Goal: Check status: Check status

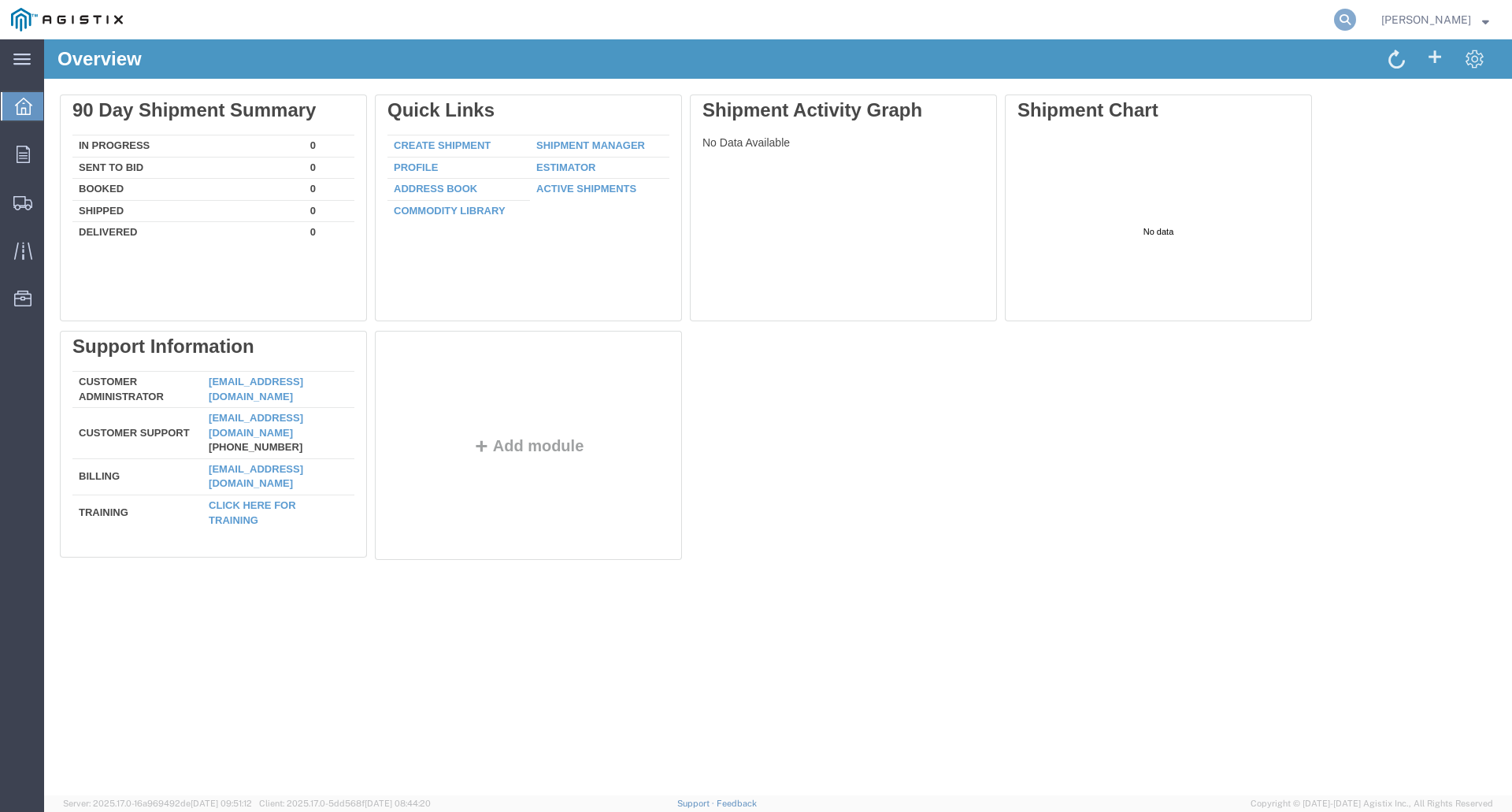
click at [1356, 16] on icon at bounding box center [1345, 20] width 22 height 22
paste input "56501061"
type input "56501061"
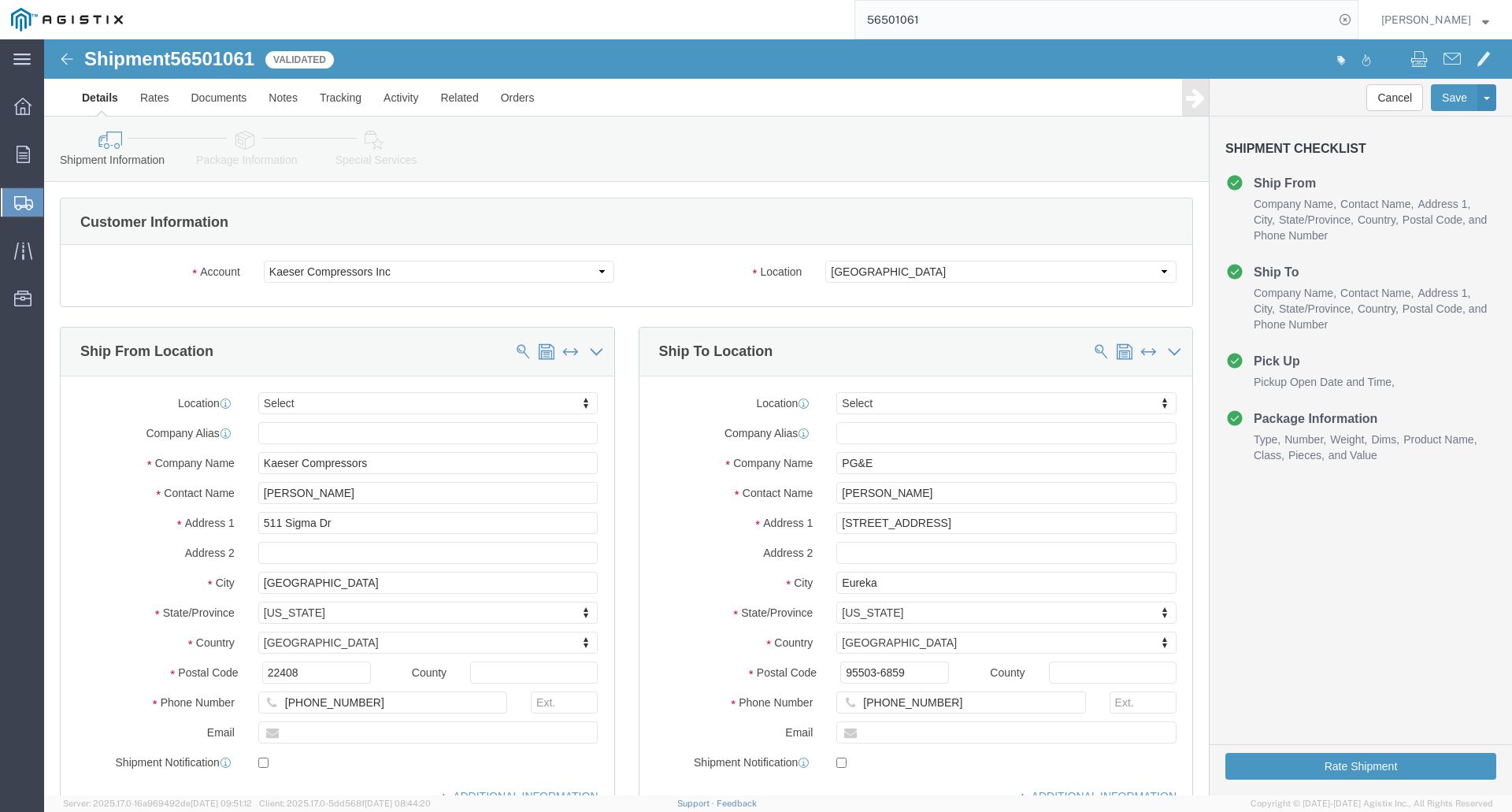
select select
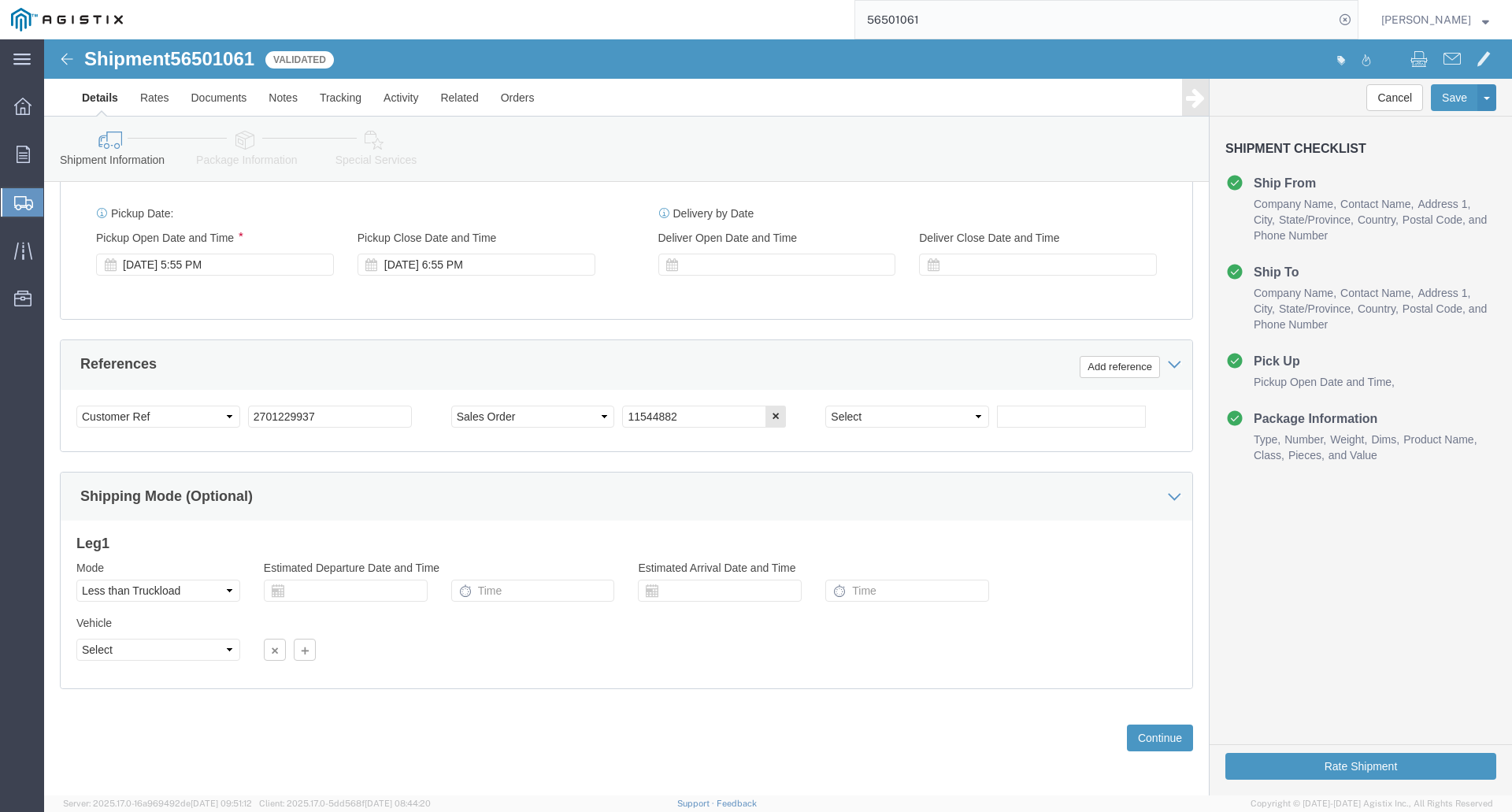
scroll to position [725, 0]
click button "Continue"
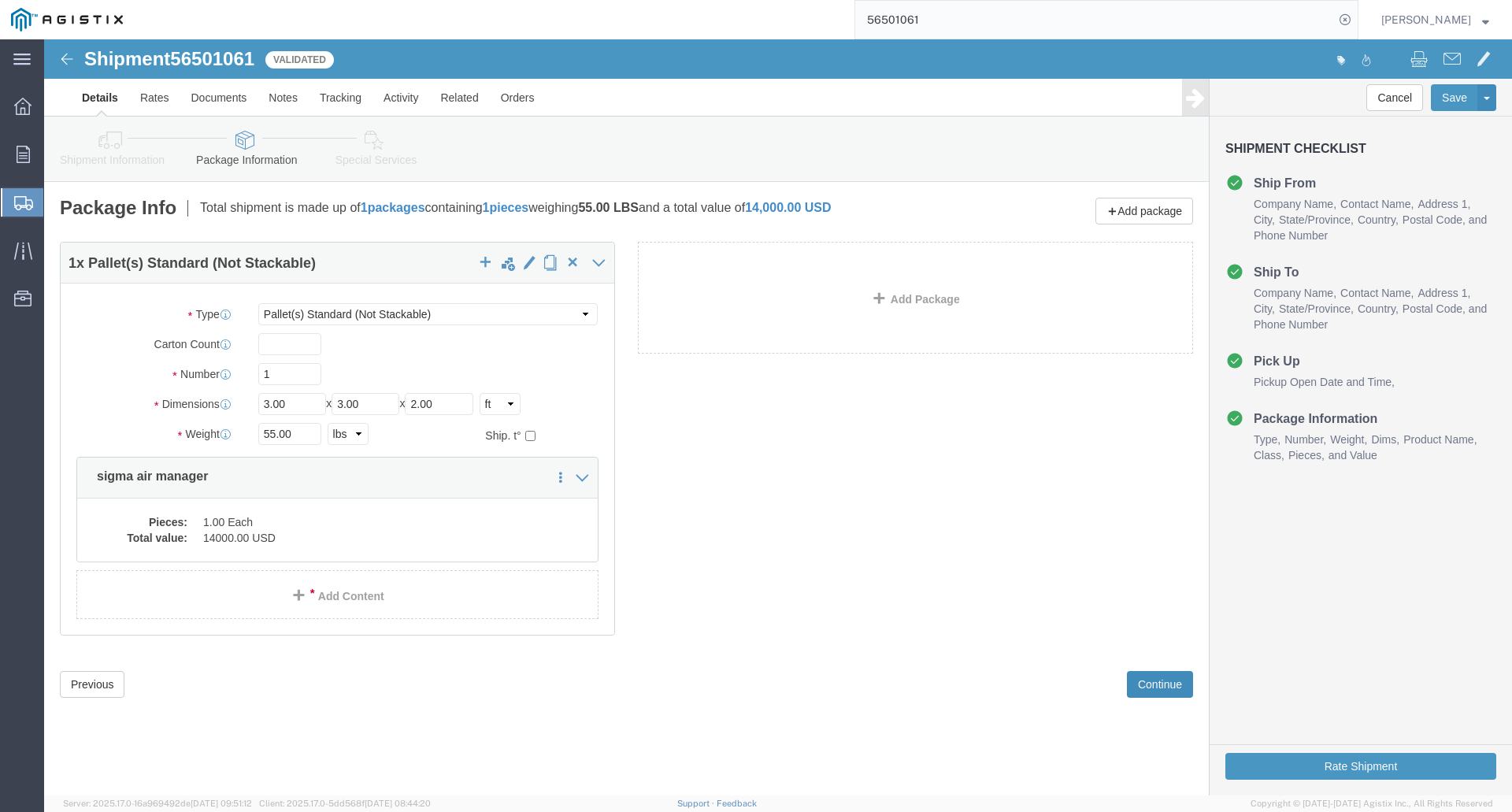
click button "Continue"
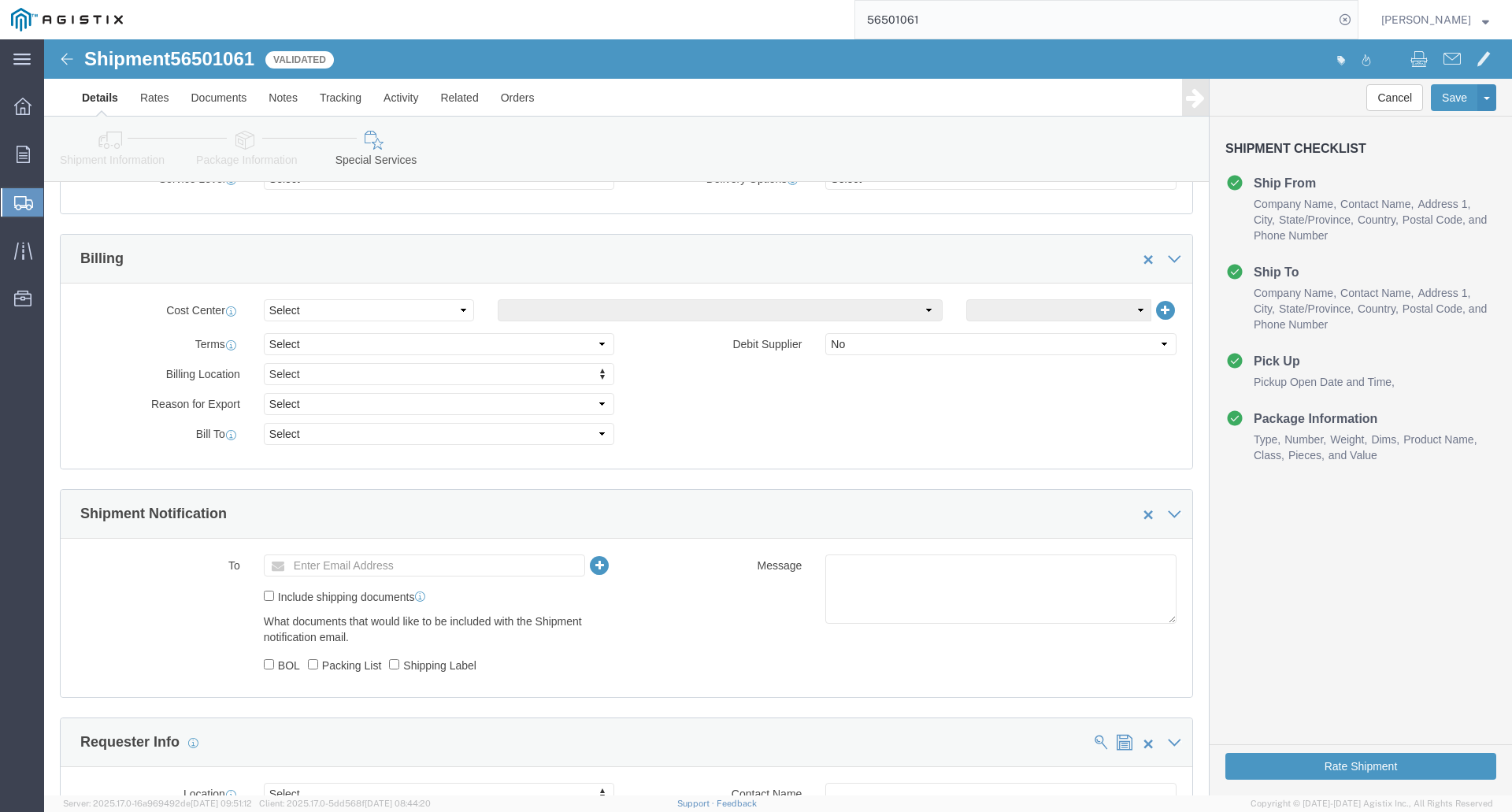
scroll to position [551, 0]
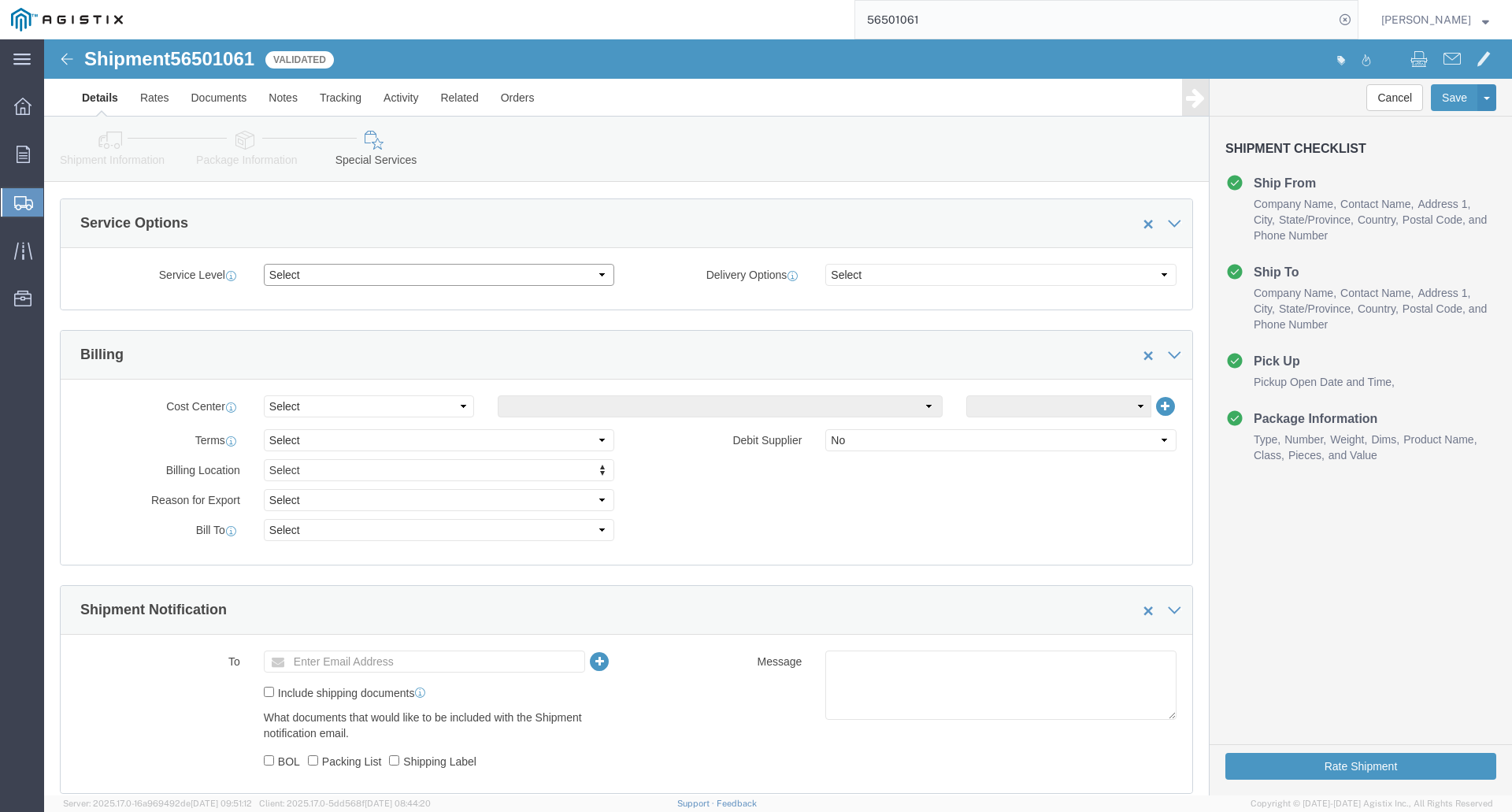
click select "Select 1 Day 2 Day 3-5 Day Economy 5+ Day"
click div "Service Level Select 1 Day 2 Day 3-5 Day Economy 5+ Day Delivery Options Select…"
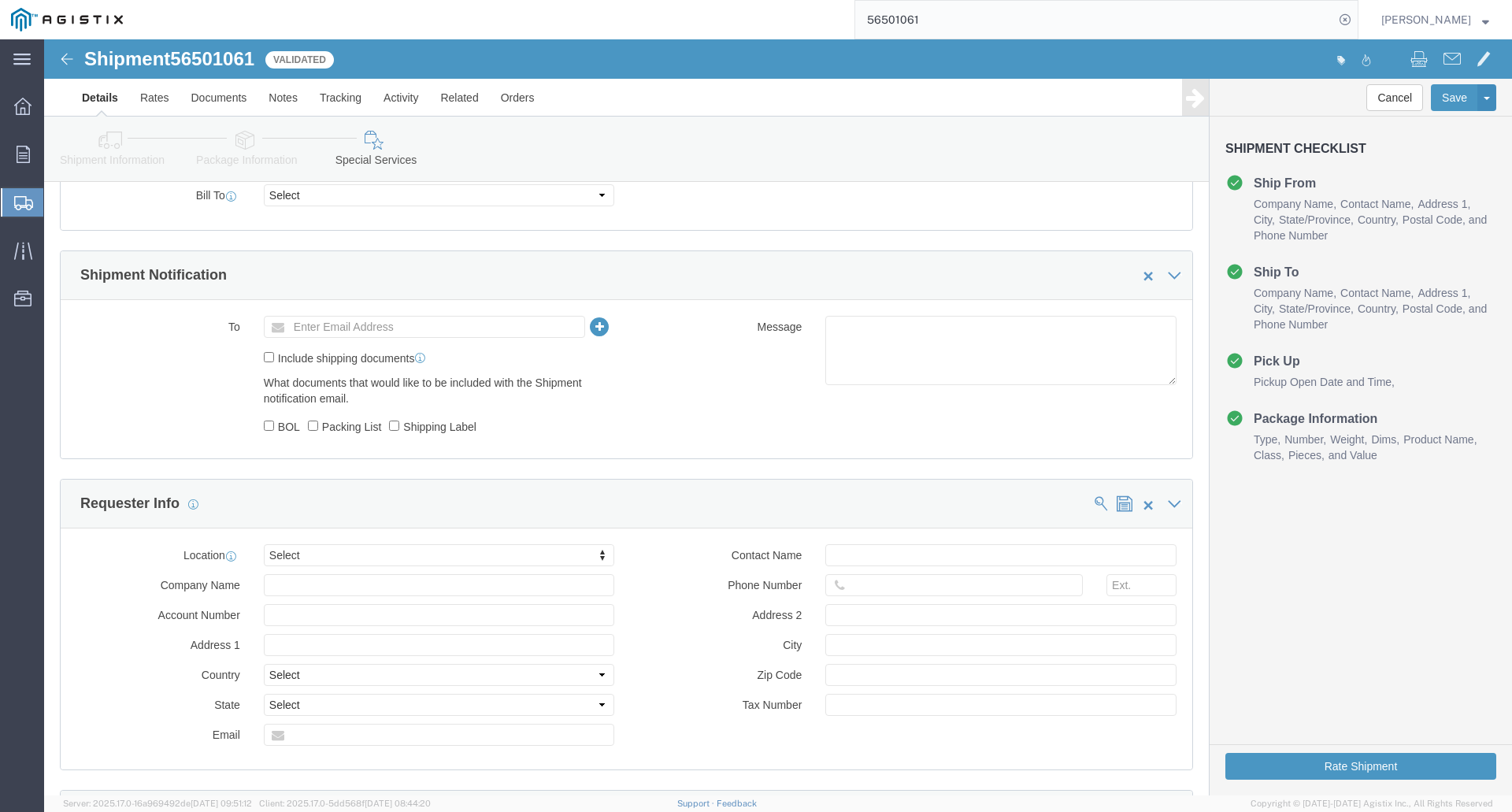
scroll to position [867, 0]
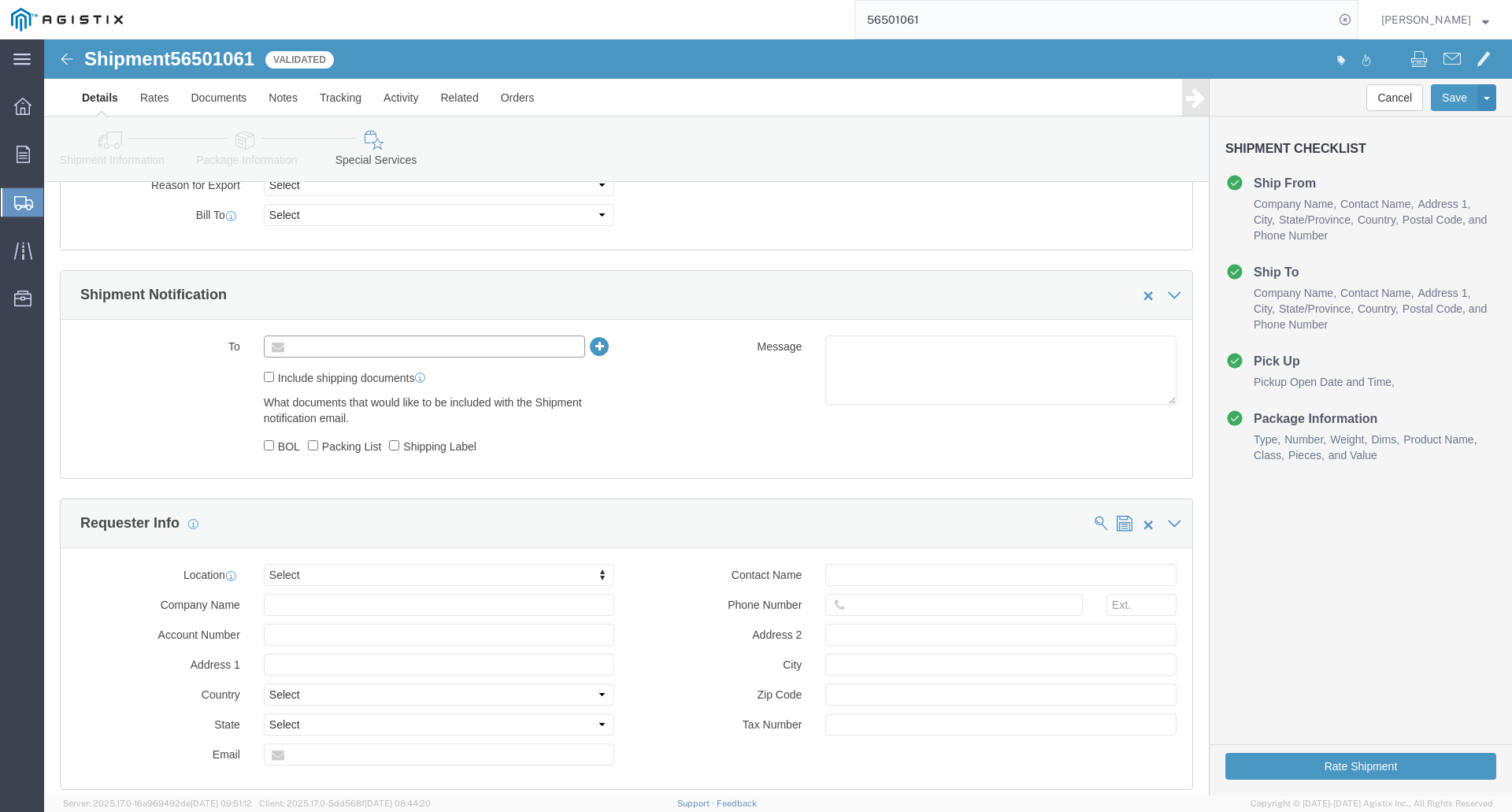
click input "text"
type input "[PERSON_NAME][EMAIL_ADDRESS][PERSON_NAME][PERSON_NAME][DOMAIN_NAME]"
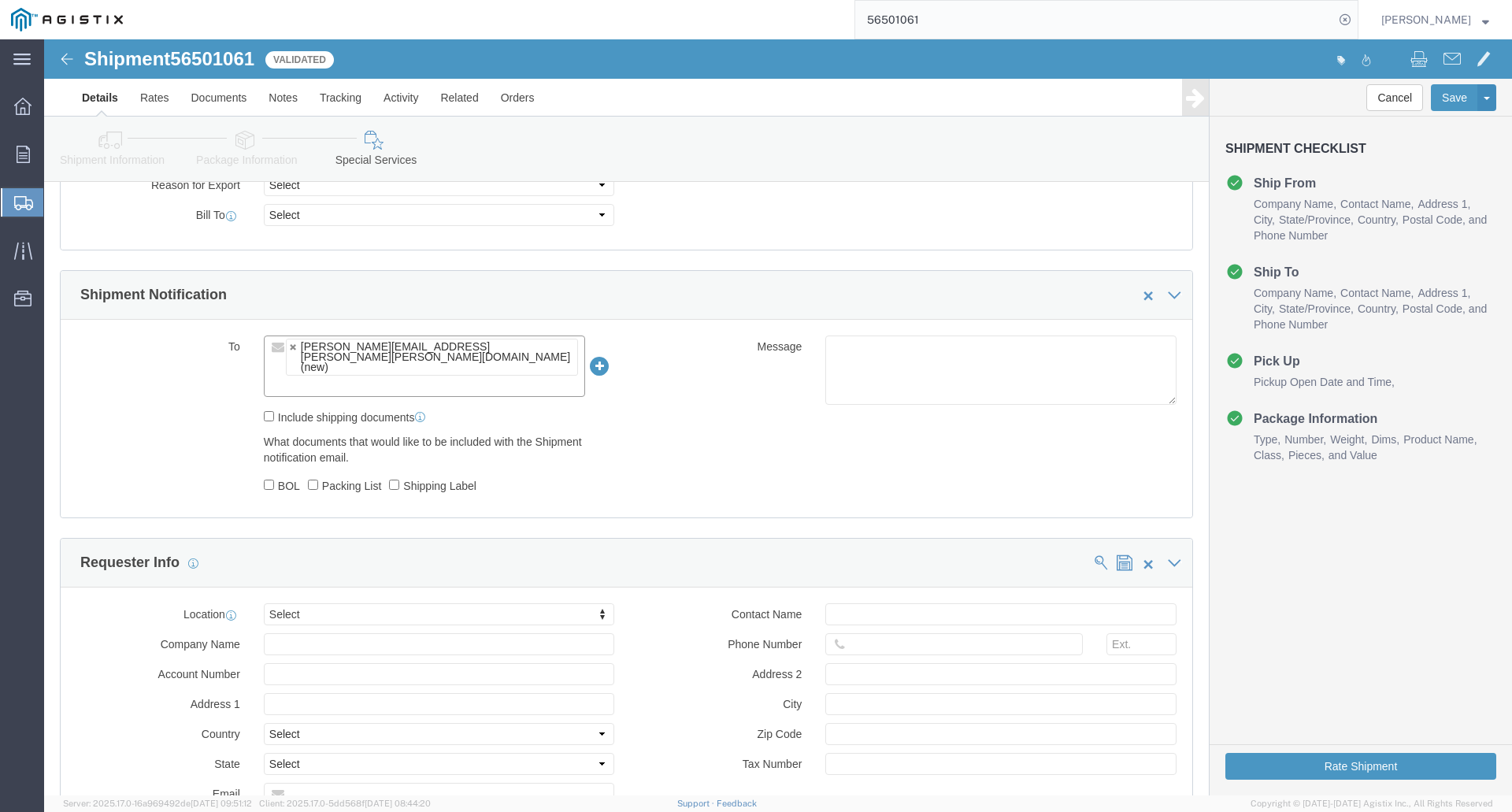
click div "Message"
click textarea
type textarea "s"
click textarea "order"
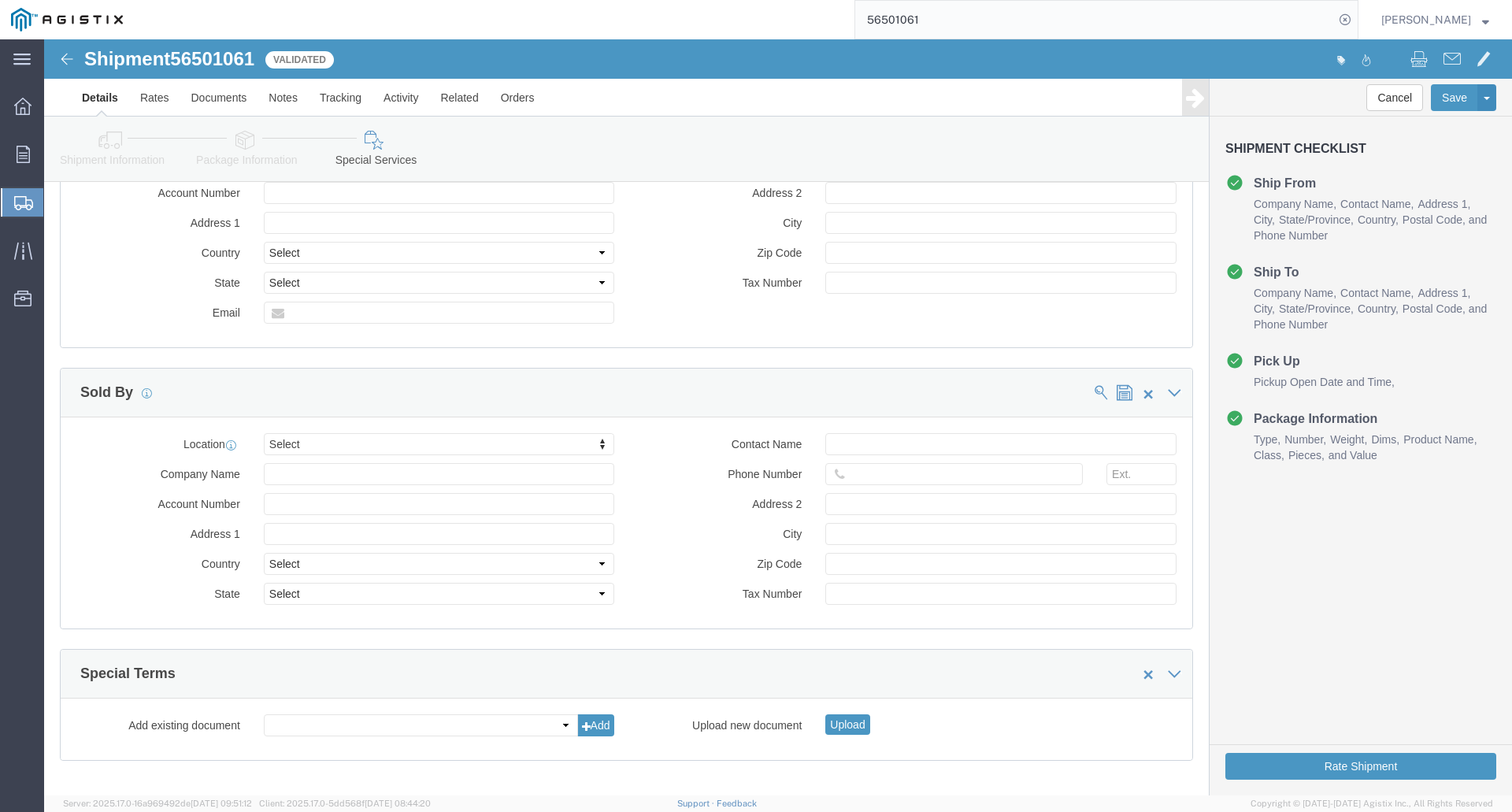
scroll to position [1384, 0]
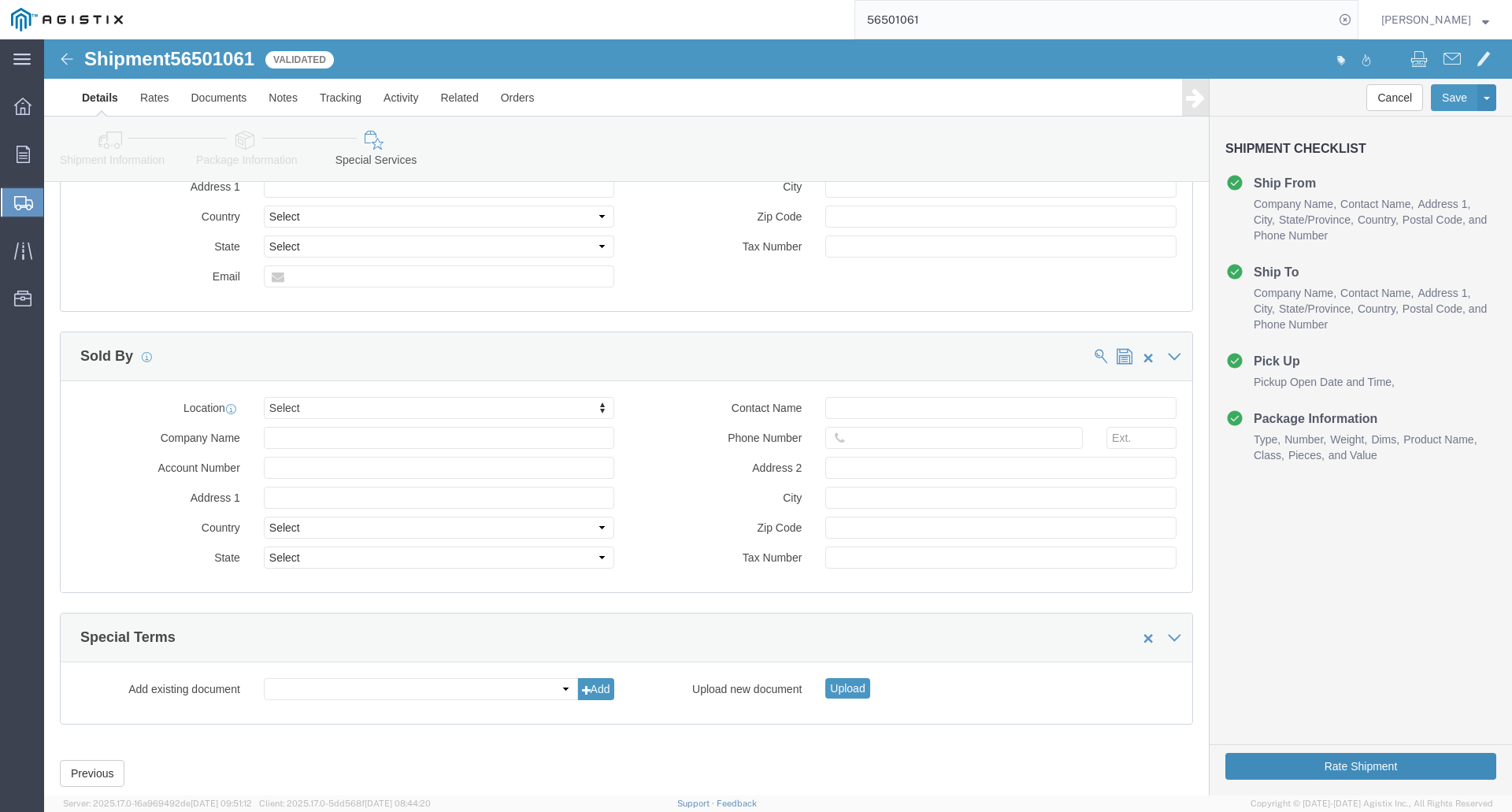
type textarea "order 11544882 shipped"
click button "Rate Shipment"
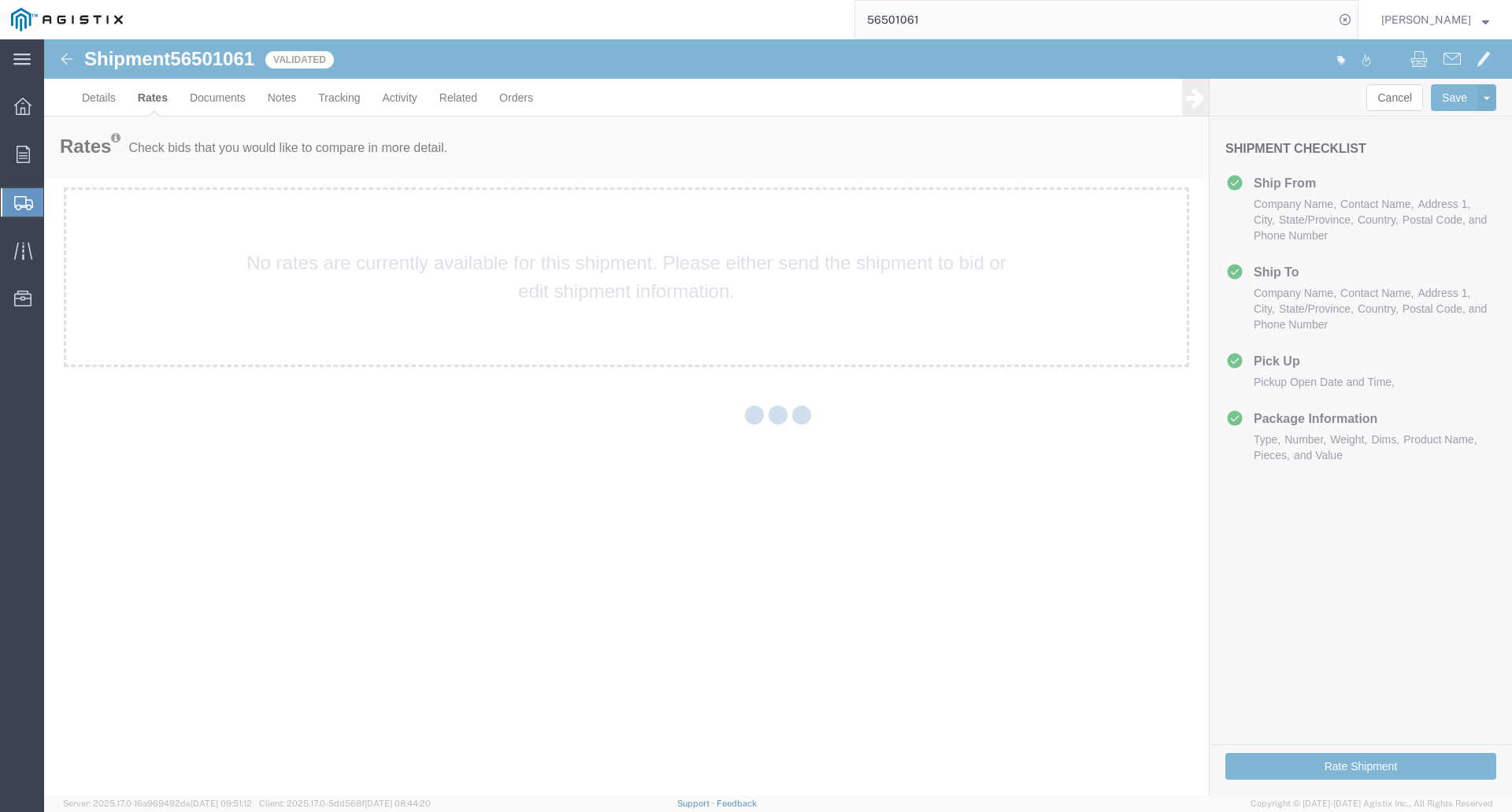
scroll to position [0, 0]
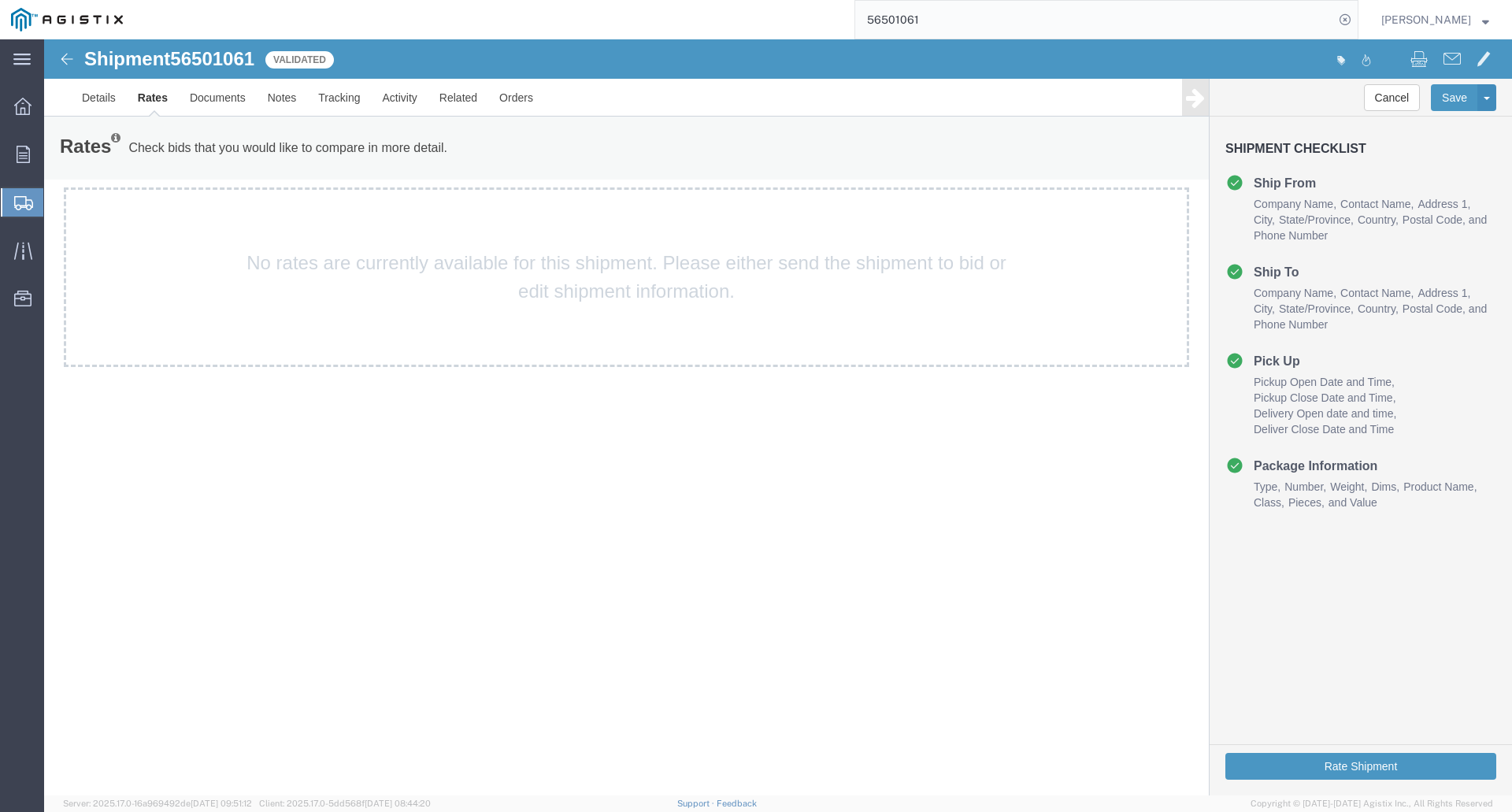
click at [303, 224] on div "No rates are currently available for this shipment. Please either send the ship…" at bounding box center [626, 277] width 1125 height 180
click at [204, 145] on p "Check bids that you would like to compare in more detail." at bounding box center [287, 148] width 319 height 17
click at [233, 95] on link "Documents" at bounding box center [218, 98] width 78 height 38
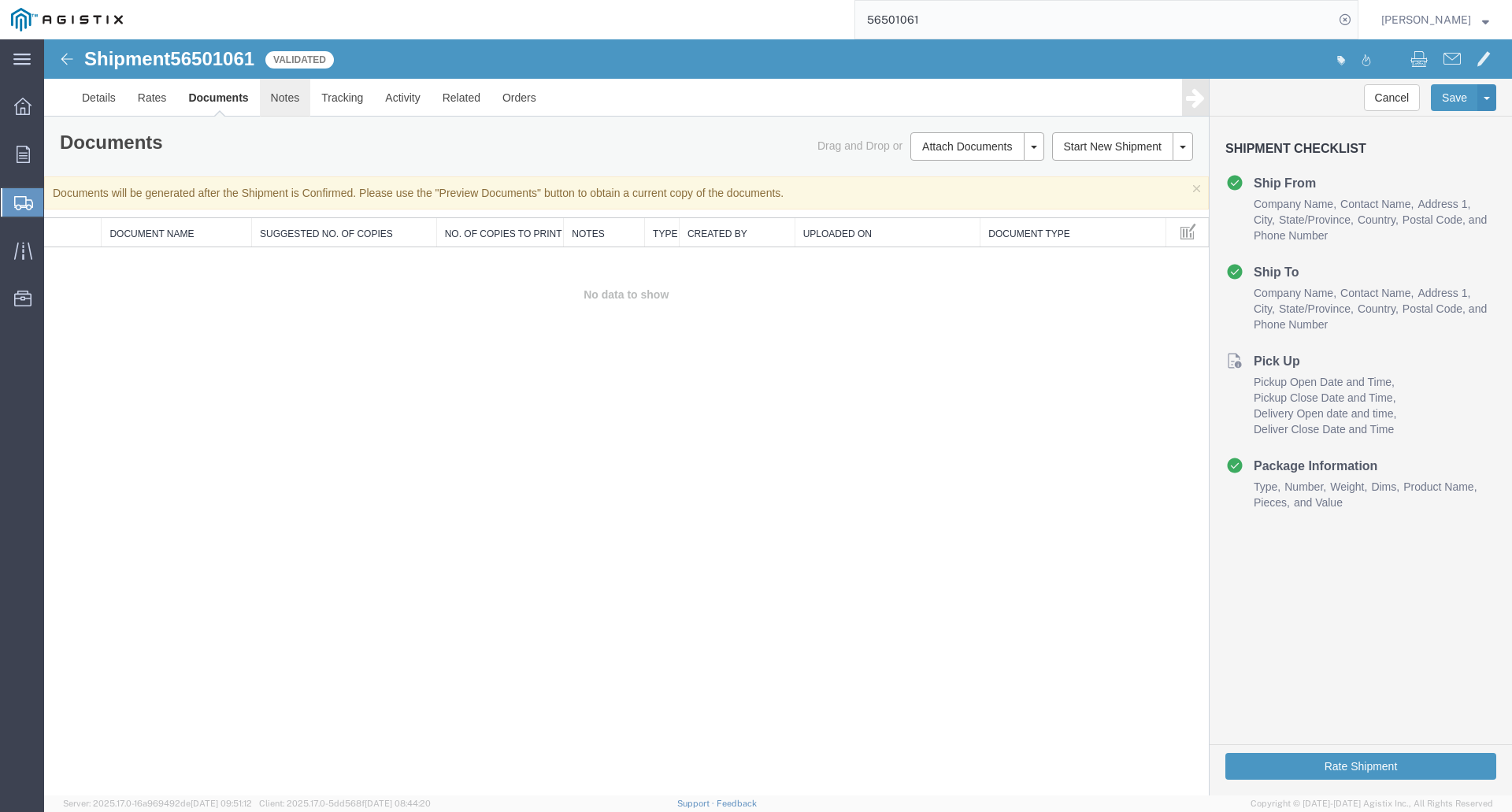
click at [286, 105] on link "Notes" at bounding box center [285, 98] width 51 height 38
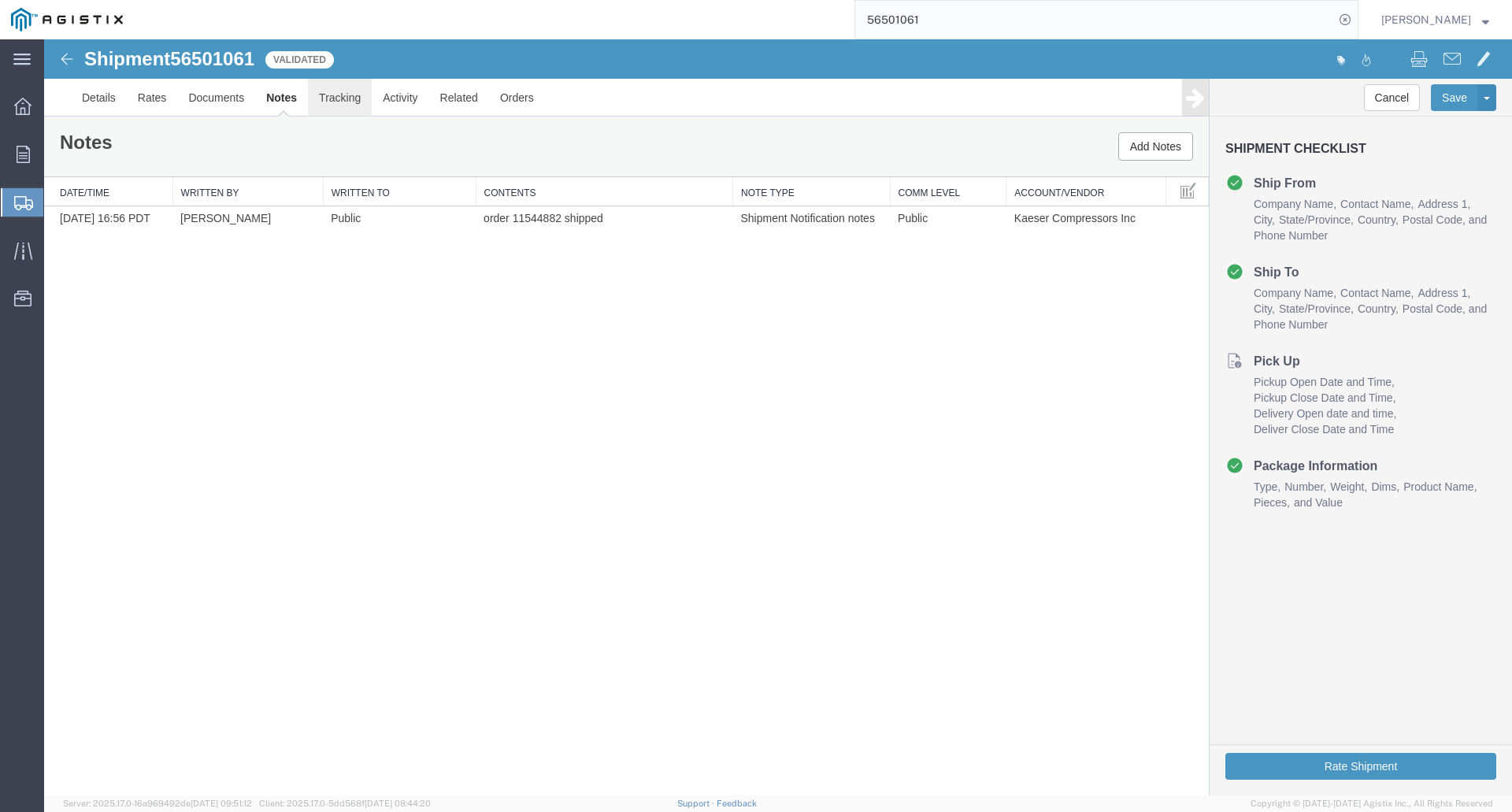
click at [336, 100] on link "Tracking" at bounding box center [339, 98] width 64 height 38
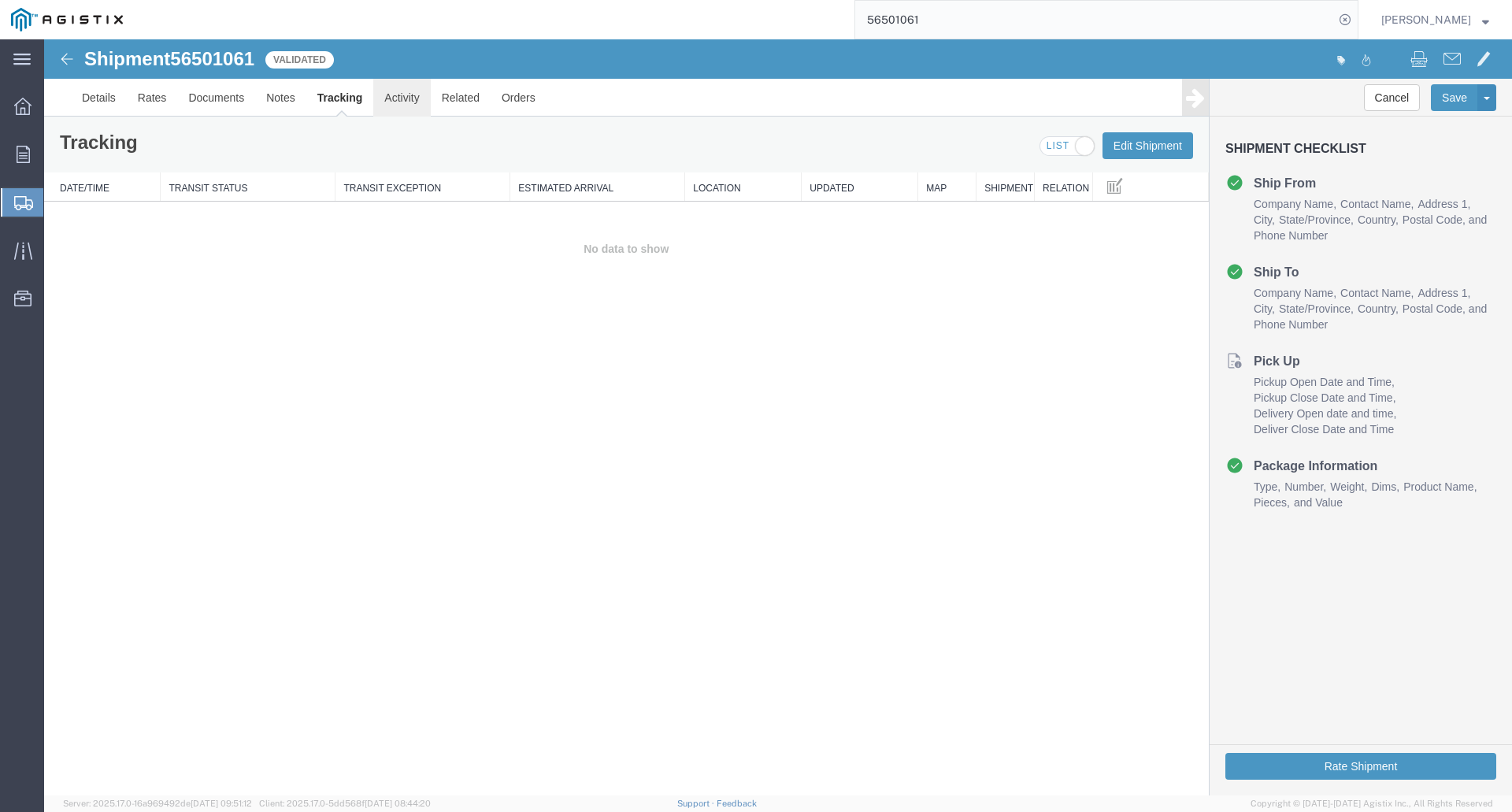
click at [406, 99] on link "Activity" at bounding box center [401, 98] width 56 height 38
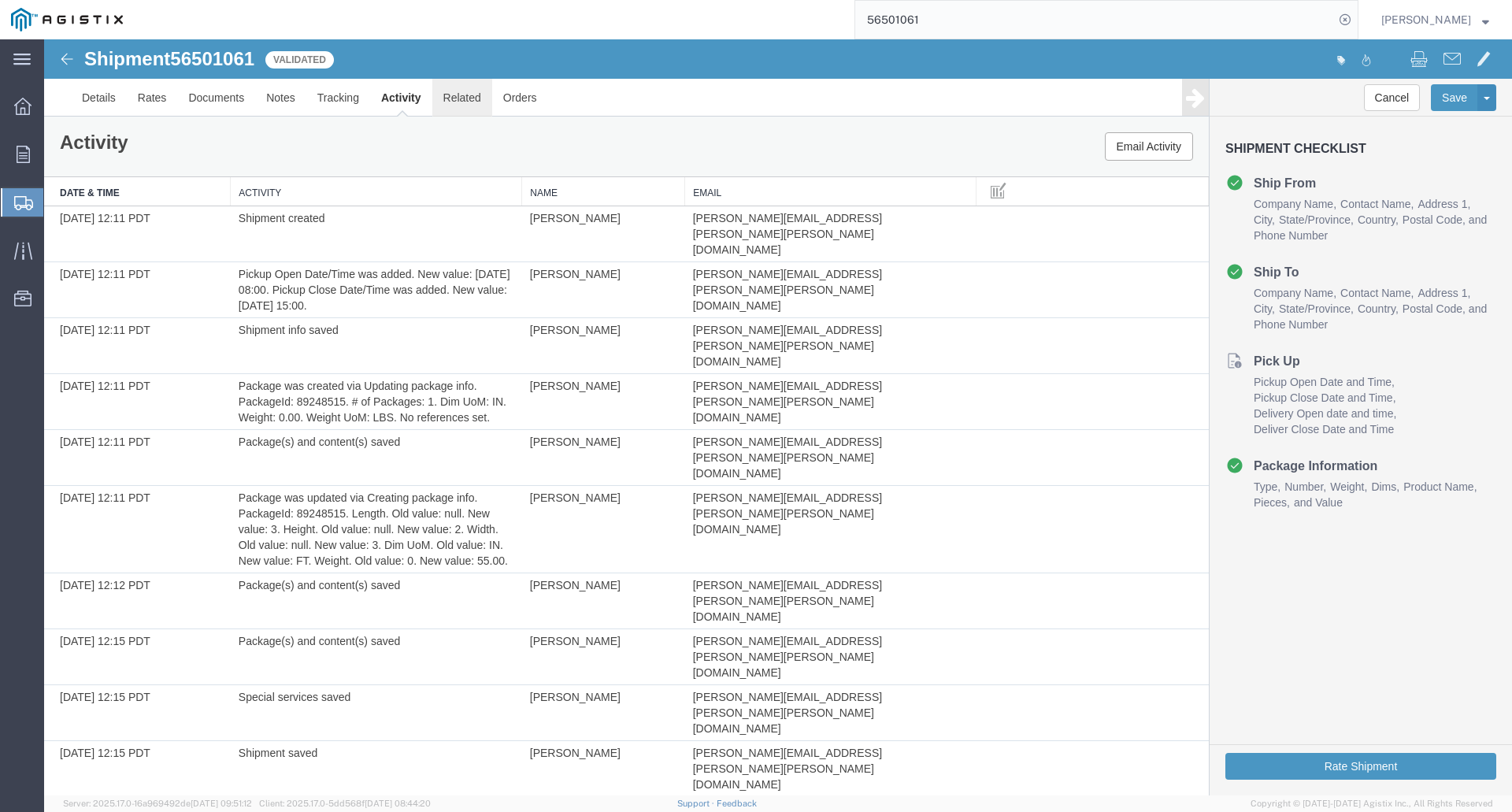
click at [467, 98] on link "Related" at bounding box center [462, 98] width 60 height 38
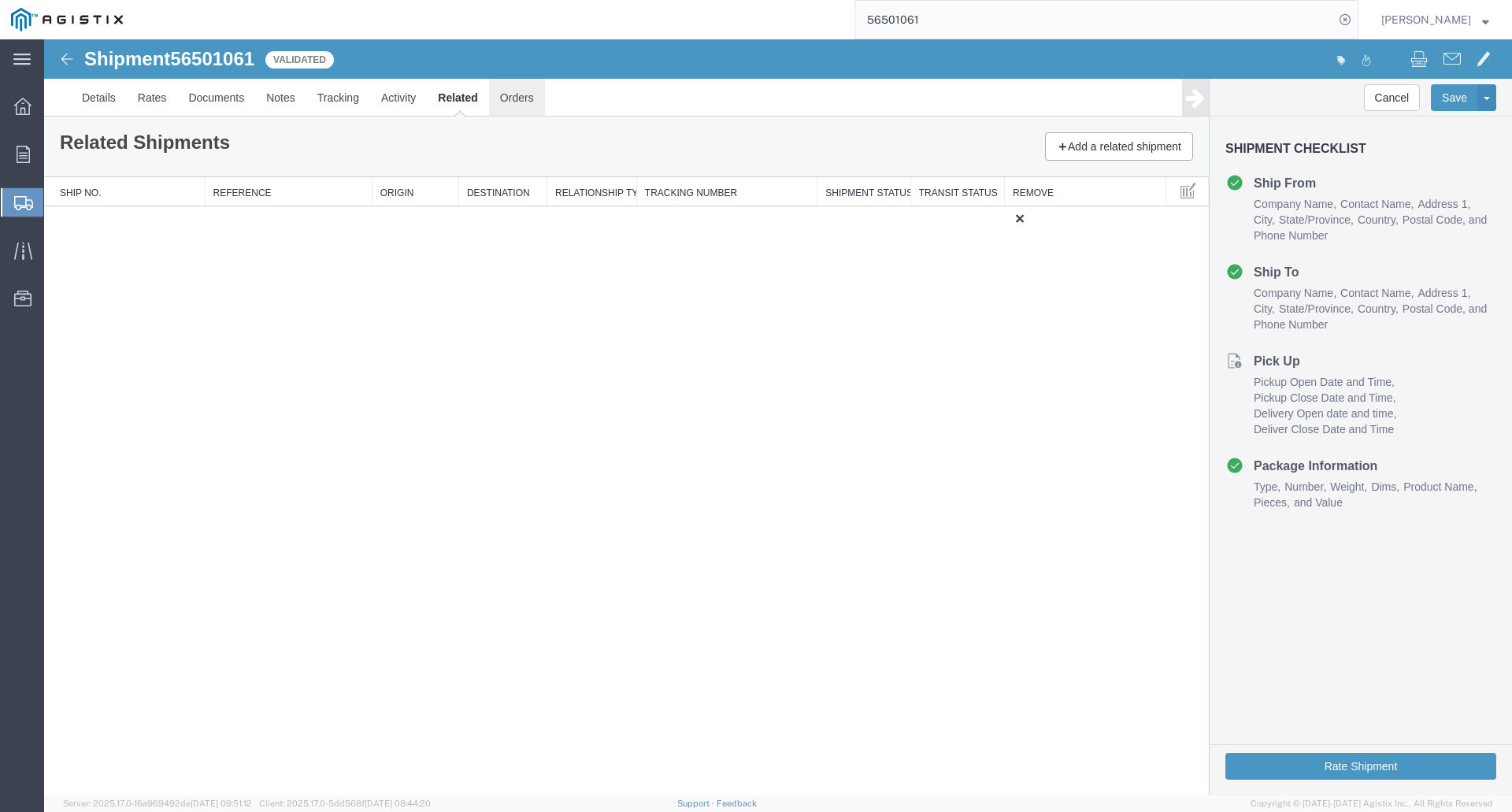
click at [497, 99] on link "Orders" at bounding box center [517, 98] width 56 height 38
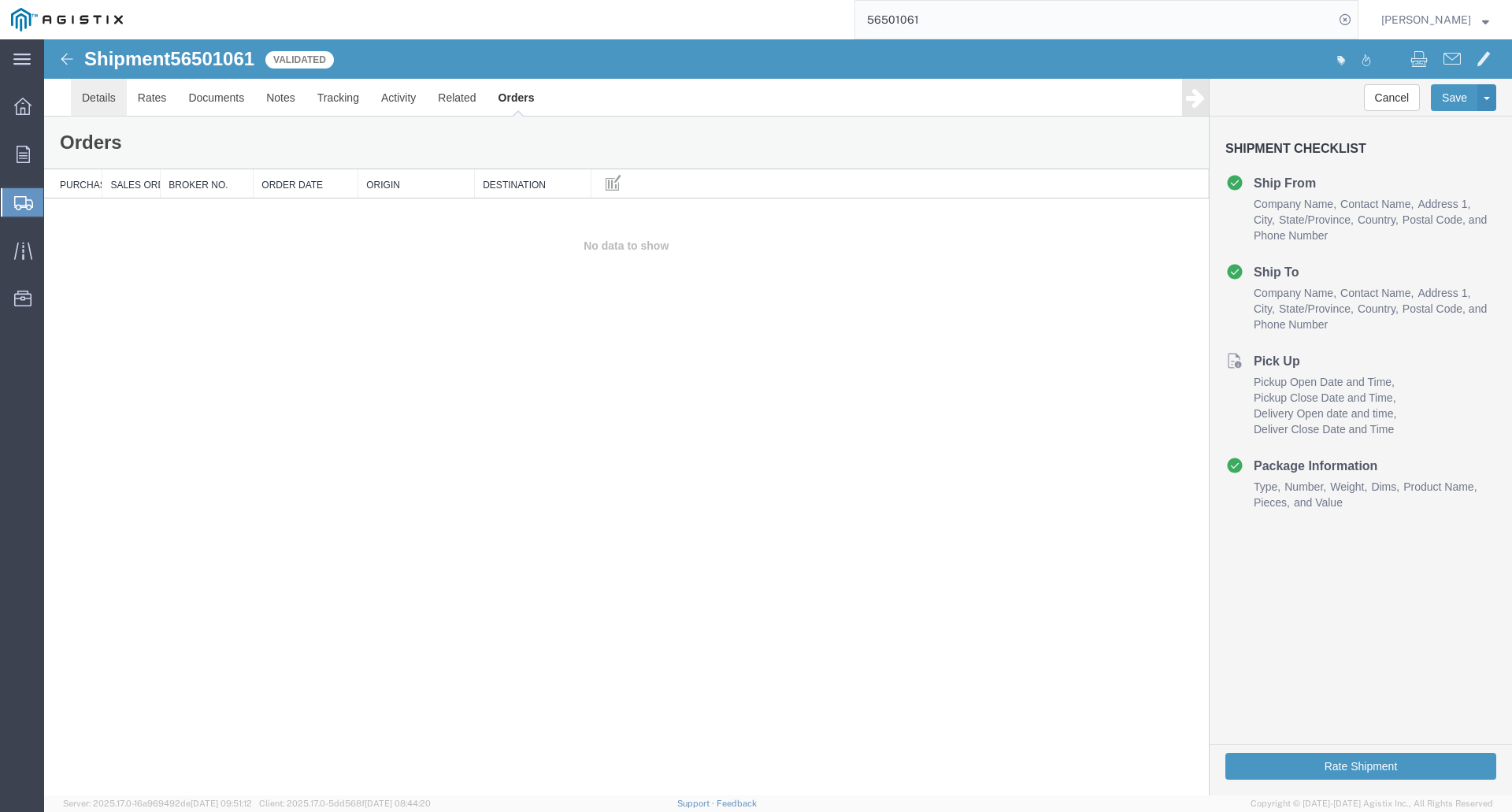
click at [98, 104] on link "Details" at bounding box center [98, 98] width 56 height 38
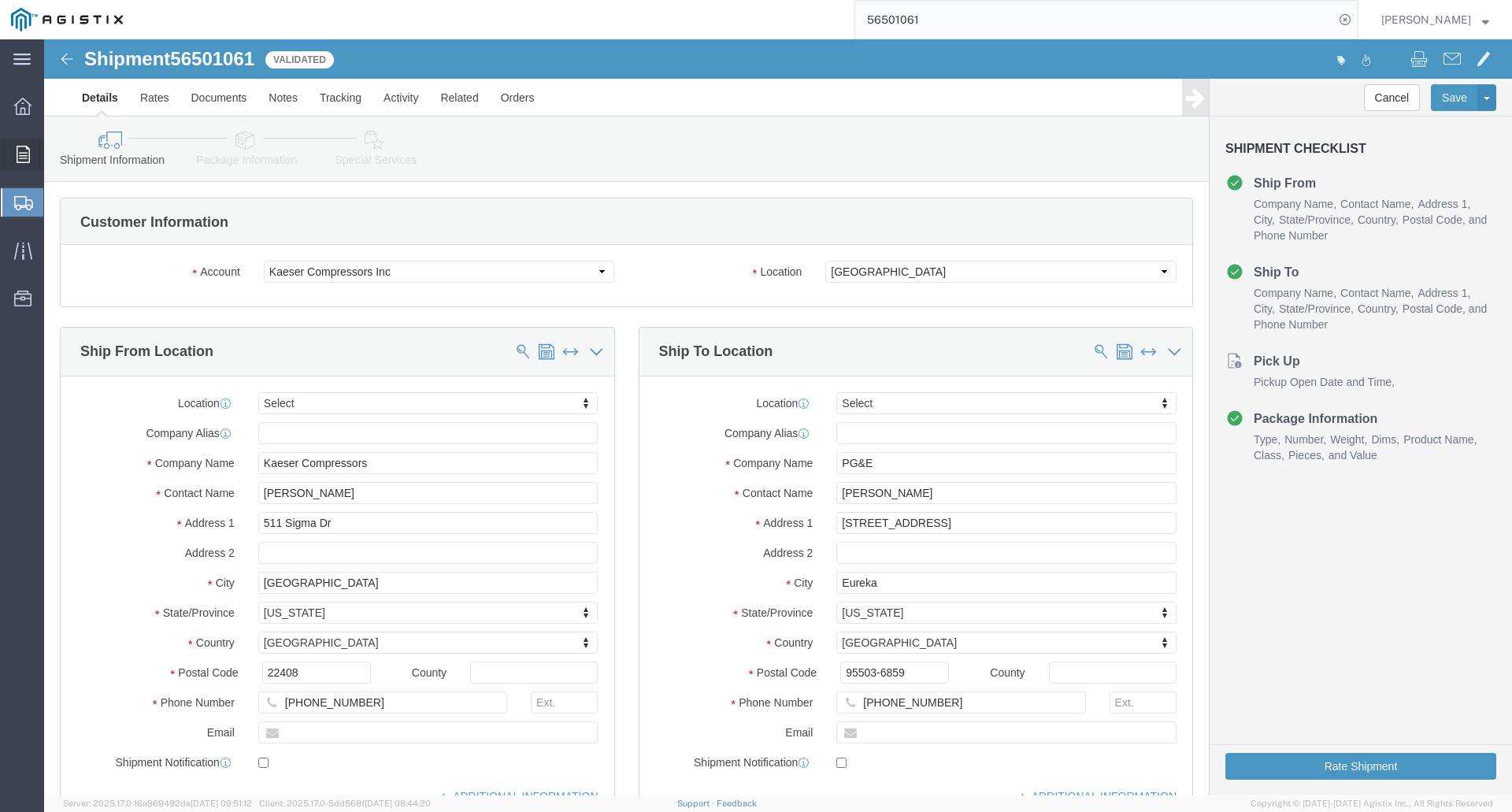
click at [27, 159] on icon at bounding box center [22, 154] width 13 height 17
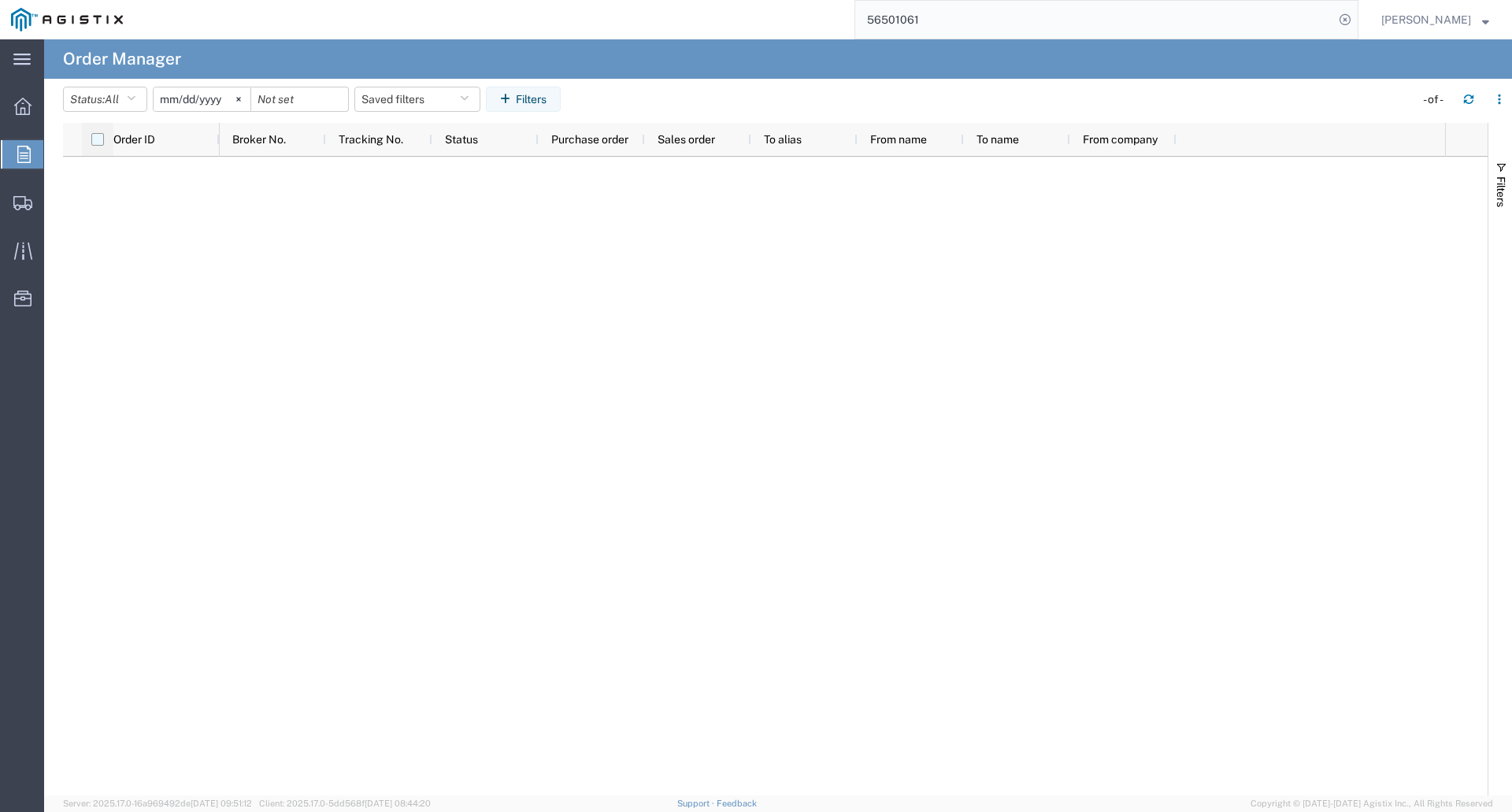
click at [99, 137] on input "checkbox" at bounding box center [98, 140] width 13 height 13
checkbox input "true"
click at [227, 315] on div at bounding box center [832, 475] width 1226 height 638
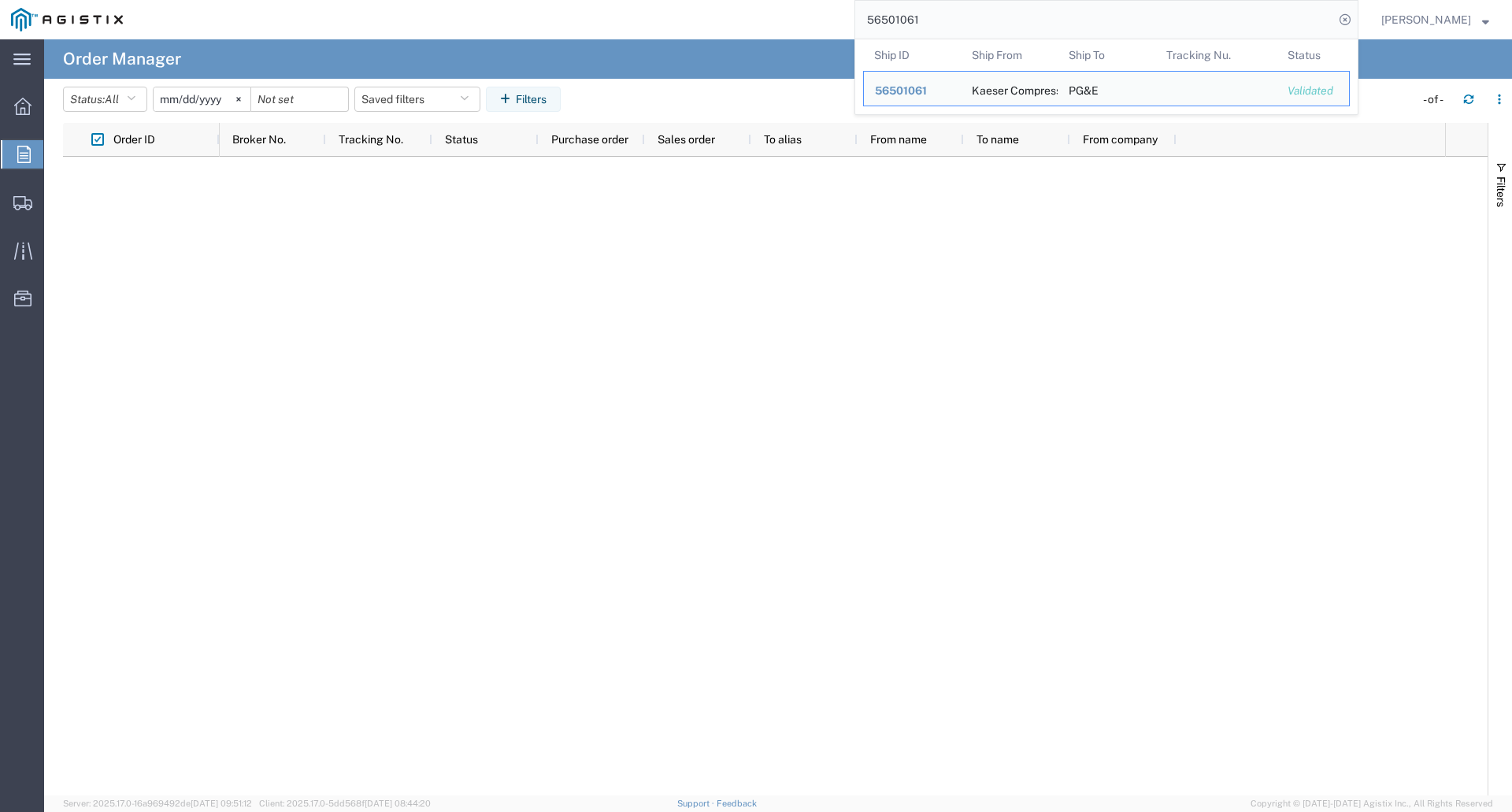
drag, startPoint x: 958, startPoint y: 13, endPoint x: 39, endPoint y: 31, distance: 919.2
click at [39, 31] on nav "56501061 Ship ID Ship From Ship To Tracking Nu. Status Ship ID 56501061 Ship Fr…" at bounding box center [761, 20] width 1501 height 39
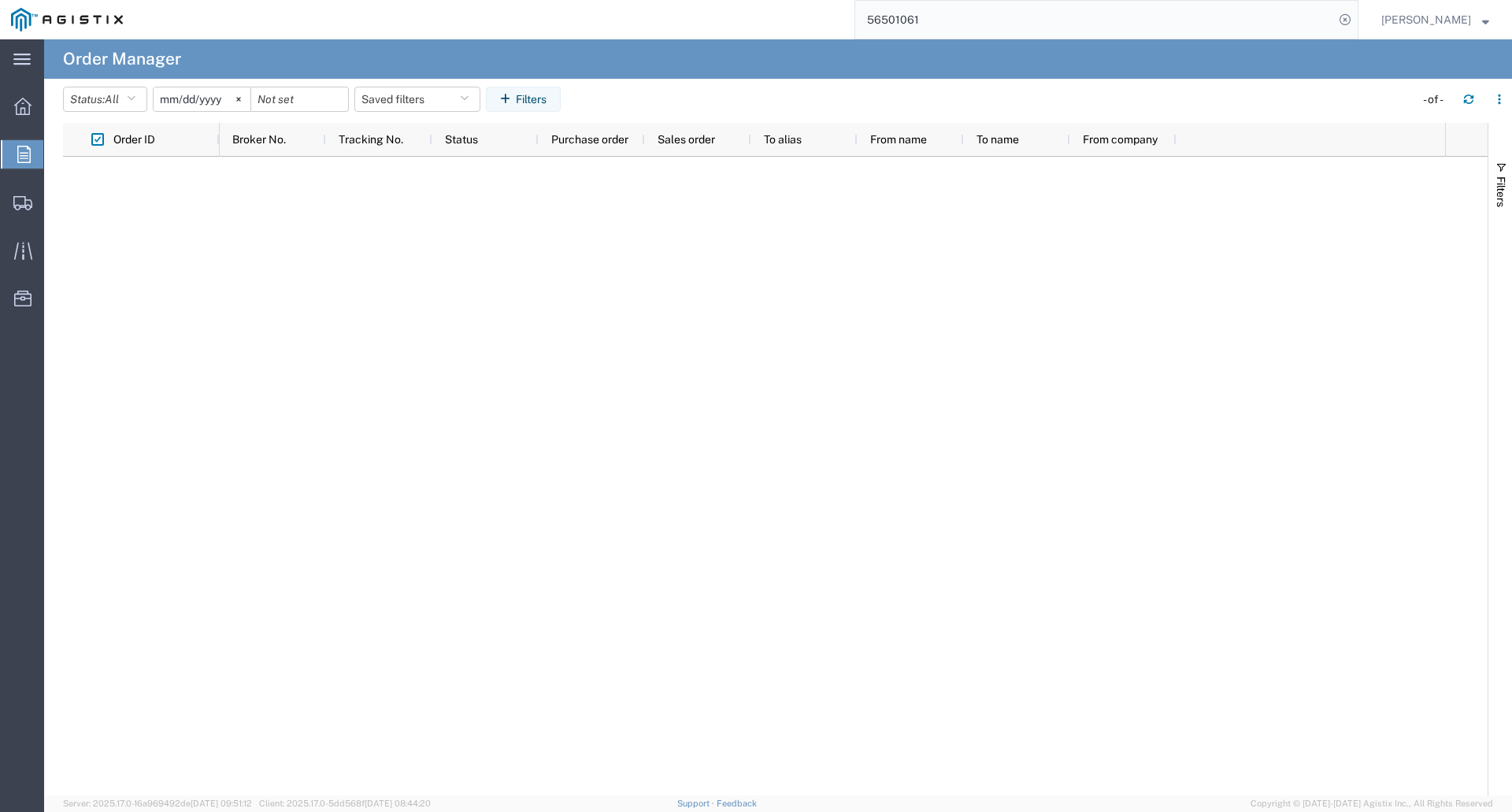
paste input "2701229937"
type input "2701229937"
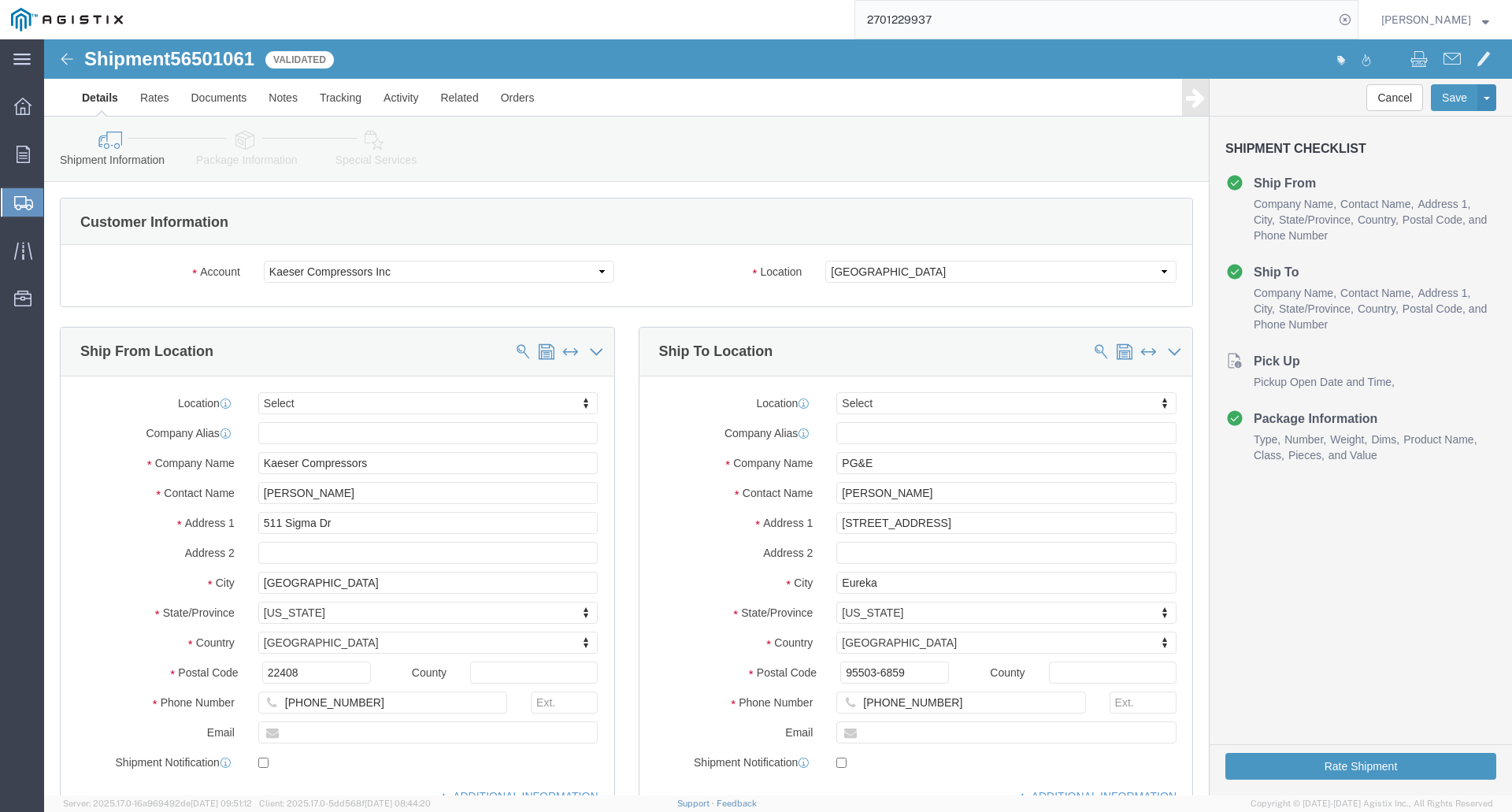
select select
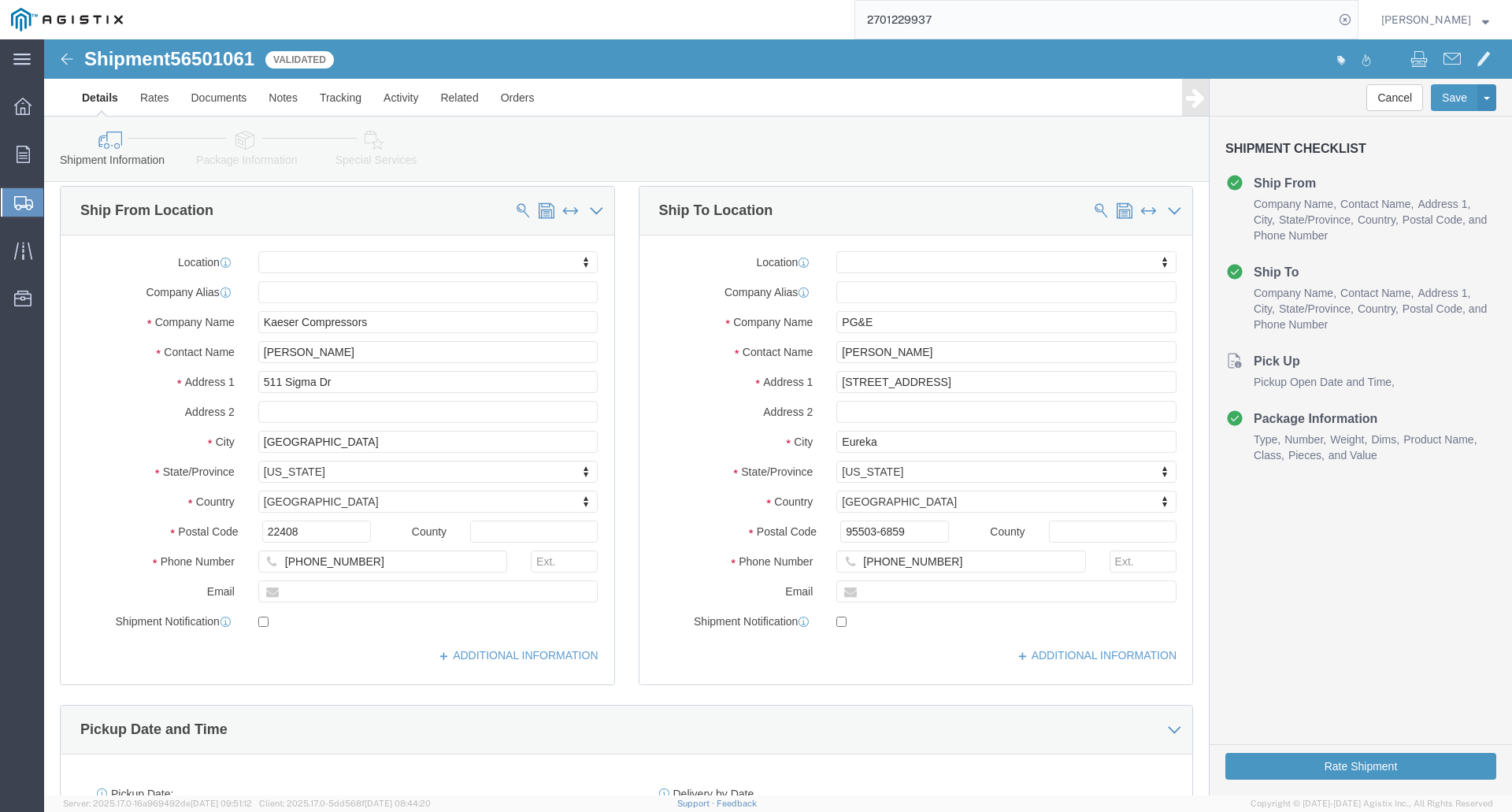
scroll to position [236, 0]
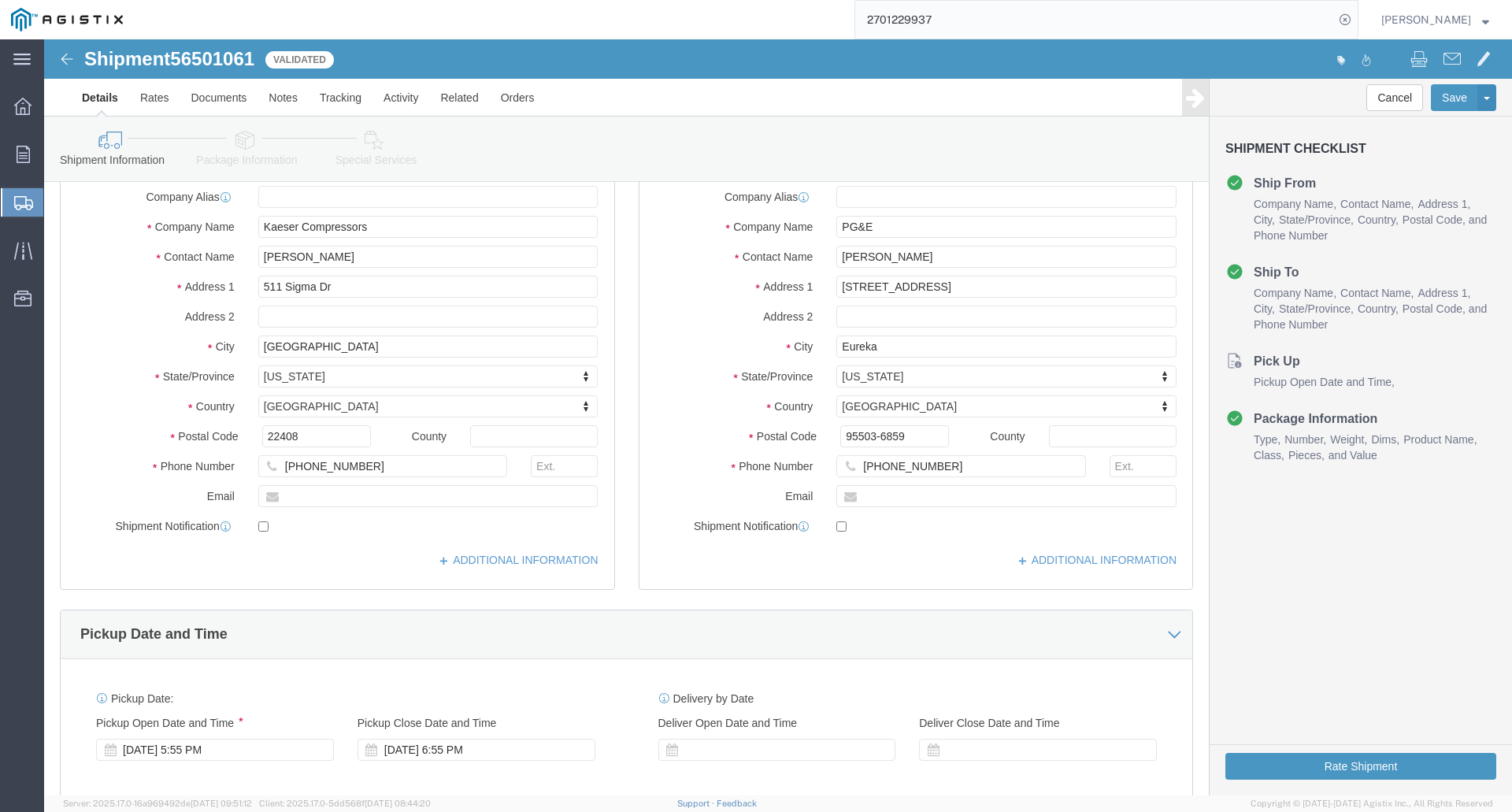
click li "Pickup Open Date and Time"
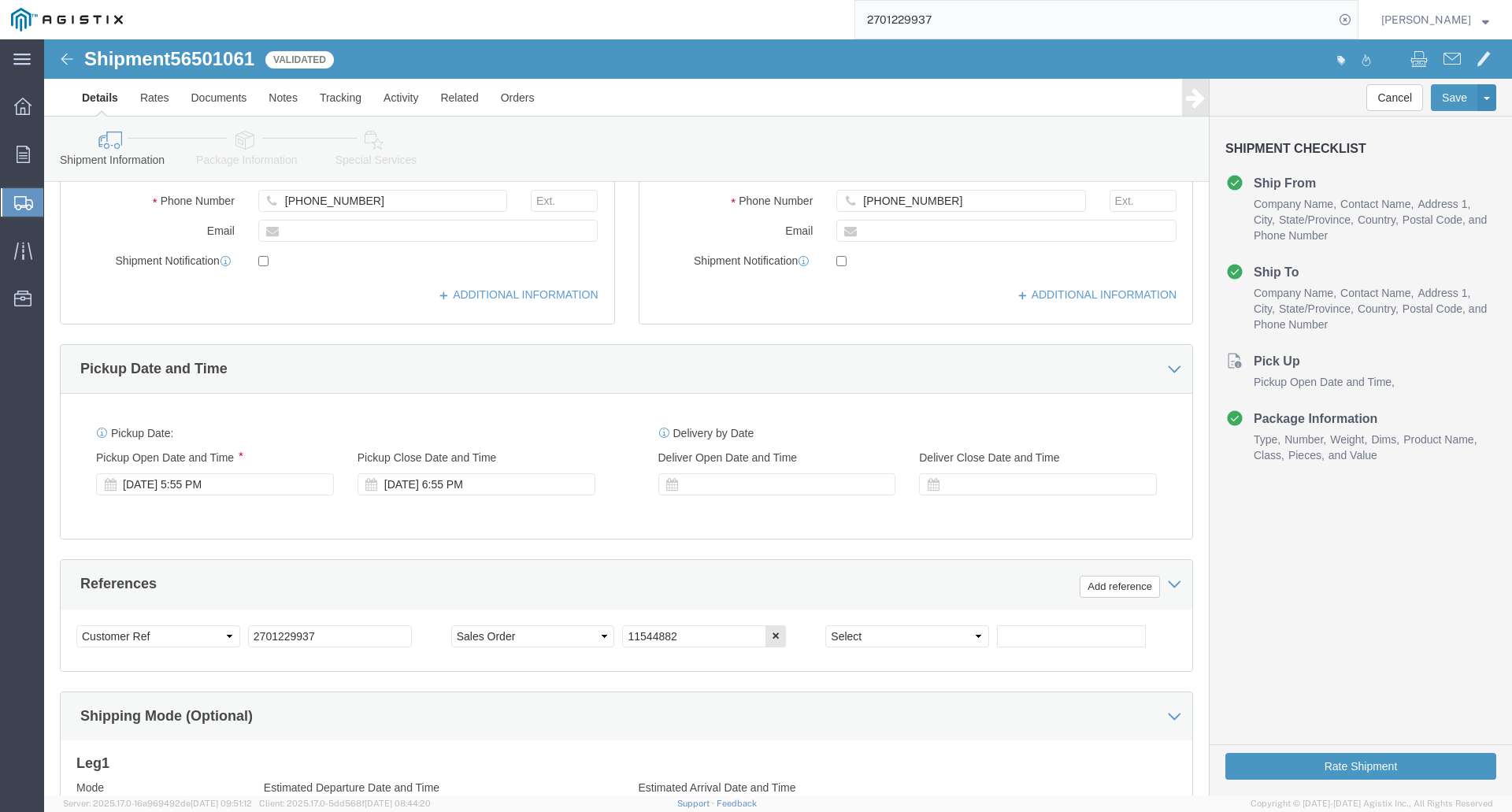
scroll to position [551, 0]
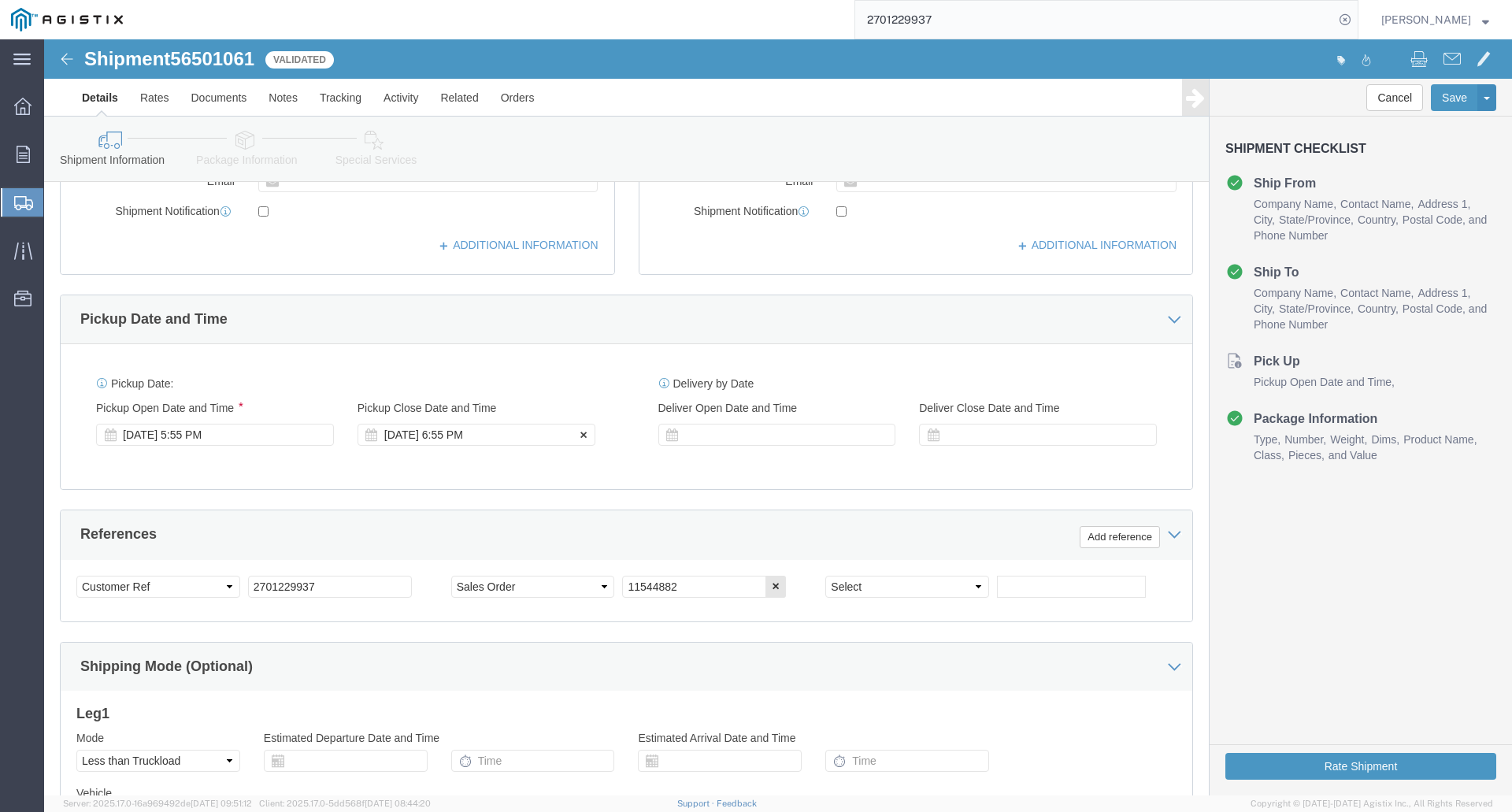
click div "[DATE] 6:55 PM"
click input "6:55 PM"
type input "3:00 PM"
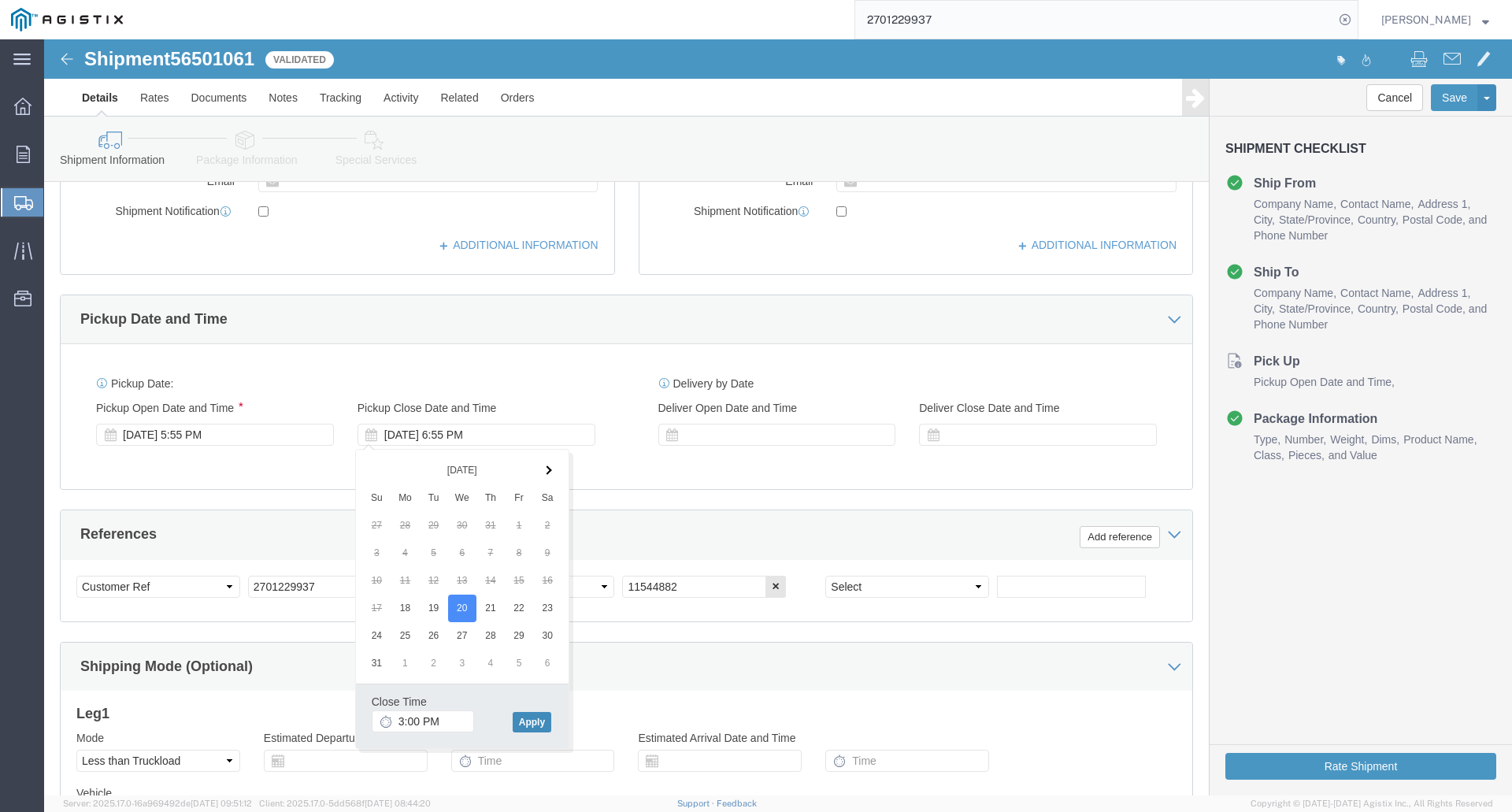
click button "Apply"
click div "[DATE] 5:55 PM"
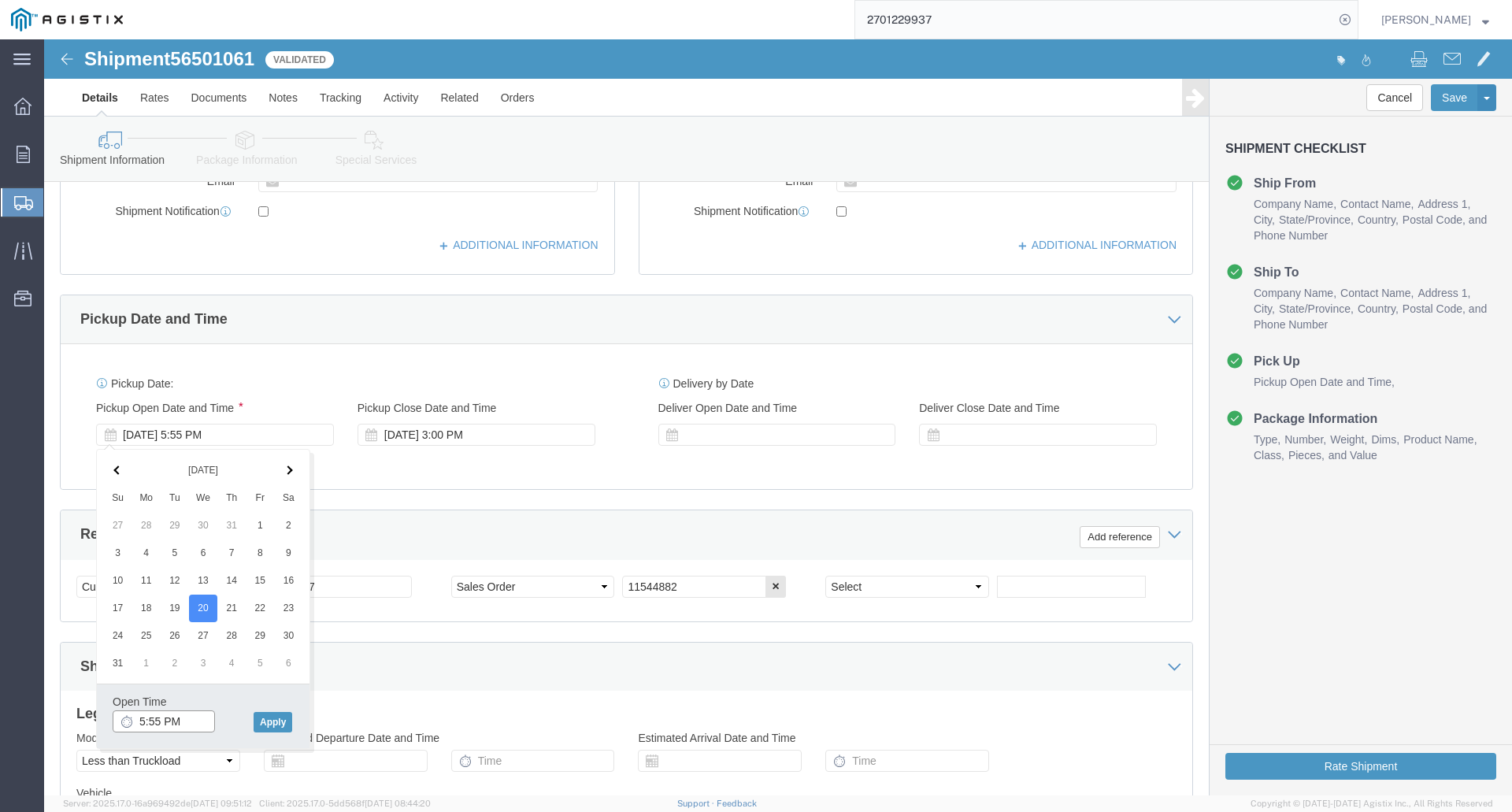
click input "5:55 PM"
click input "9 PM"
type input "9:00 AM"
click button "Apply"
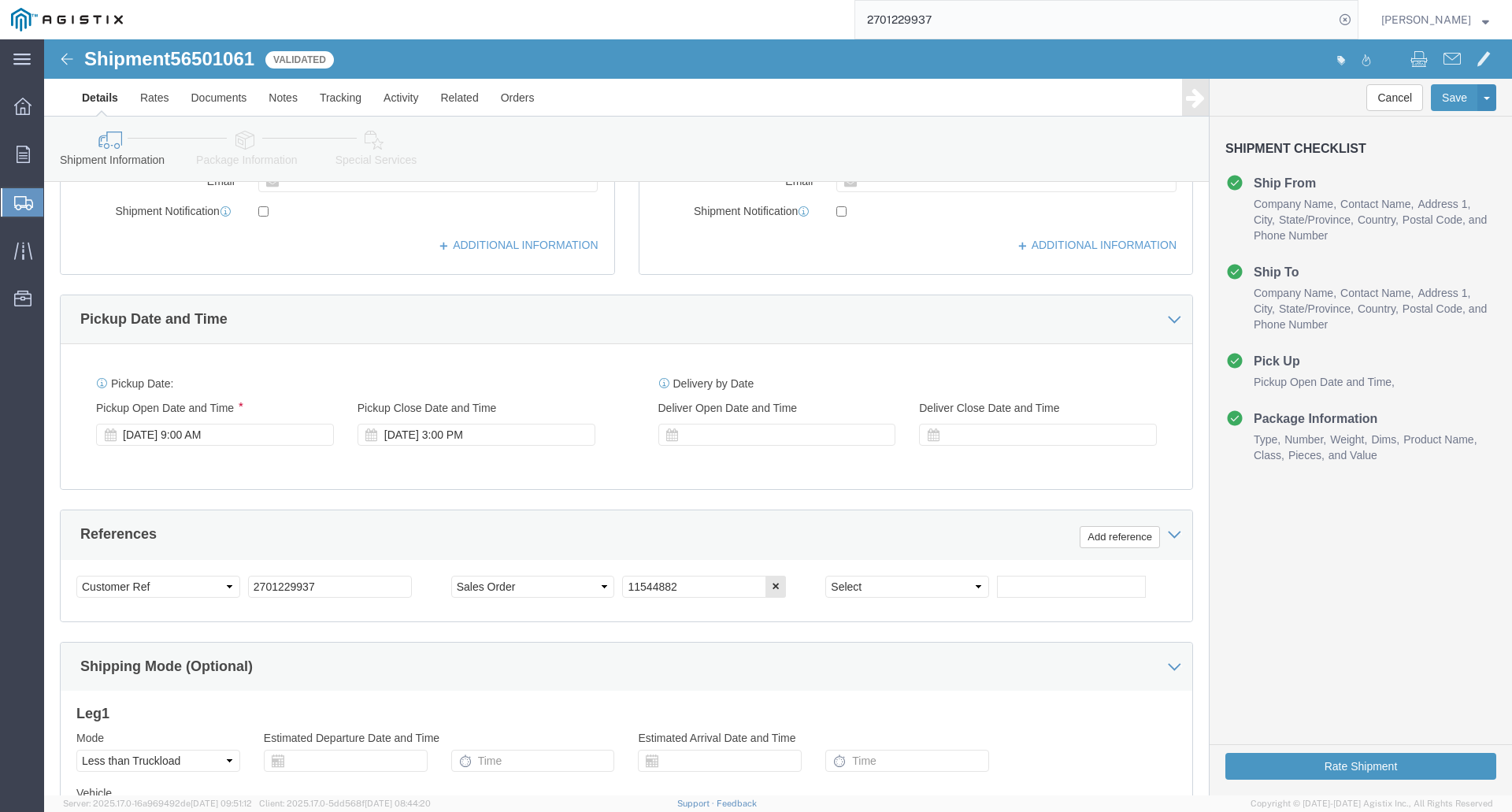
click div "Pickup Date: Pickup Start Date Pickup Start Time Pickup Open Date and Time [DAT…"
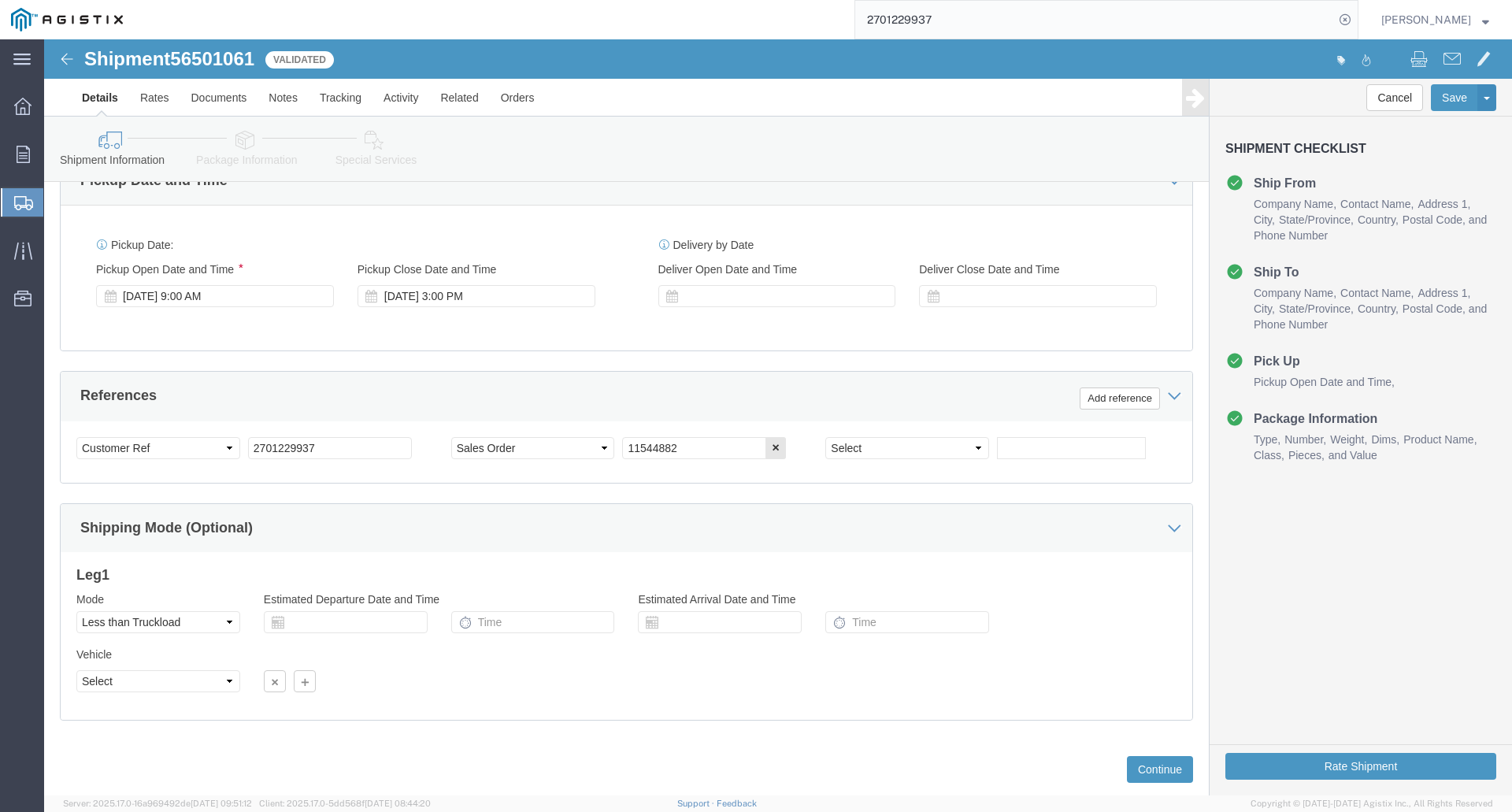
scroll to position [725, 0]
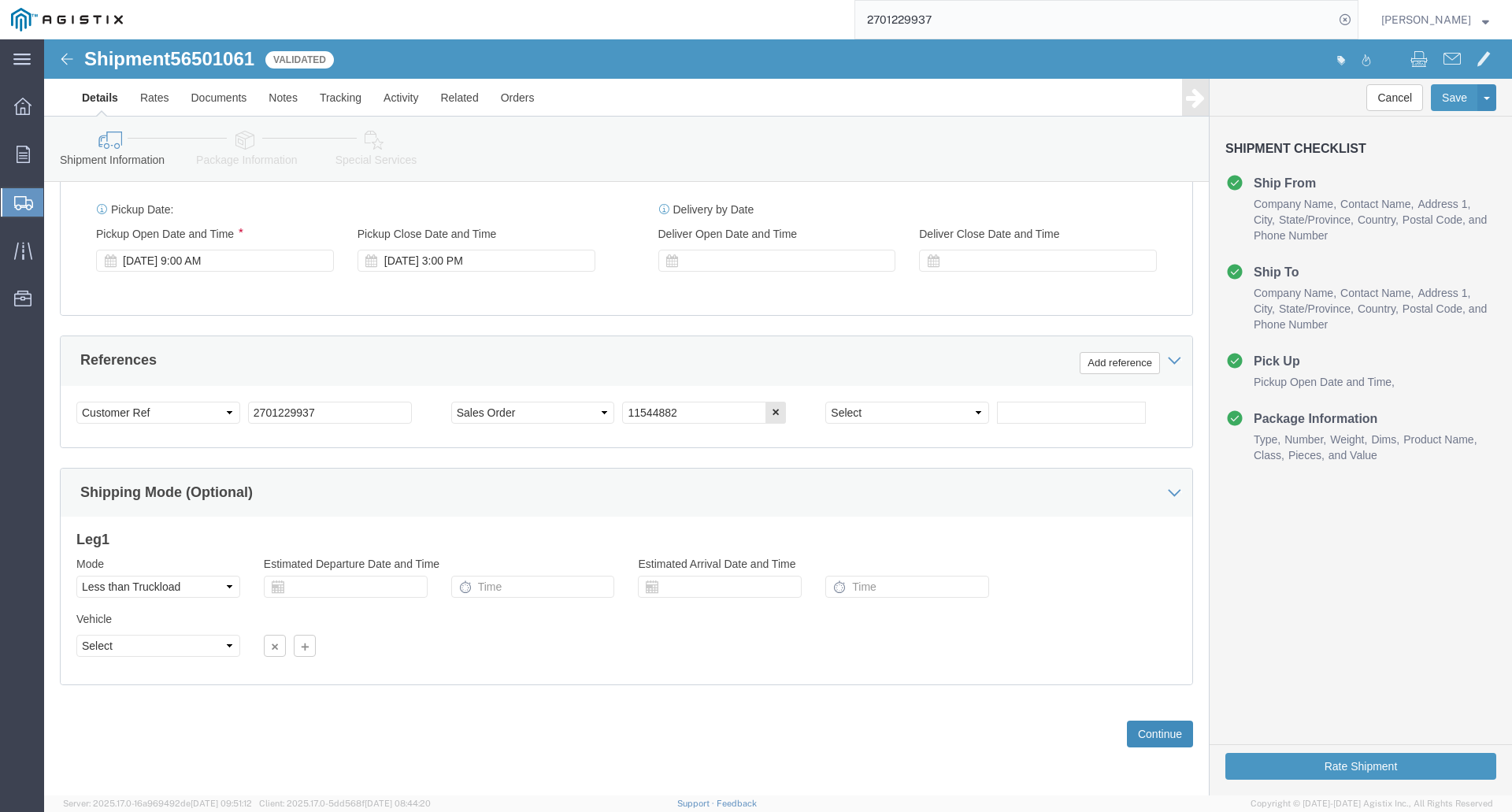
click button "Continue"
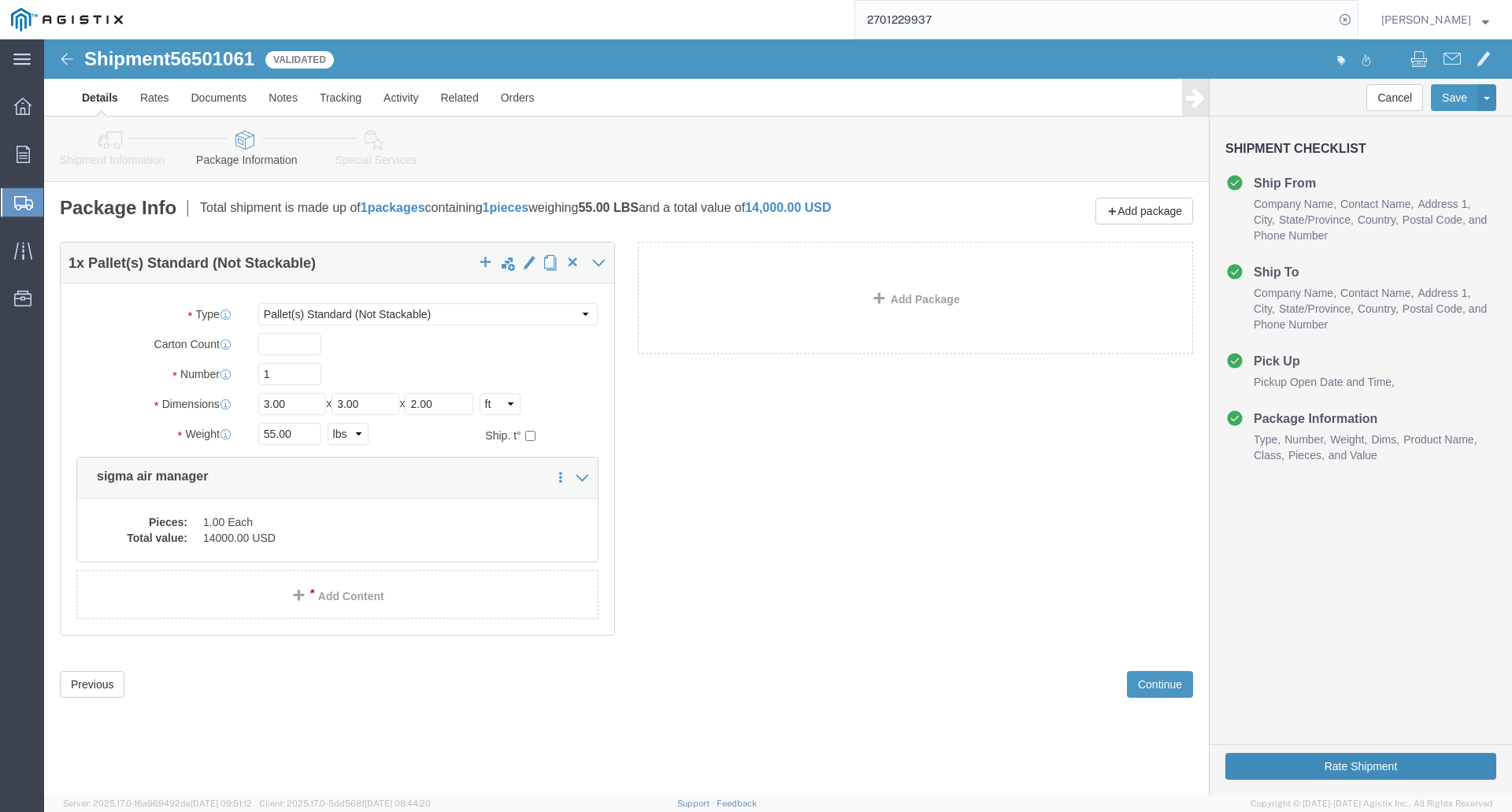
click button "Rate Shipment"
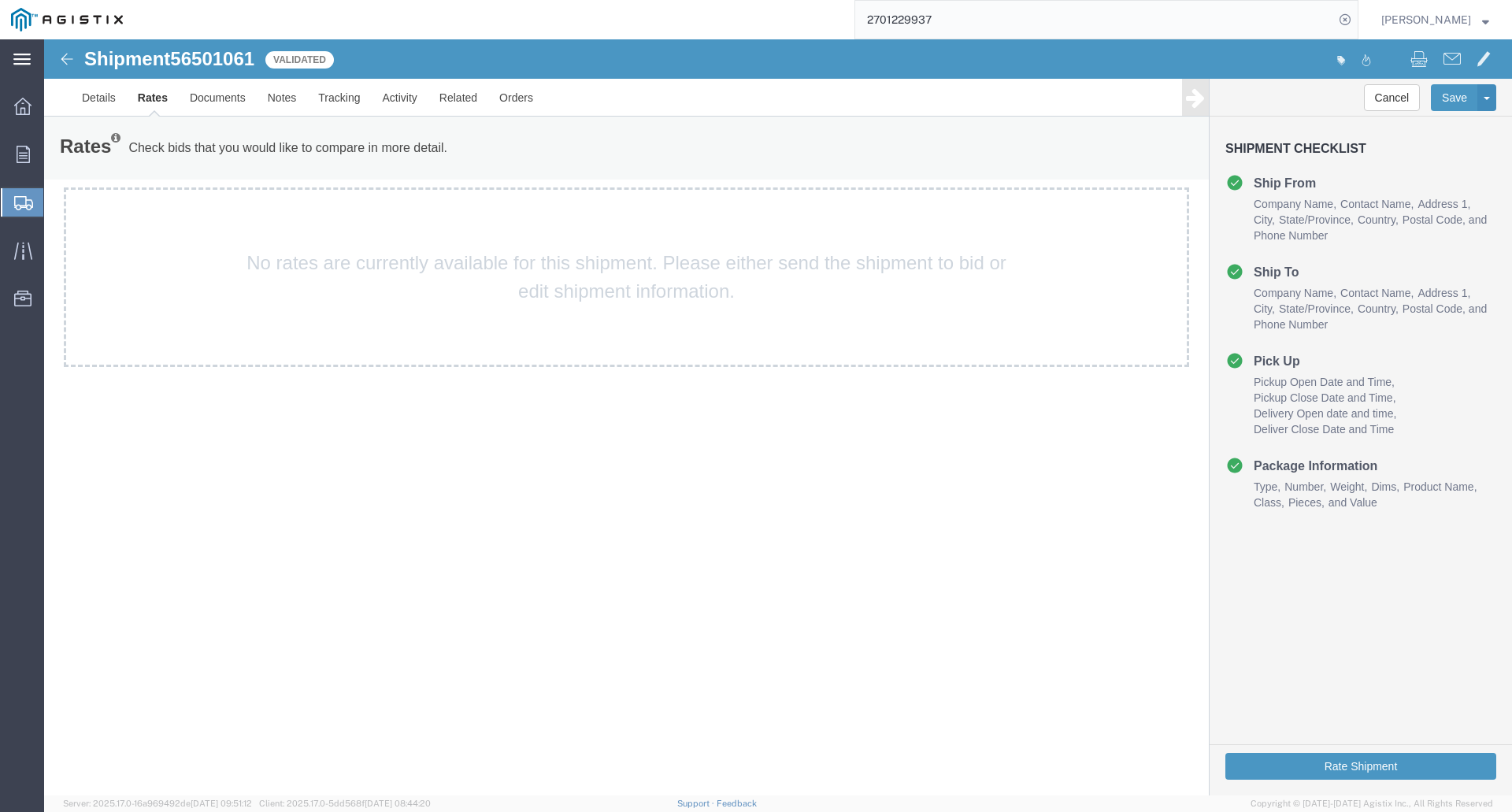
click at [15, 59] on icon at bounding box center [21, 59] width 17 height 11
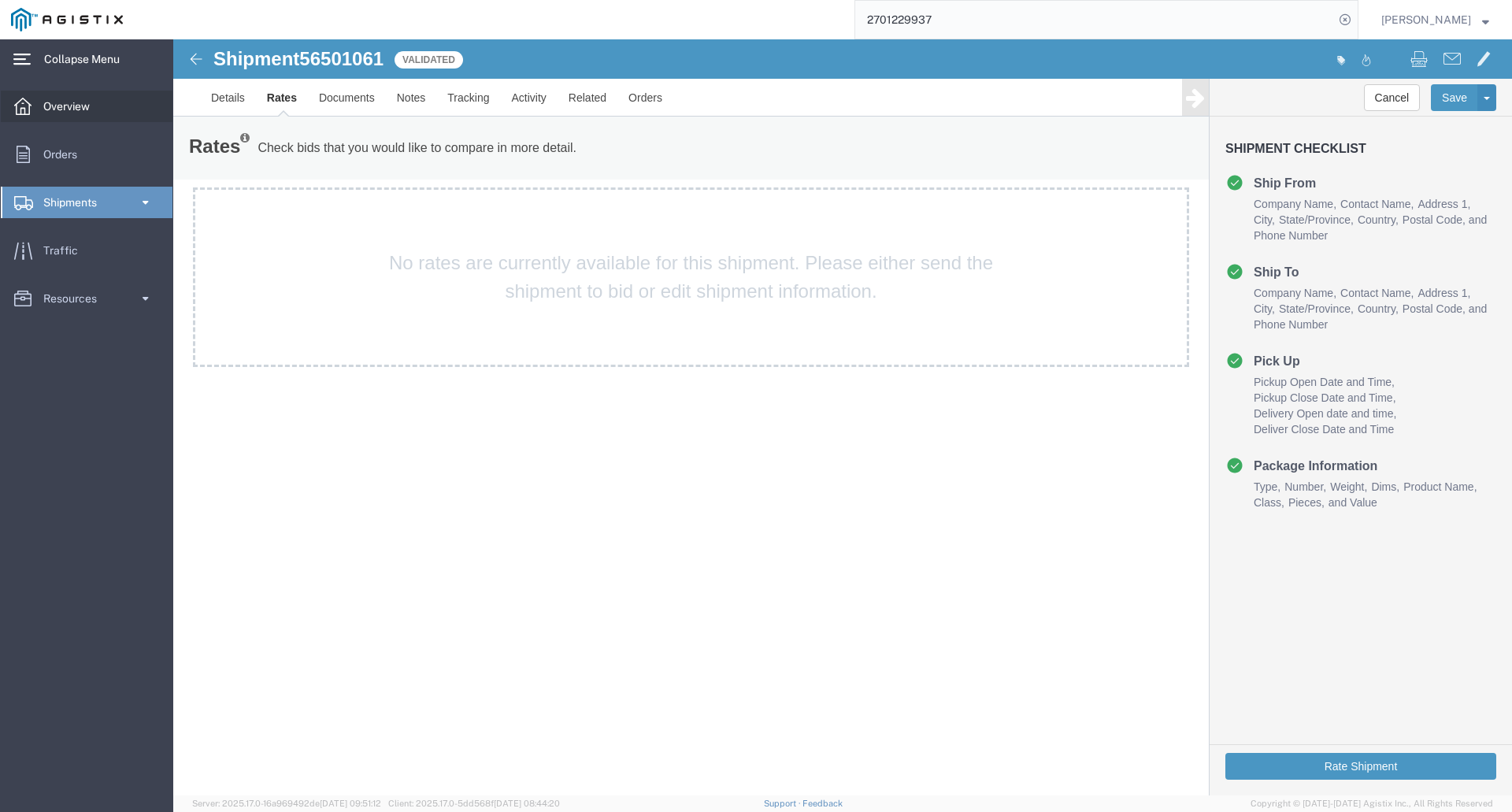
click at [50, 100] on span "Overview" at bounding box center [72, 106] width 57 height 31
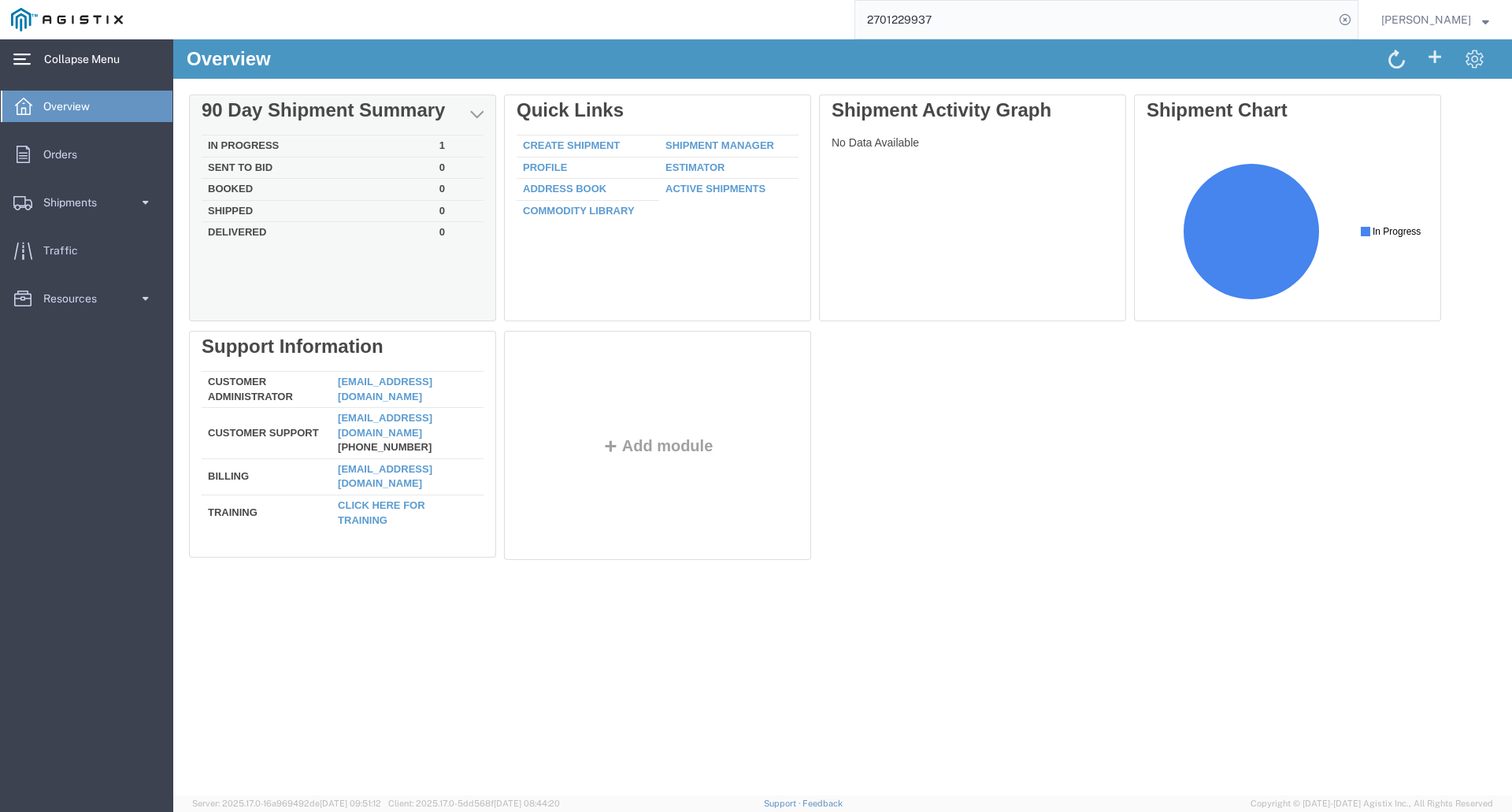
click at [320, 148] on td "In Progress" at bounding box center [317, 146] width 232 height 22
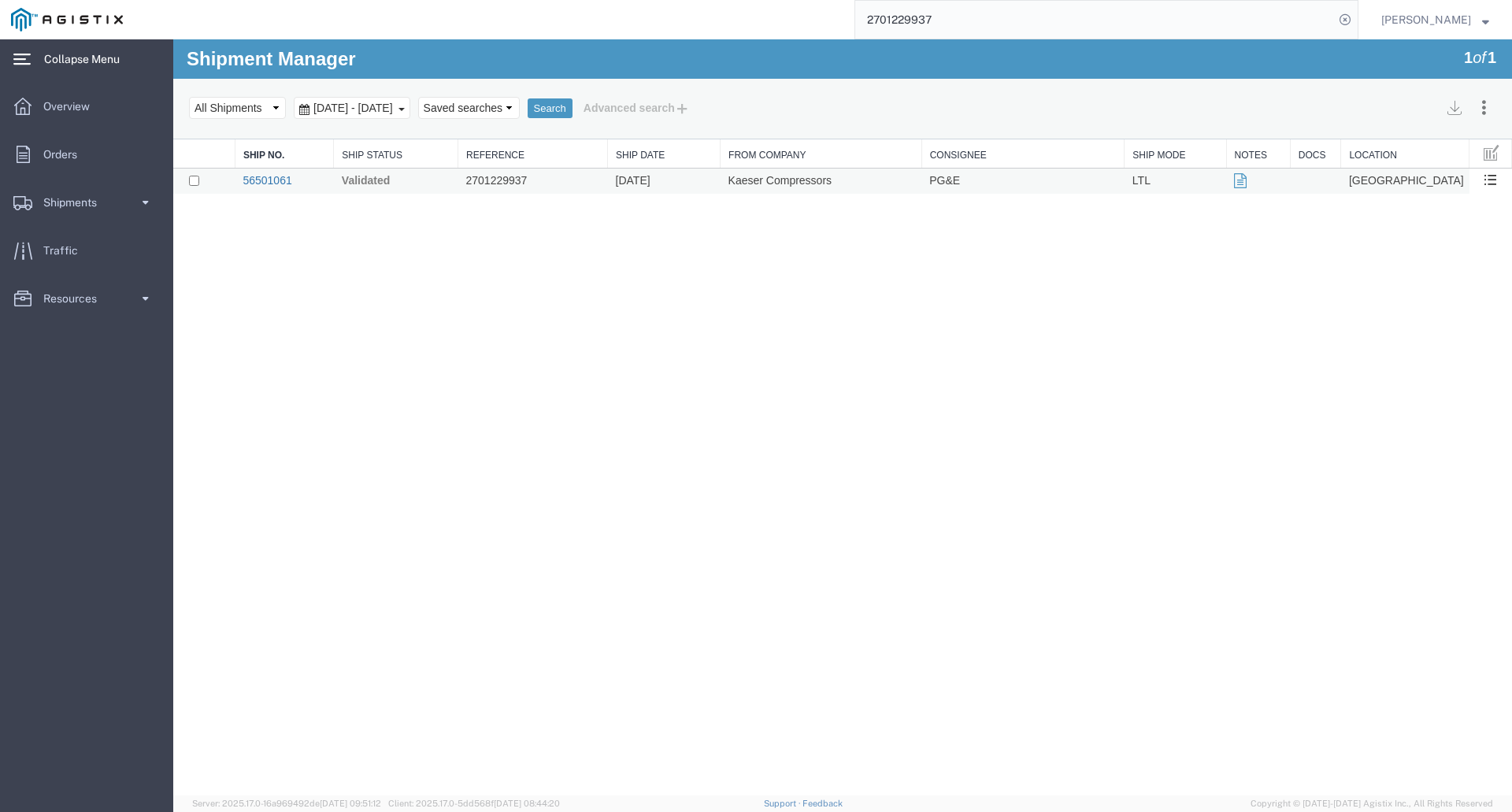
click at [278, 180] on link "56501061" at bounding box center [267, 180] width 49 height 13
click at [195, 181] on input "checkbox" at bounding box center [193, 180] width 10 height 10
checkbox input "true"
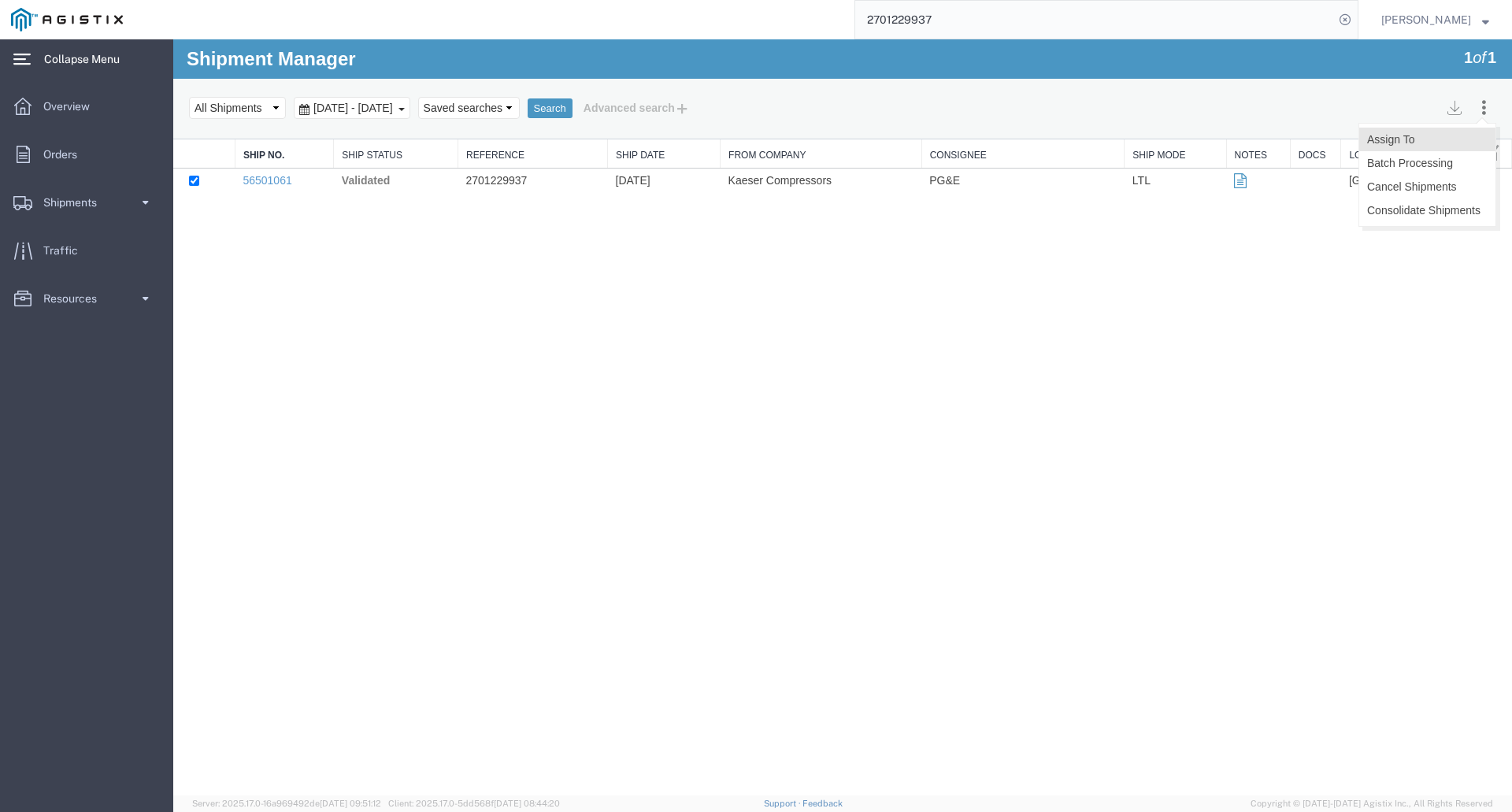
click at [1409, 136] on button "Assign To" at bounding box center [1427, 140] width 136 height 23
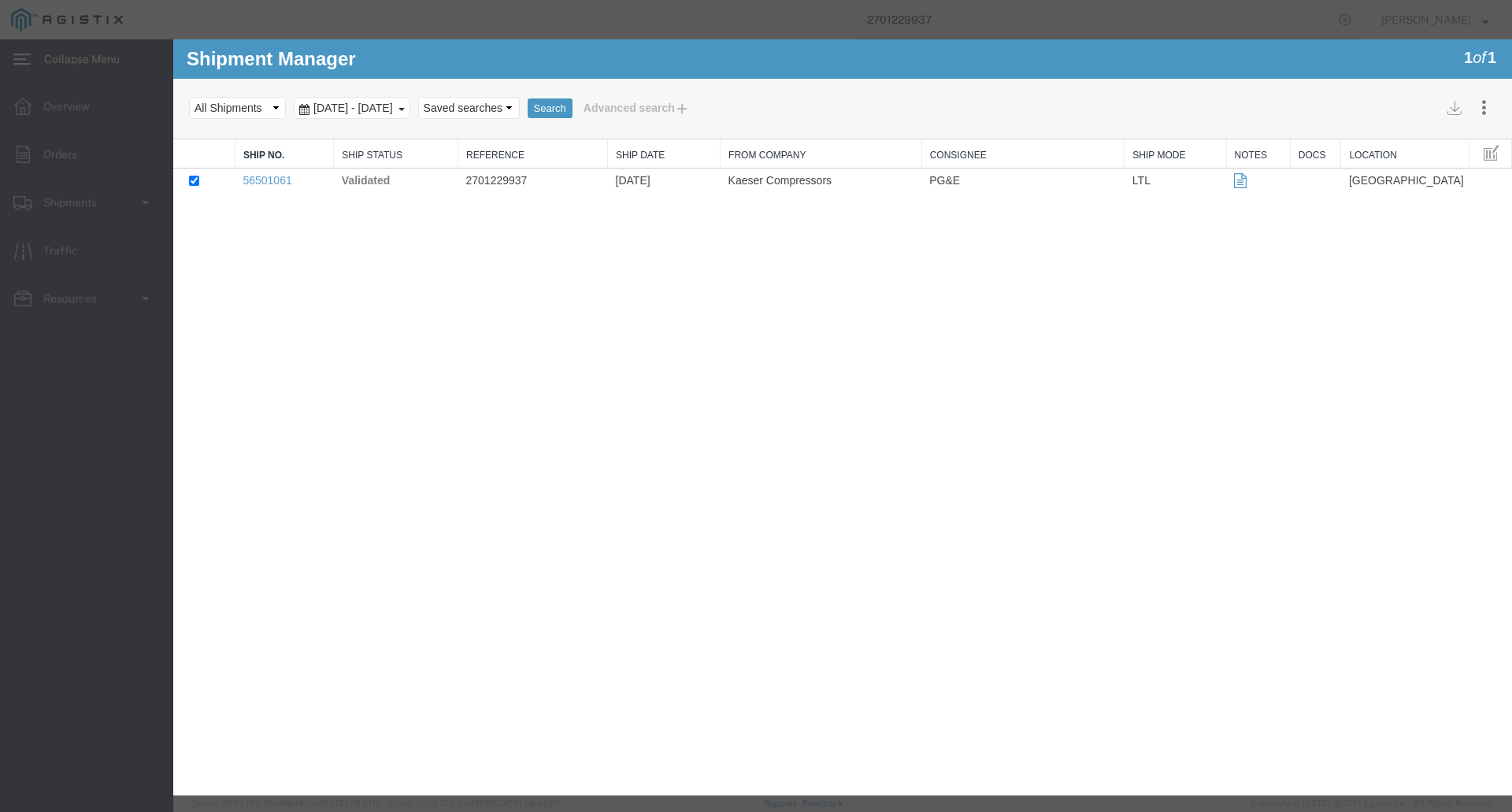
select select
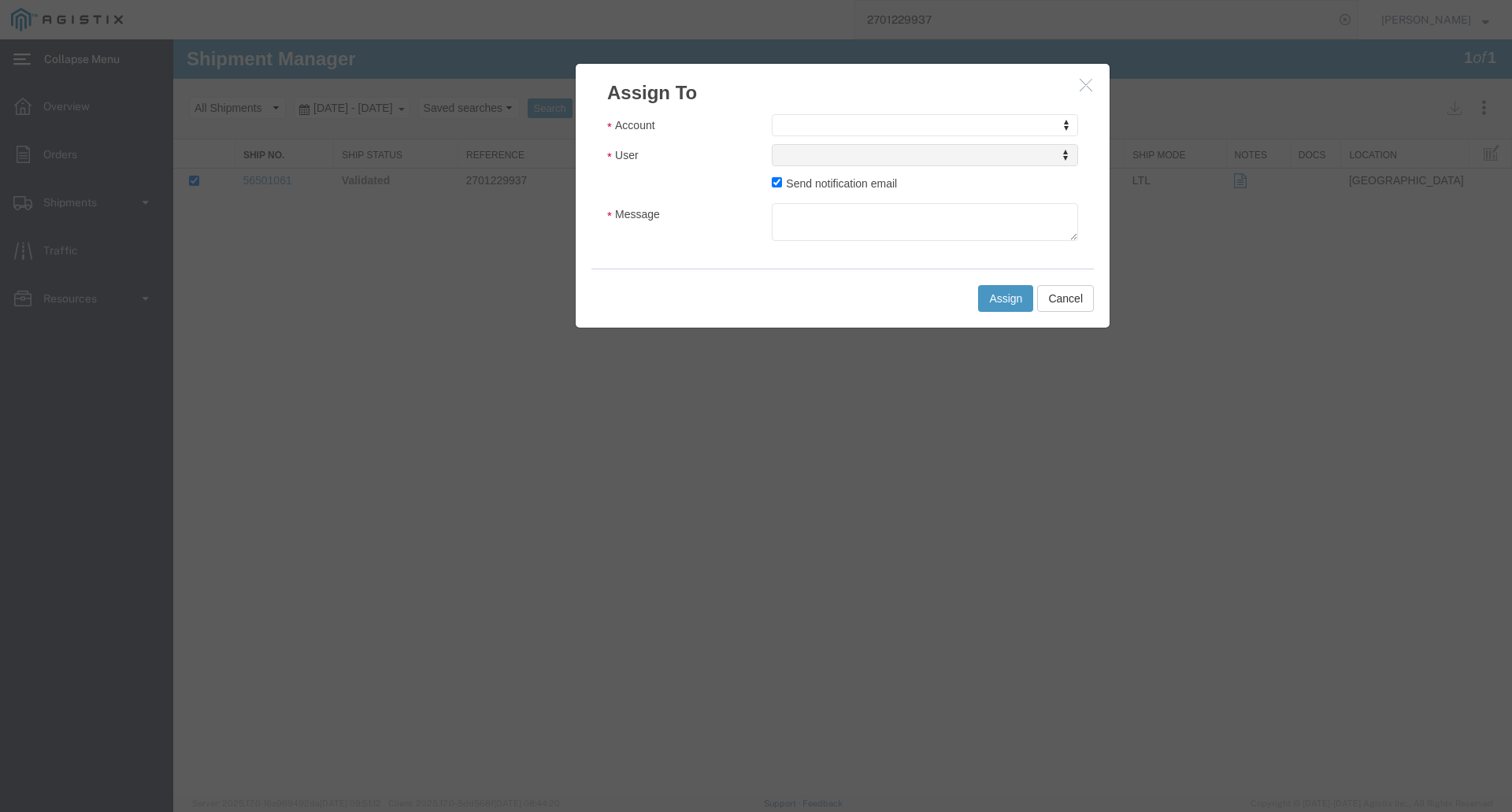
click at [1093, 89] on button "button" at bounding box center [1088, 85] width 20 height 20
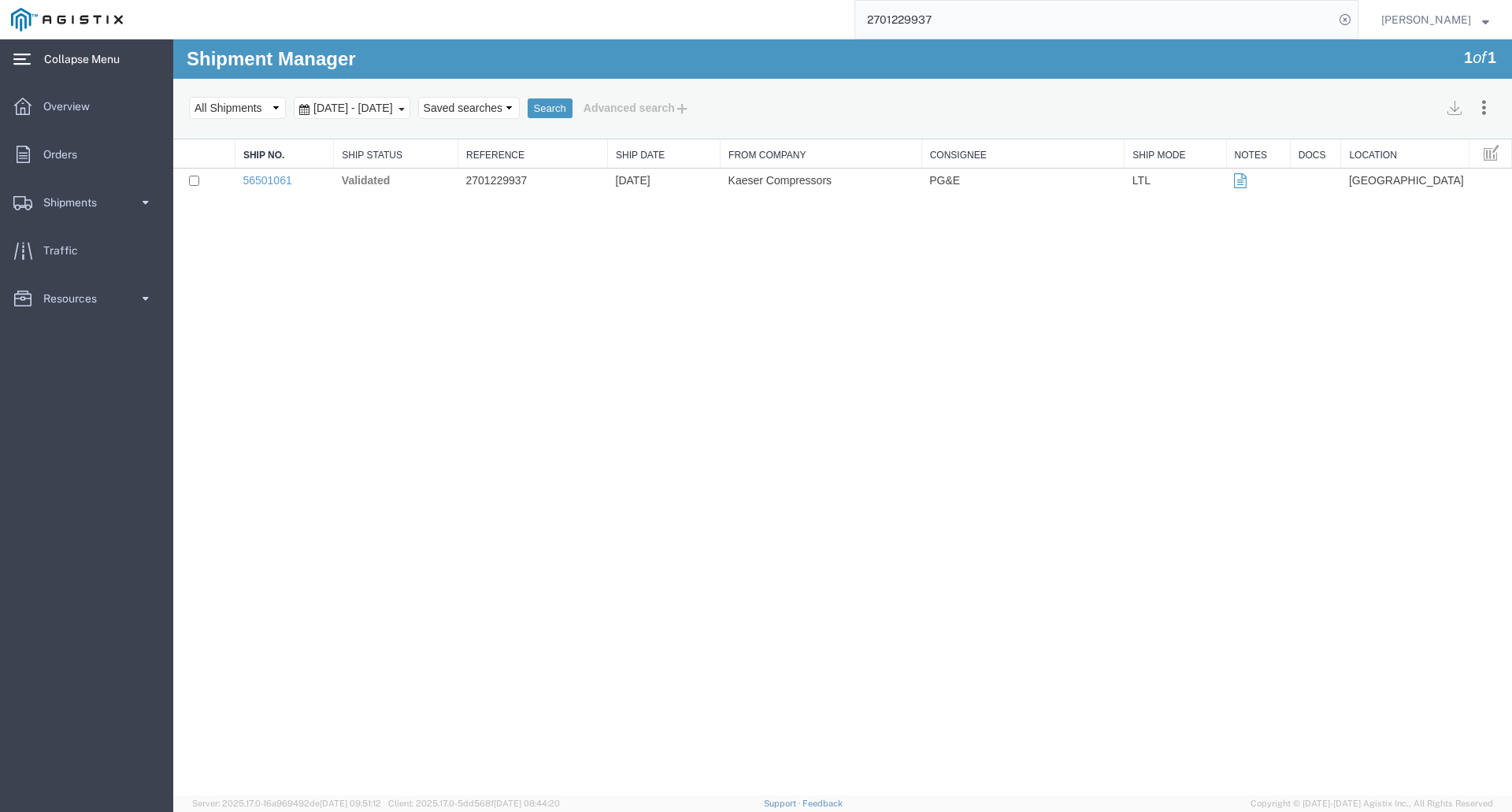
checkbox input "false"
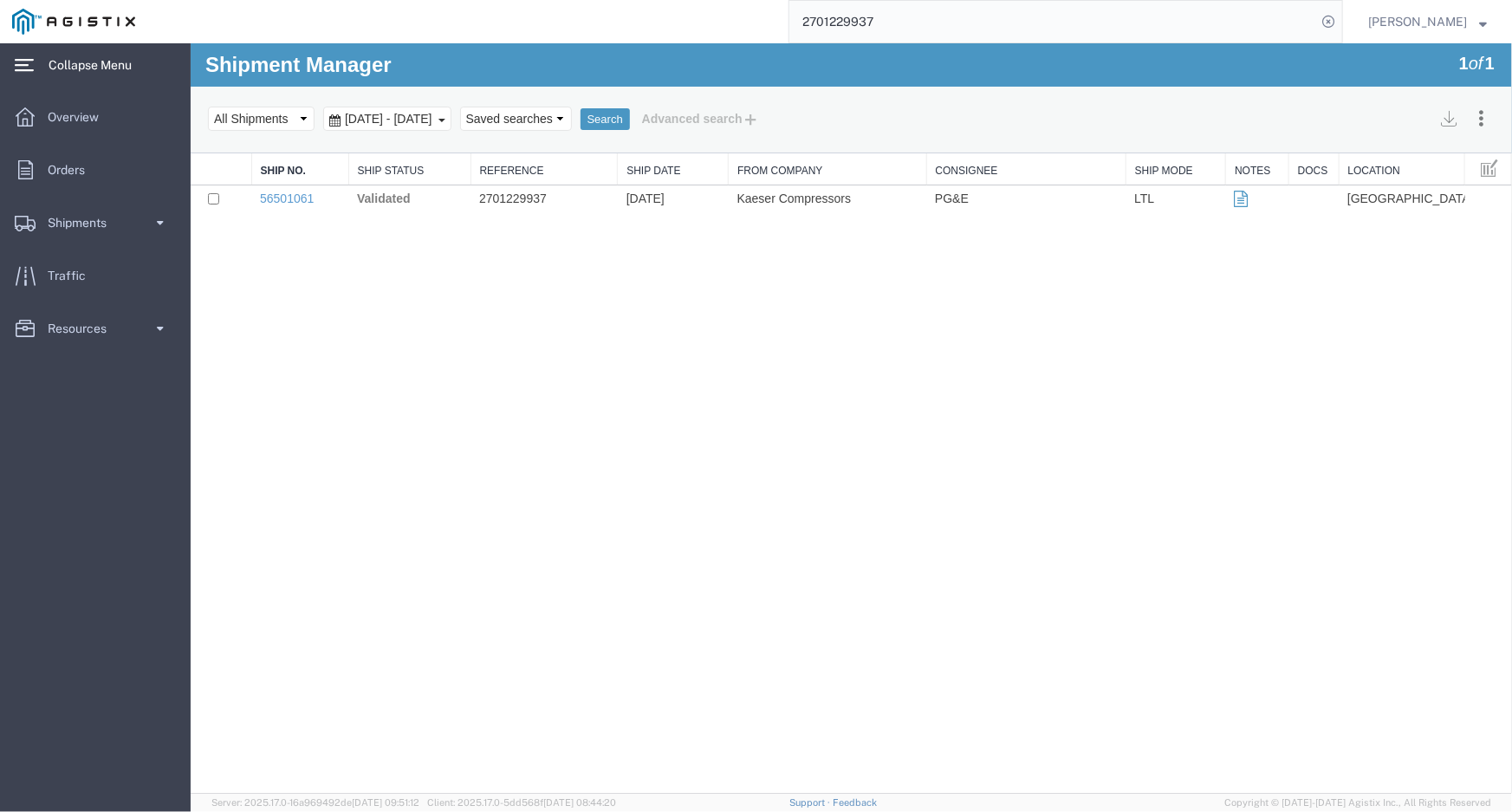
click at [709, 323] on div "Shipment Manager 1 of 1 Search Assign To Batch Processing Cancel Shipments Cons…" at bounding box center [851, 418] width 1322 height 751
click at [298, 200] on link "56501061" at bounding box center [286, 198] width 54 height 14
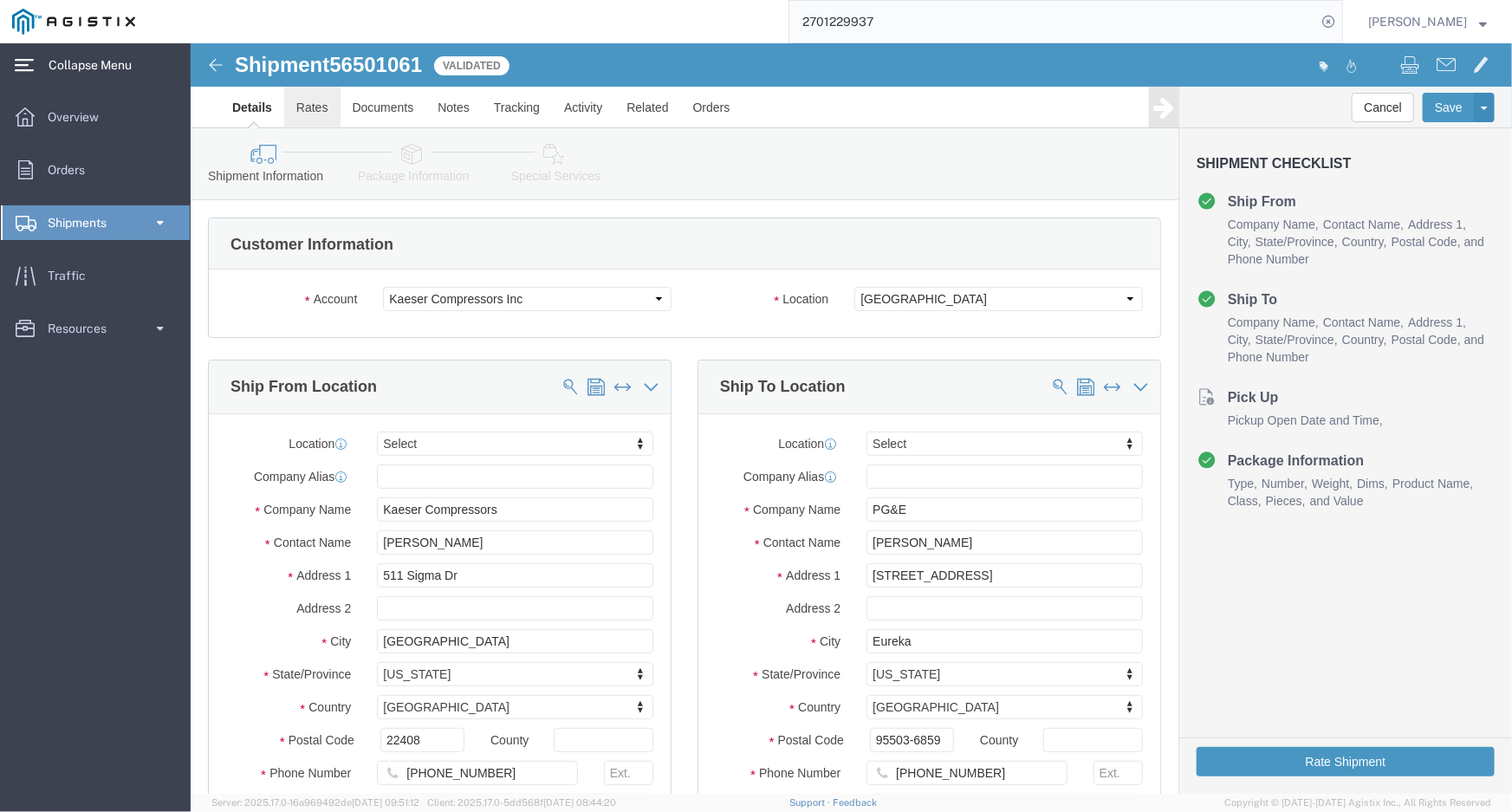
click link "Rates"
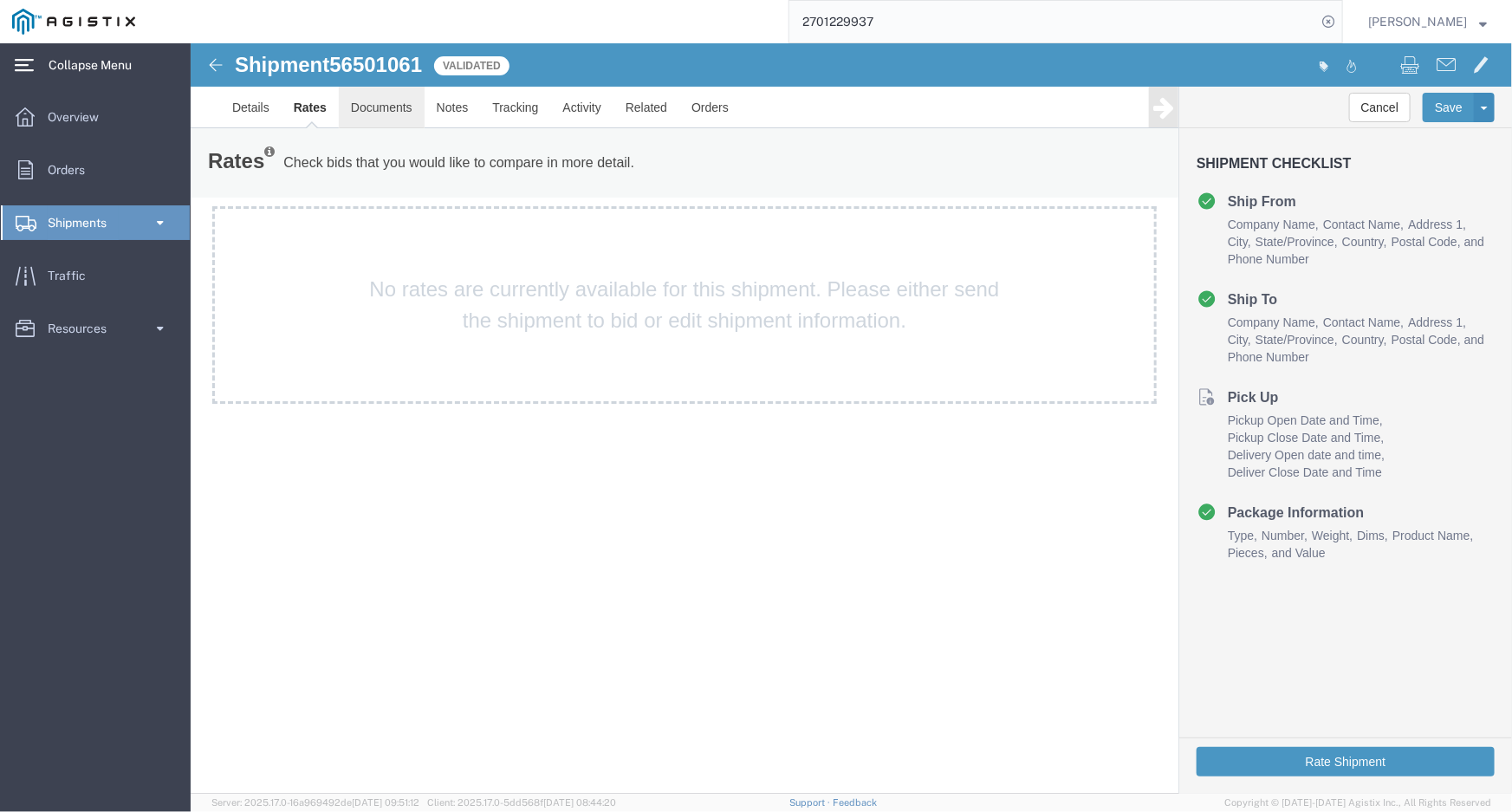
click at [366, 107] on link "Documents" at bounding box center [380, 106] width 86 height 41
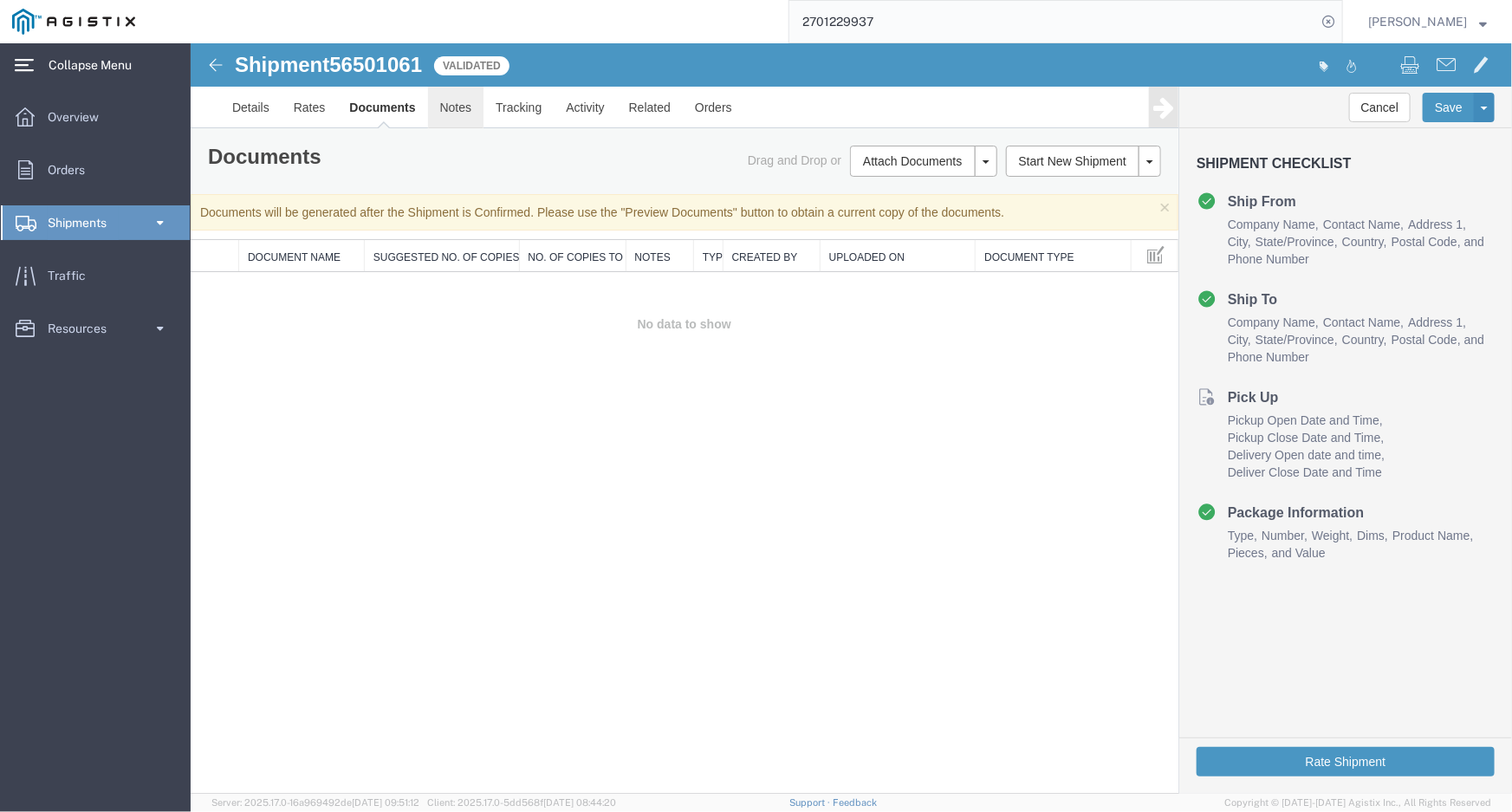
click at [445, 107] on link "Notes" at bounding box center [455, 106] width 56 height 41
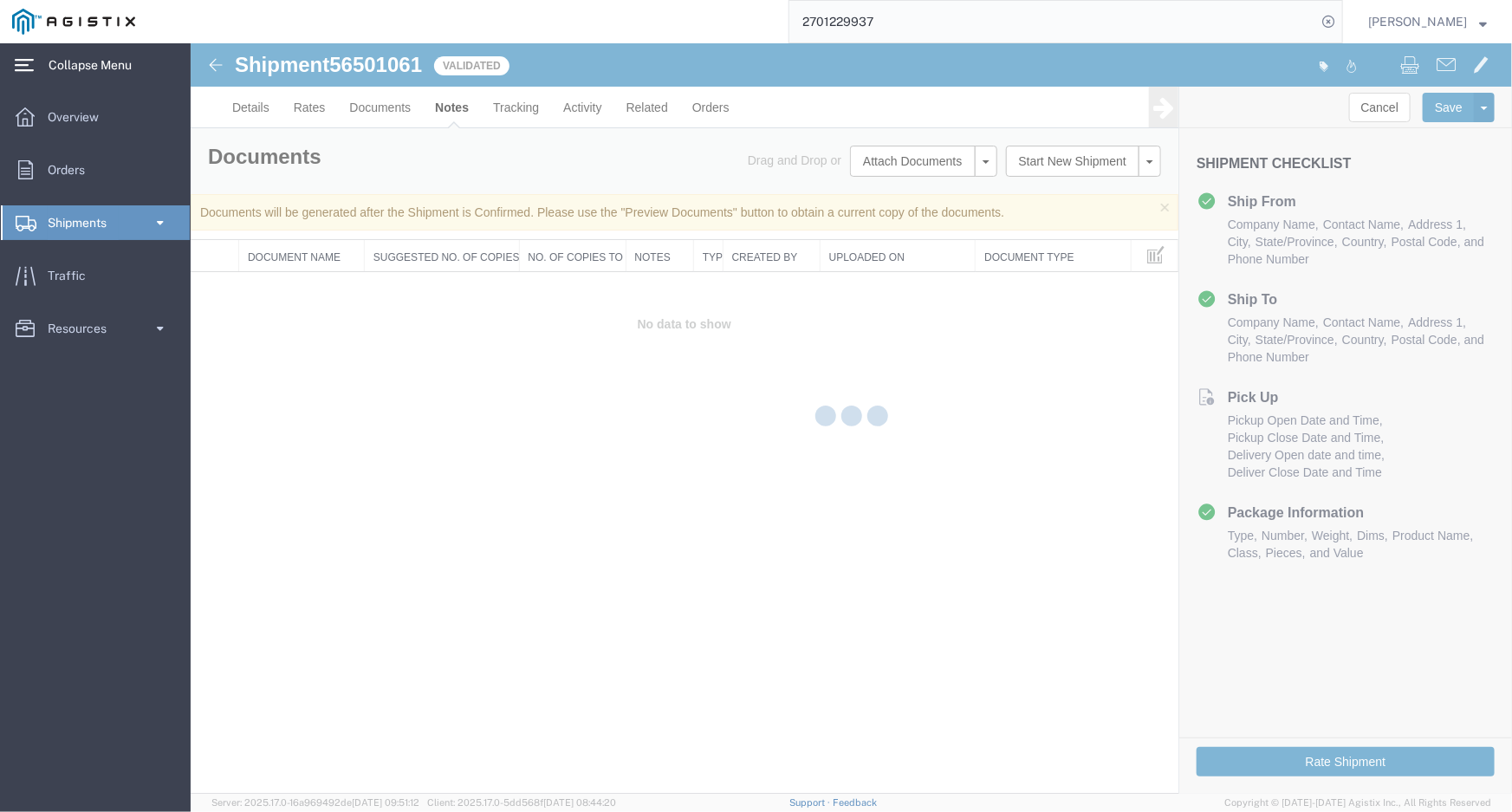
click at [511, 109] on div at bounding box center [852, 419] width 1322 height 751
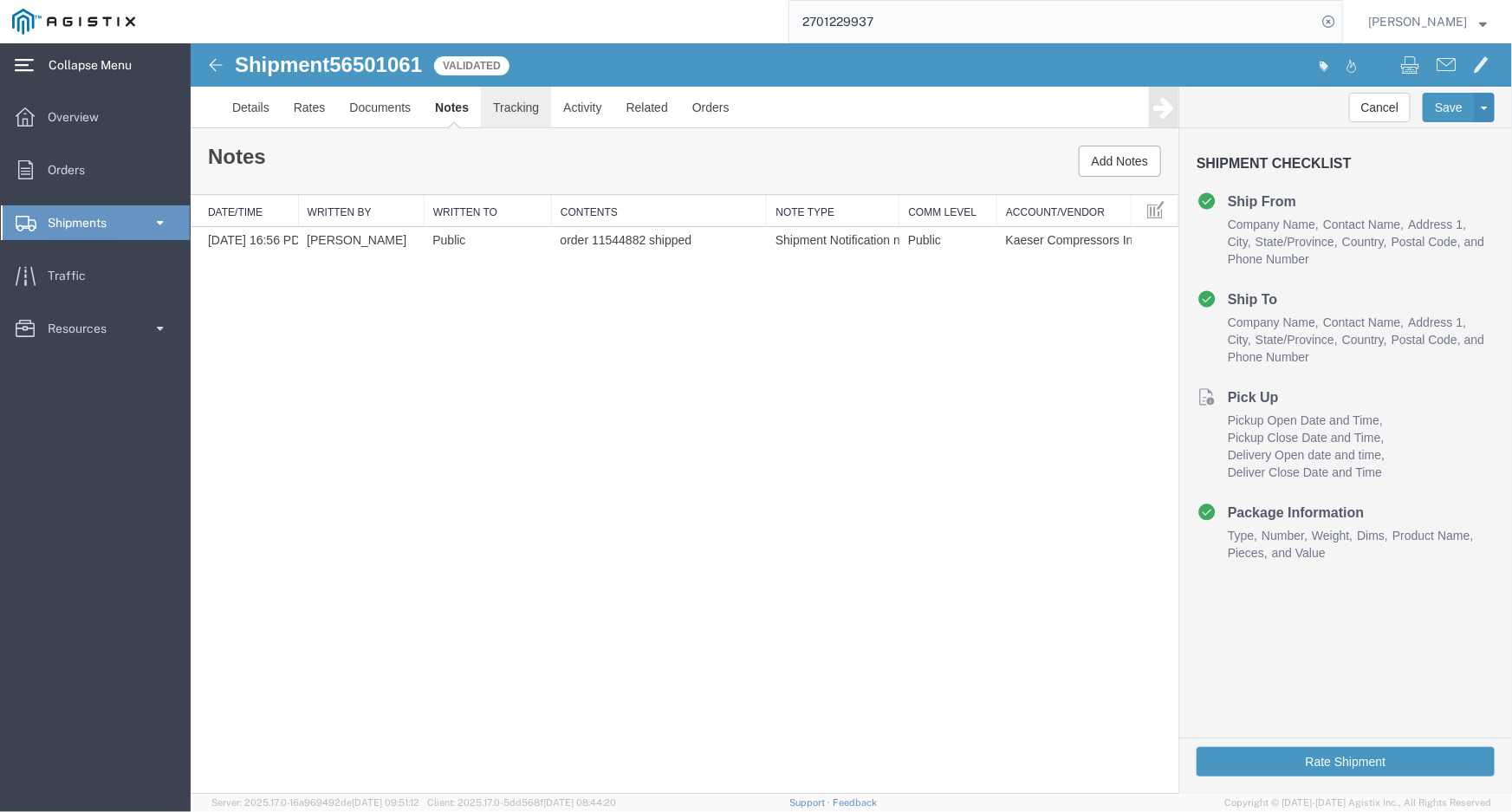
click at [510, 107] on link "Tracking" at bounding box center [514, 106] width 70 height 41
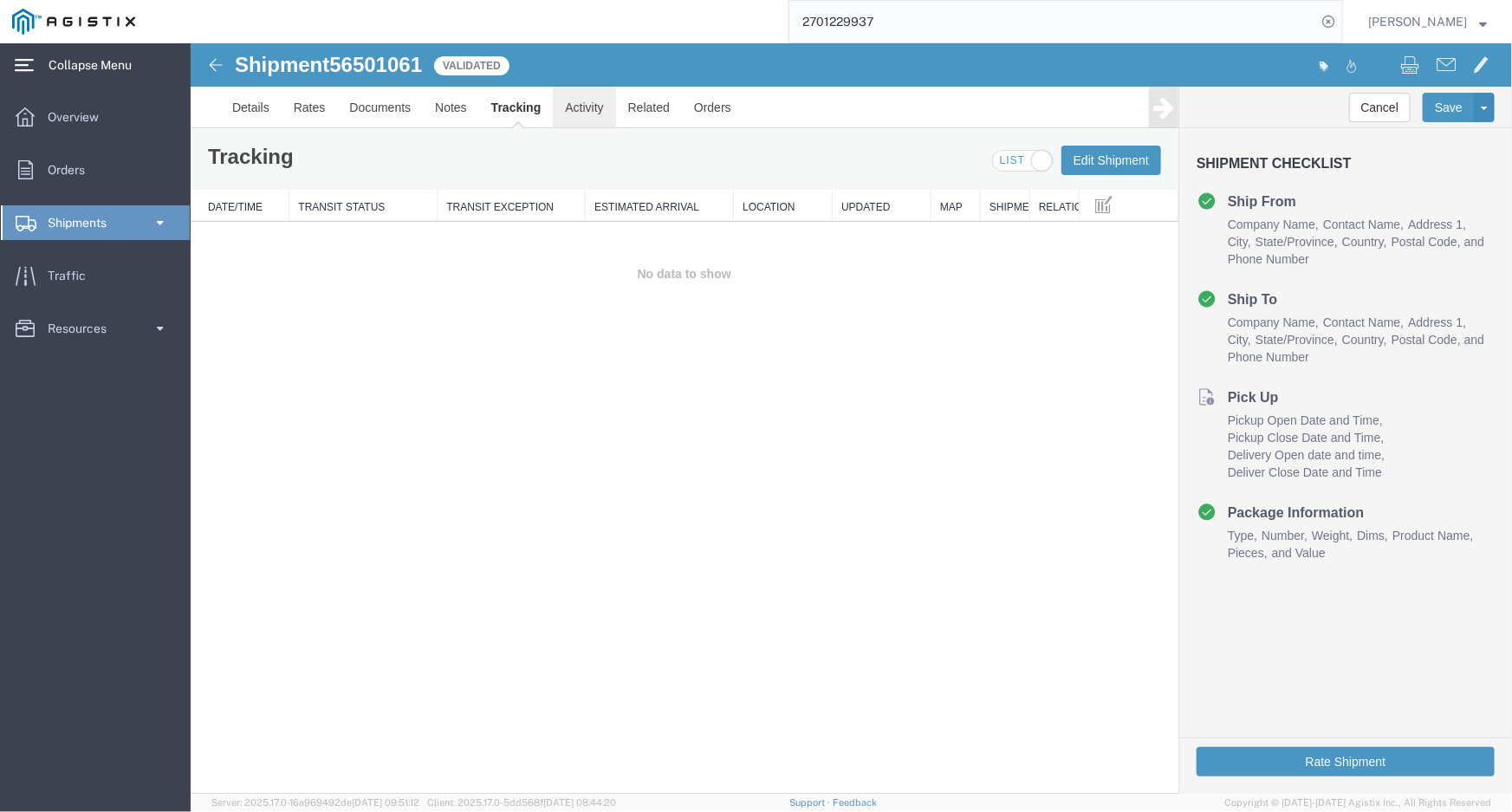
click at [574, 103] on link "Activity" at bounding box center [582, 106] width 62 height 41
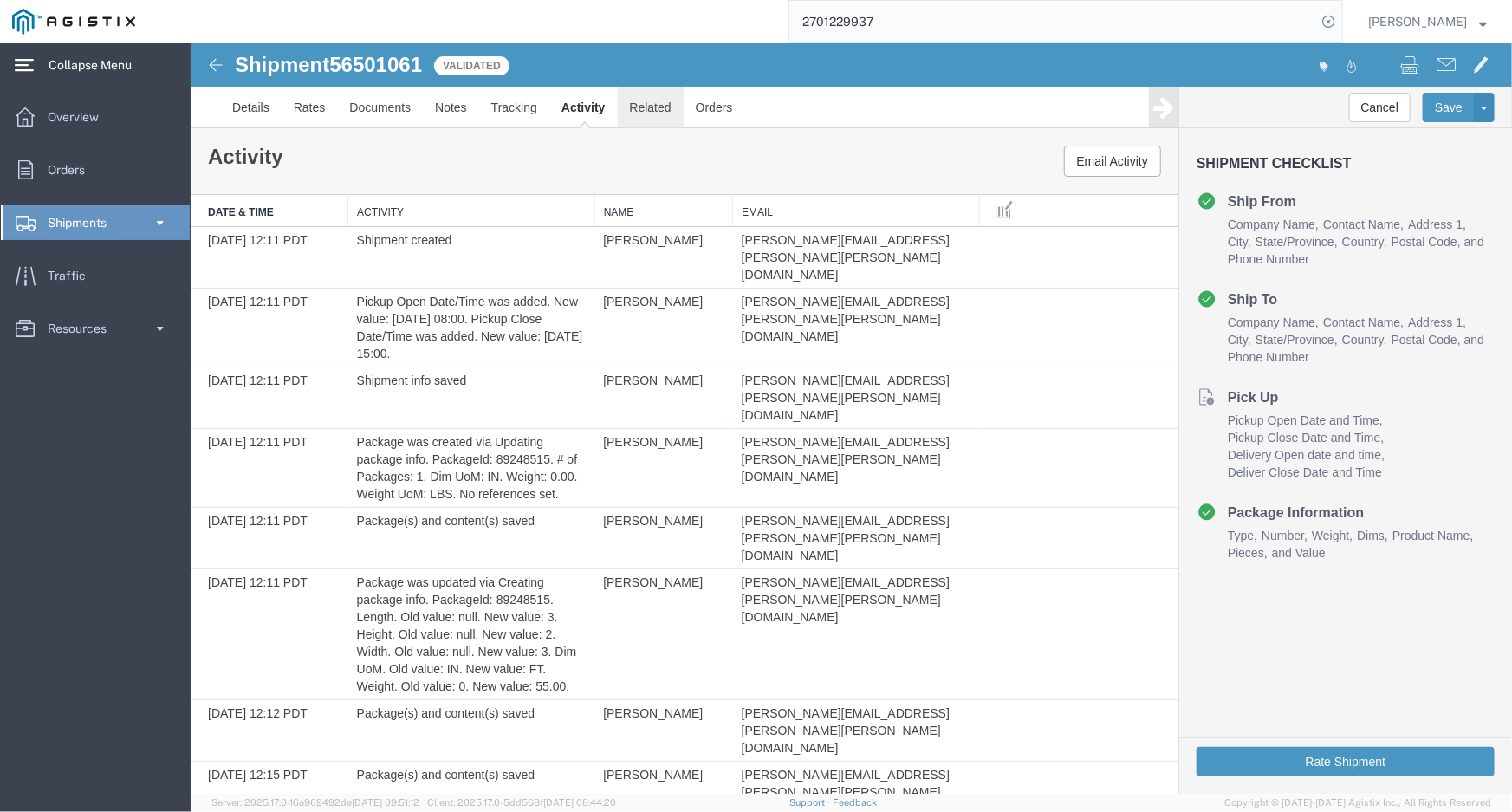
click at [630, 101] on link "Related" at bounding box center [649, 106] width 66 height 41
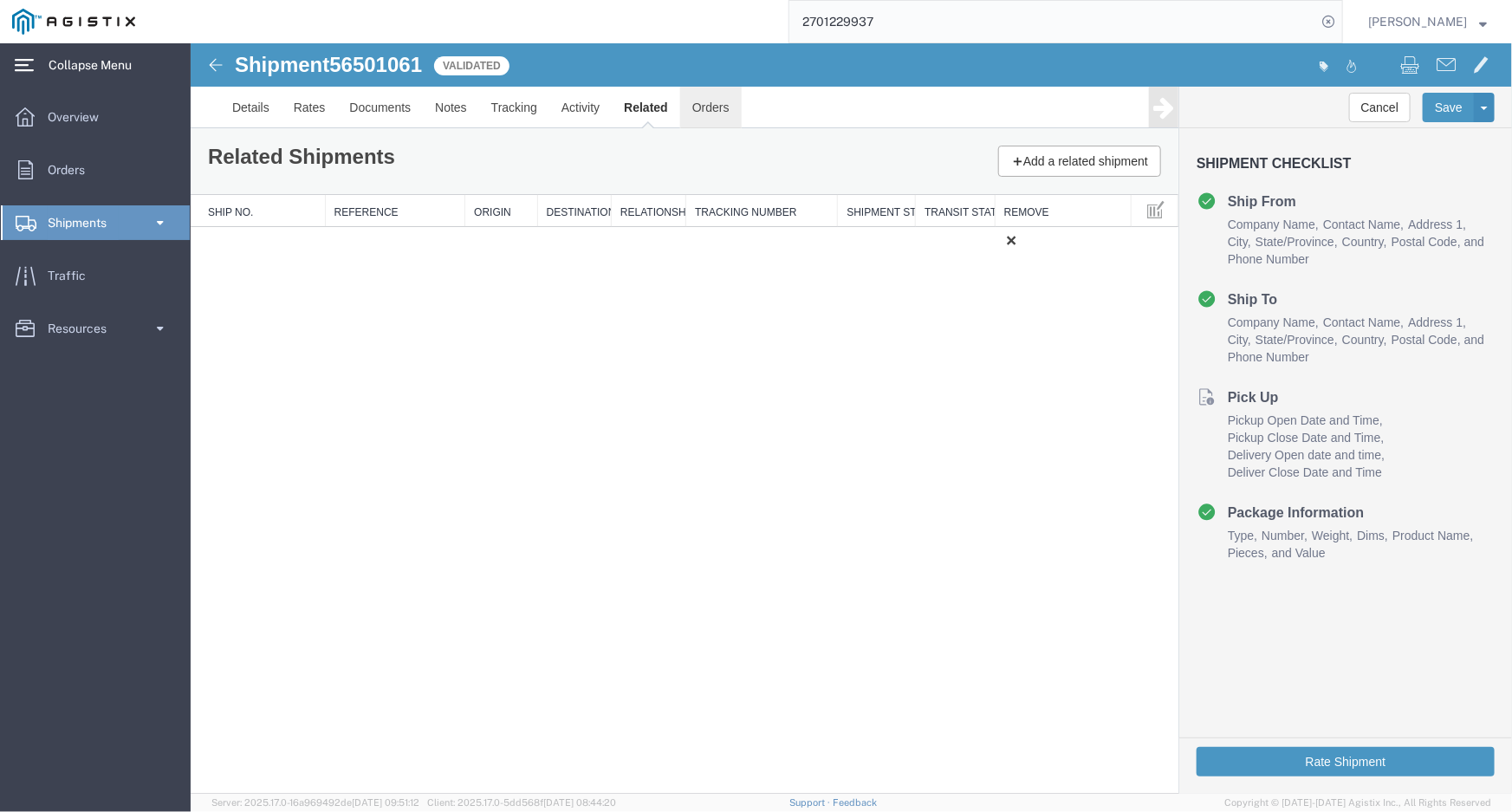
click at [699, 104] on link "Orders" at bounding box center [710, 106] width 61 height 41
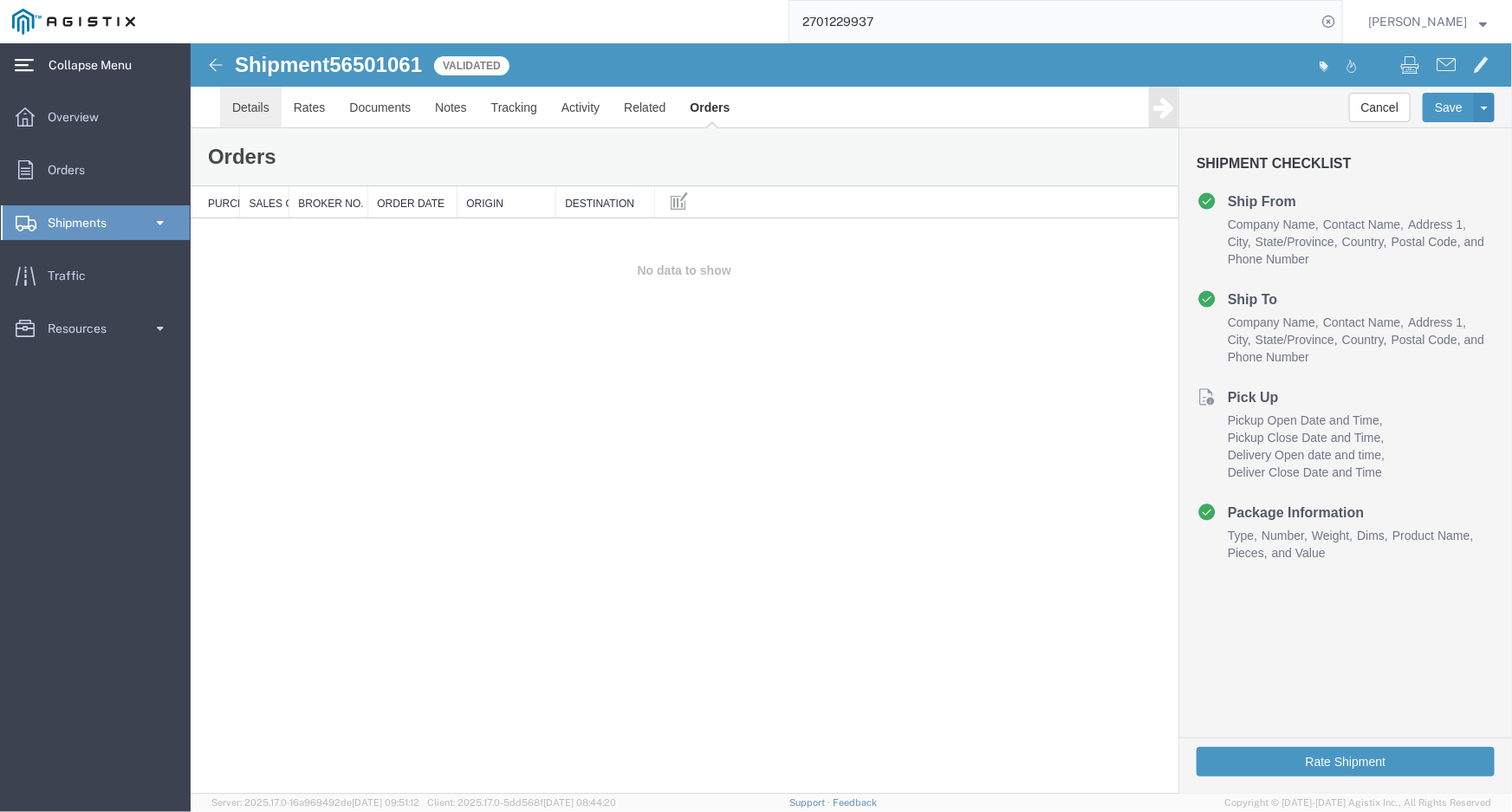
click at [241, 106] on link "Details" at bounding box center [250, 106] width 61 height 41
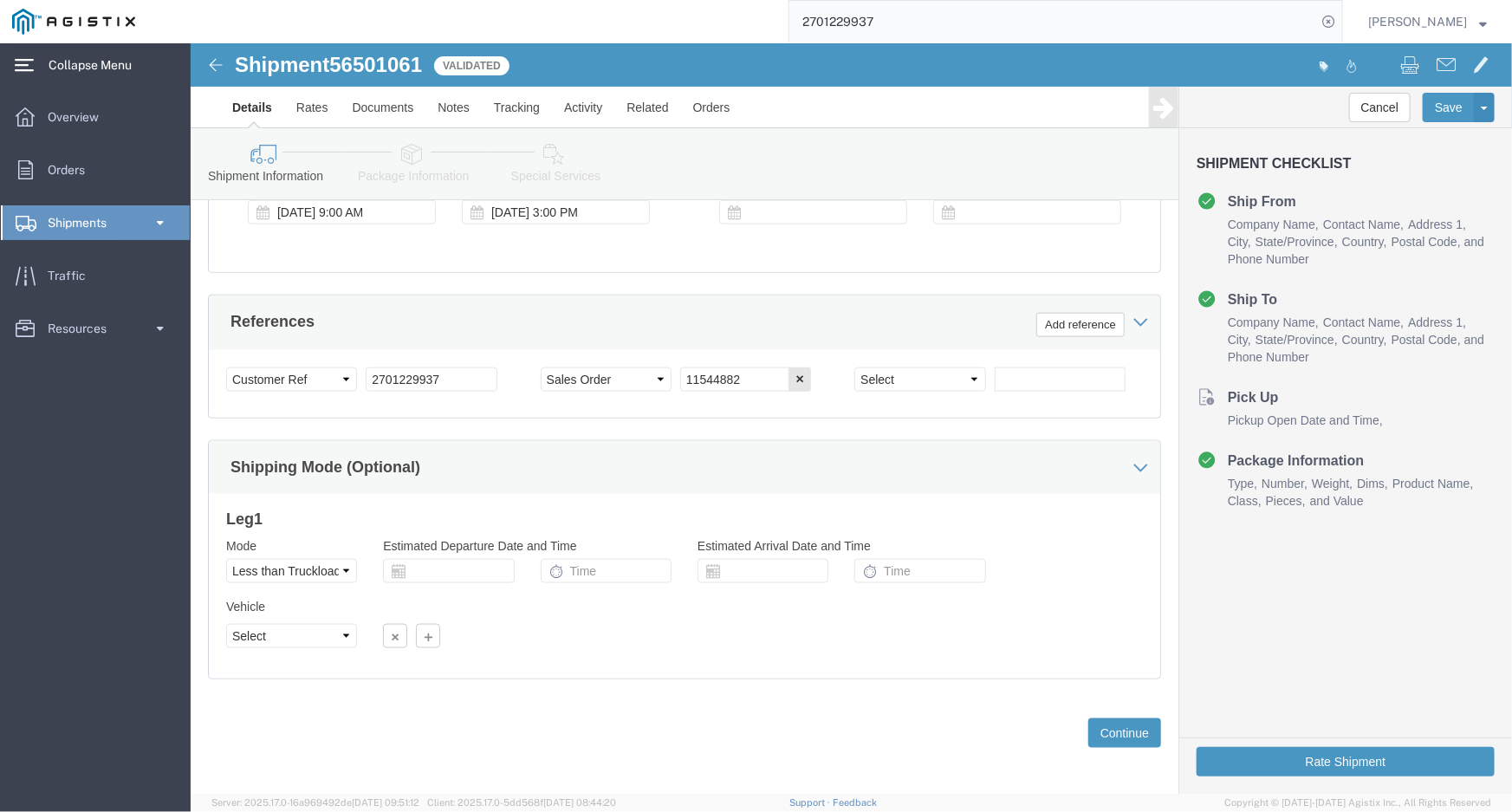
scroll to position [893, 0]
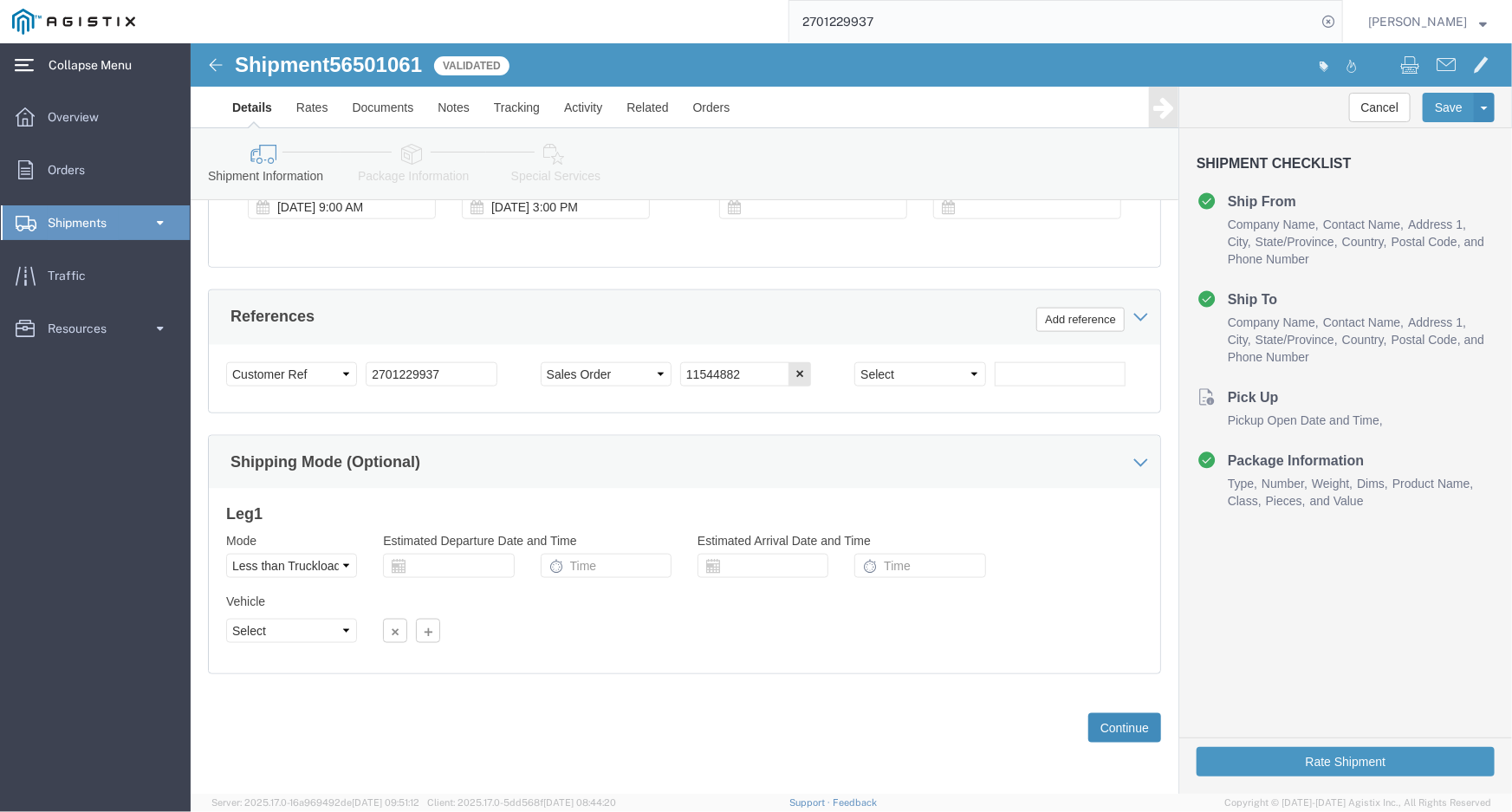
click button "Continue"
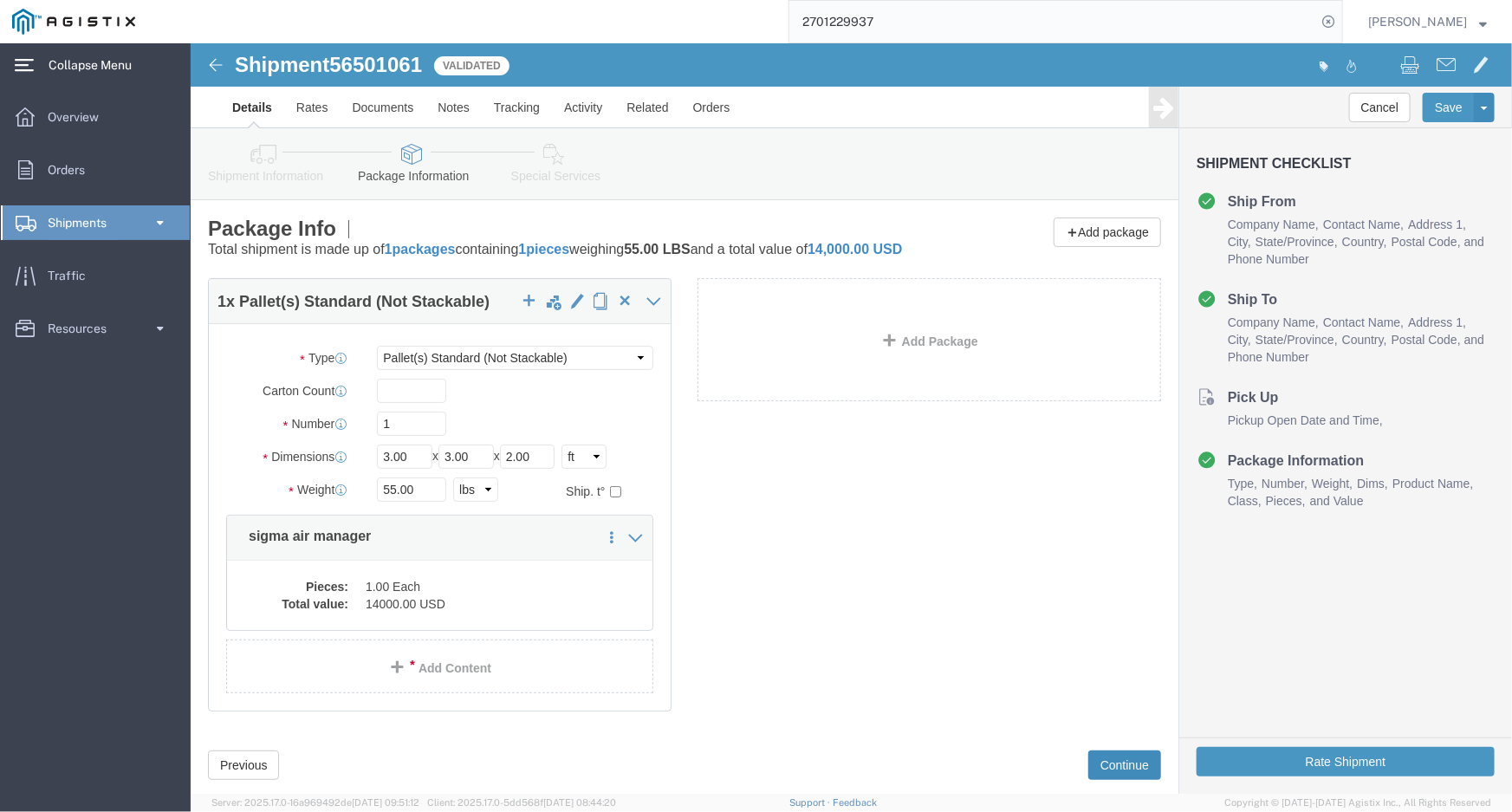
scroll to position [54, 0]
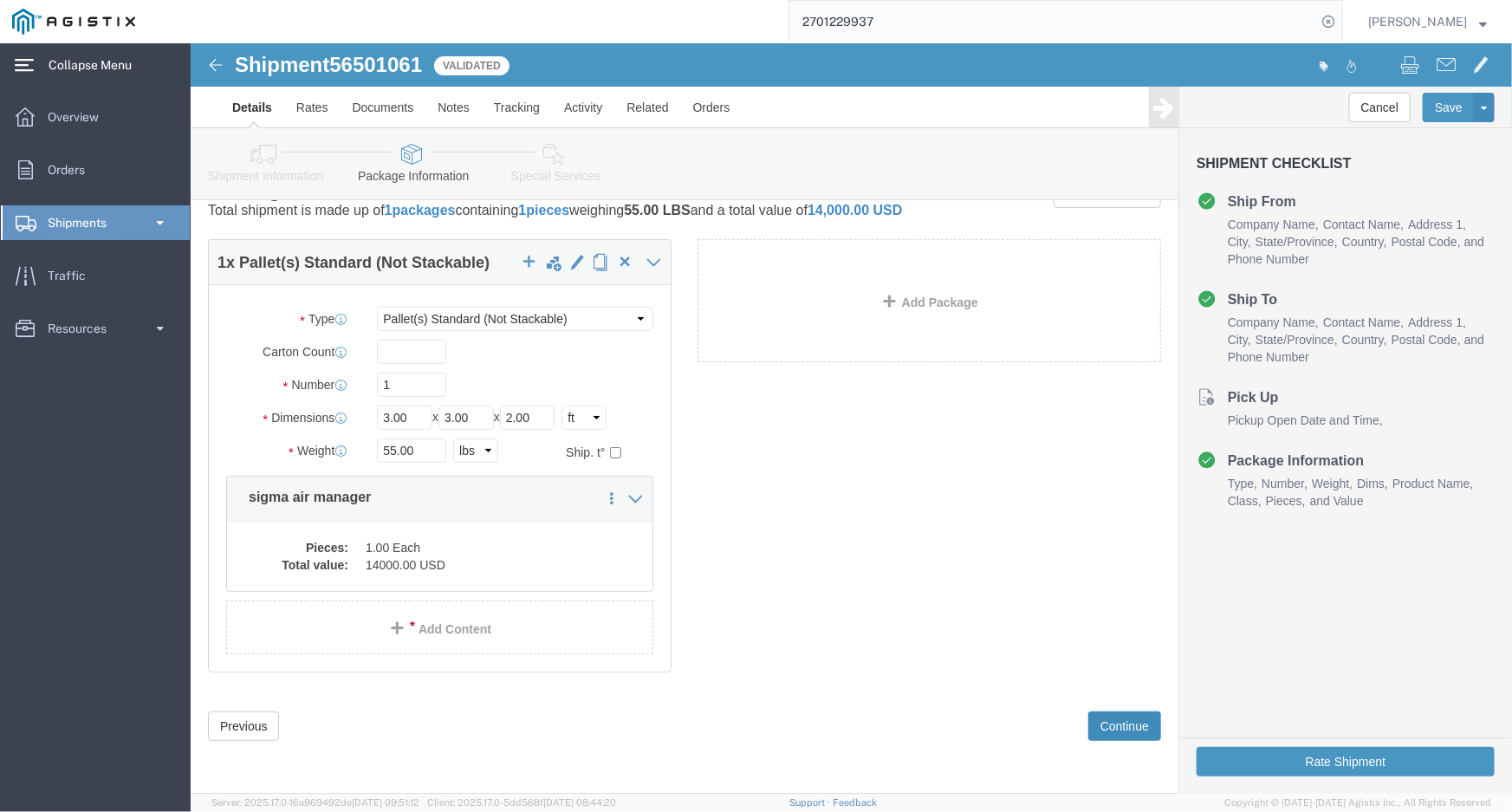
click button "Continue"
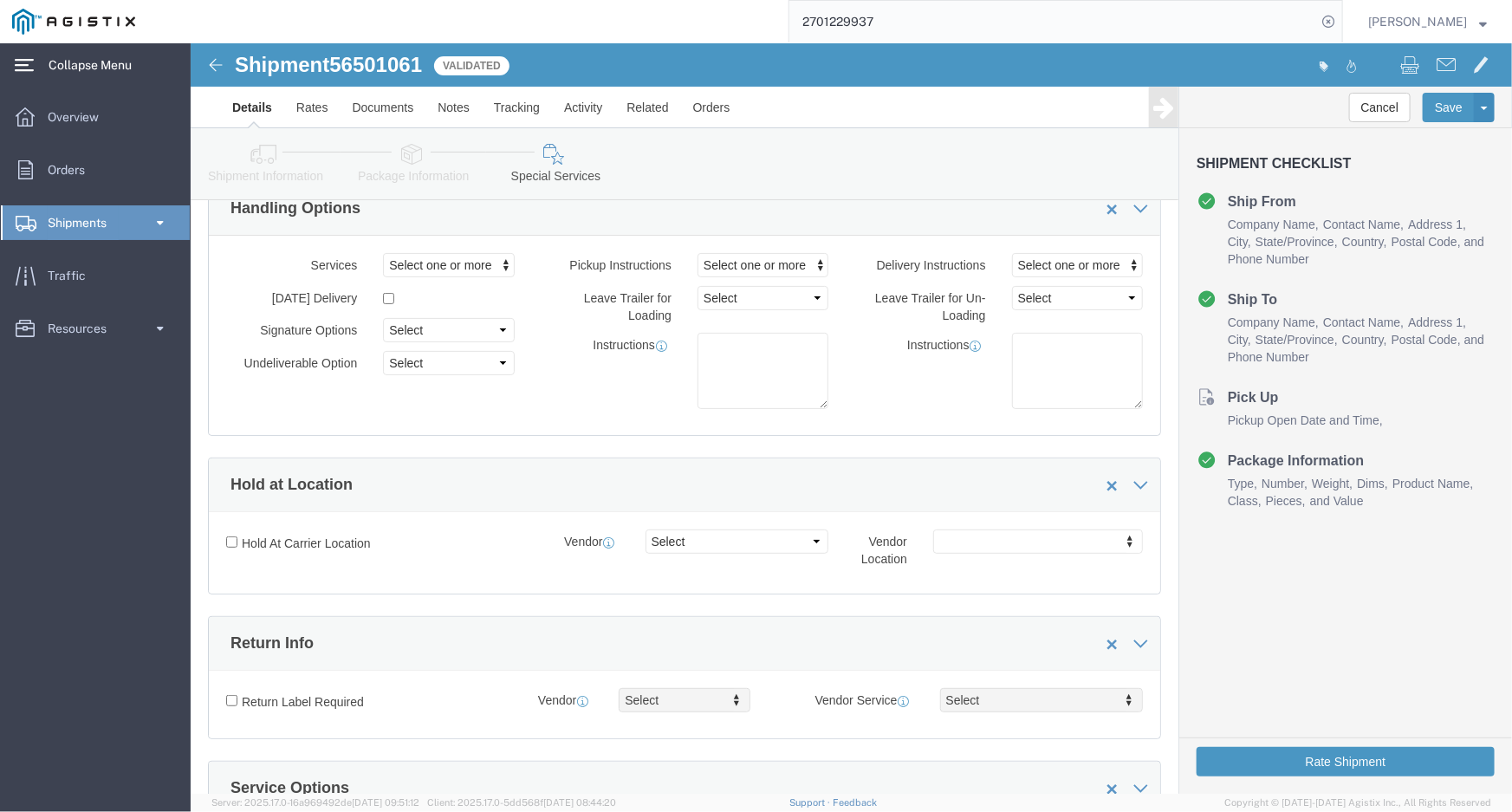
scroll to position [0, 0]
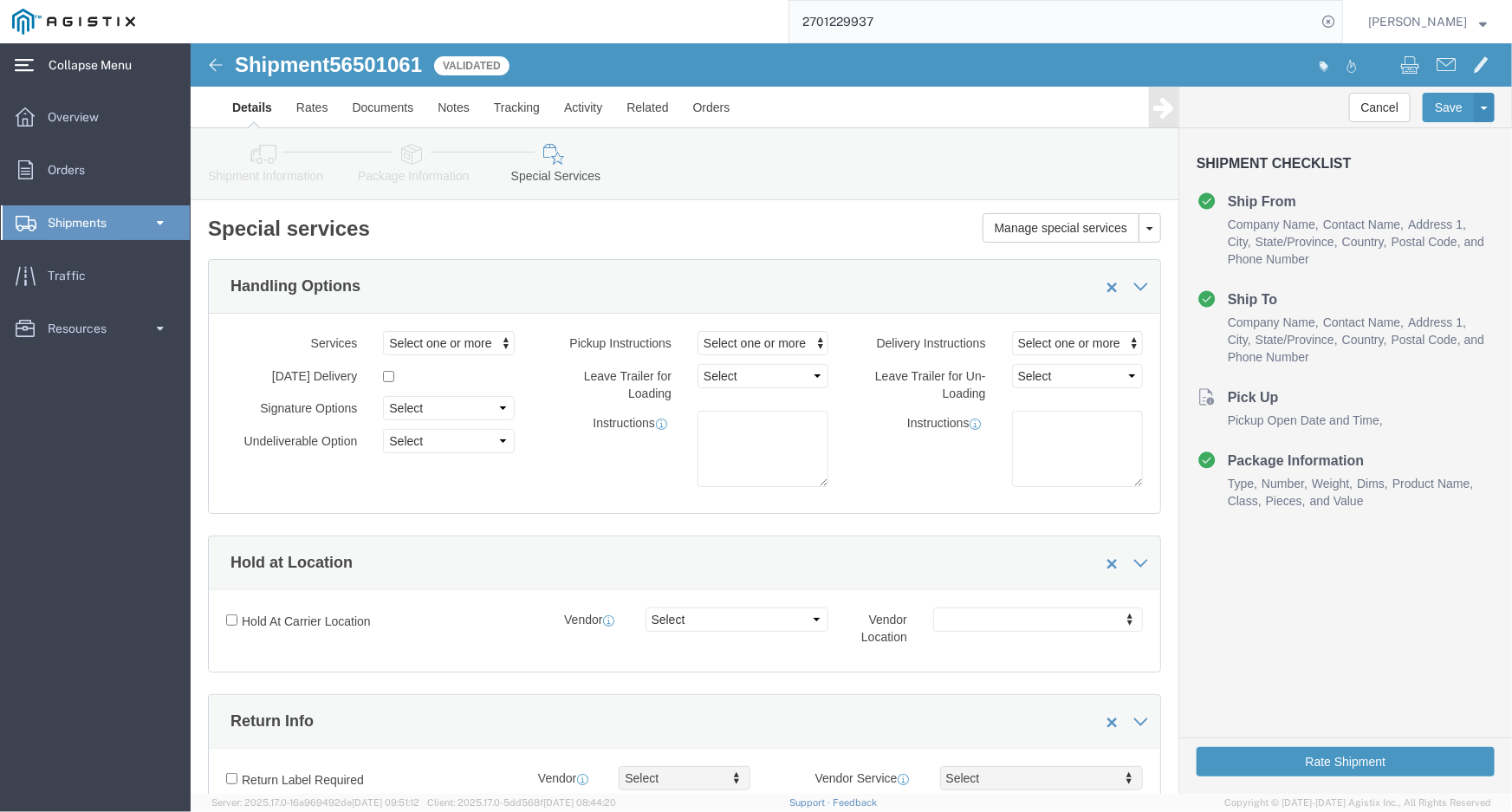
click link "Package Information"
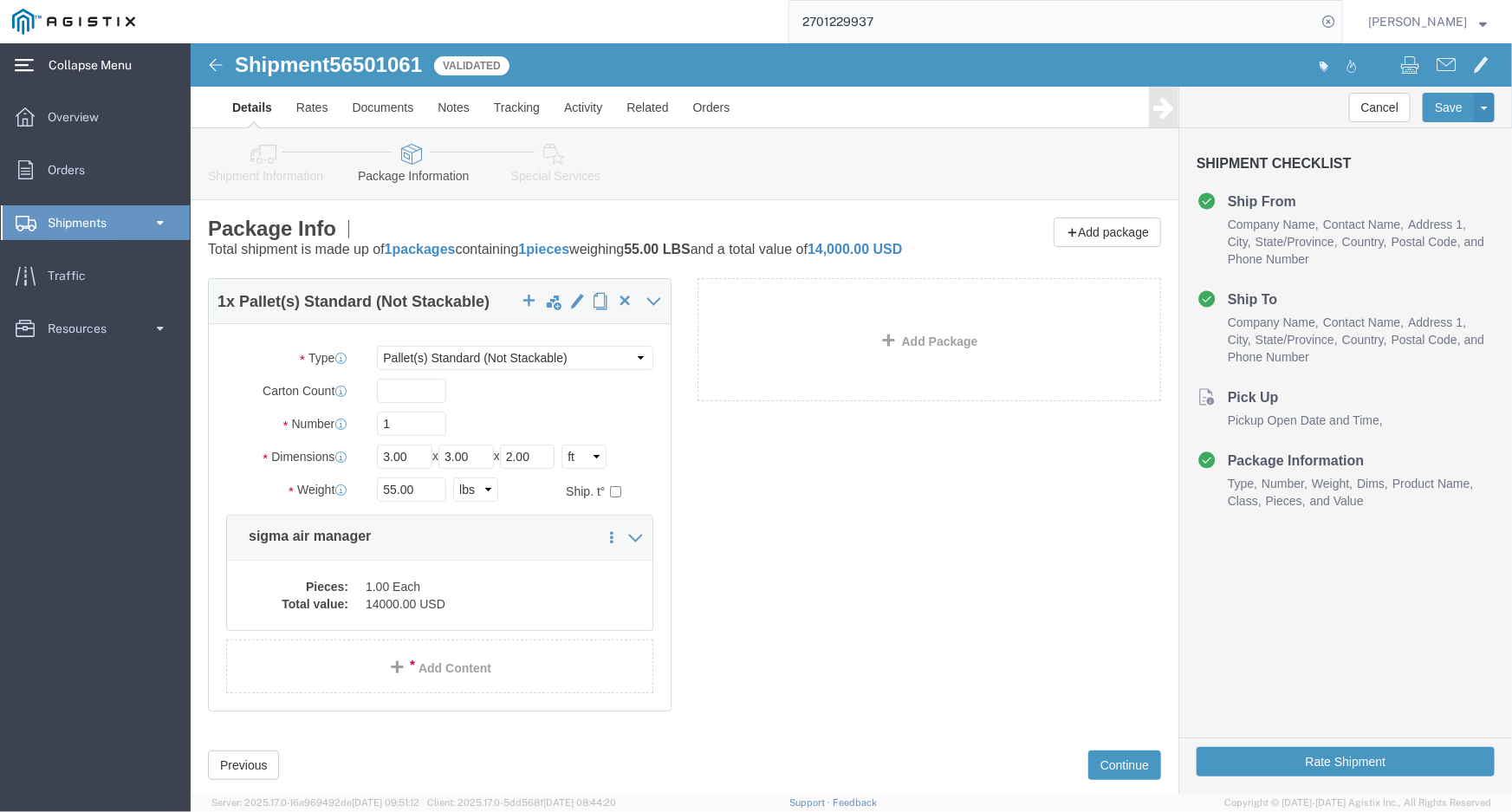
click icon
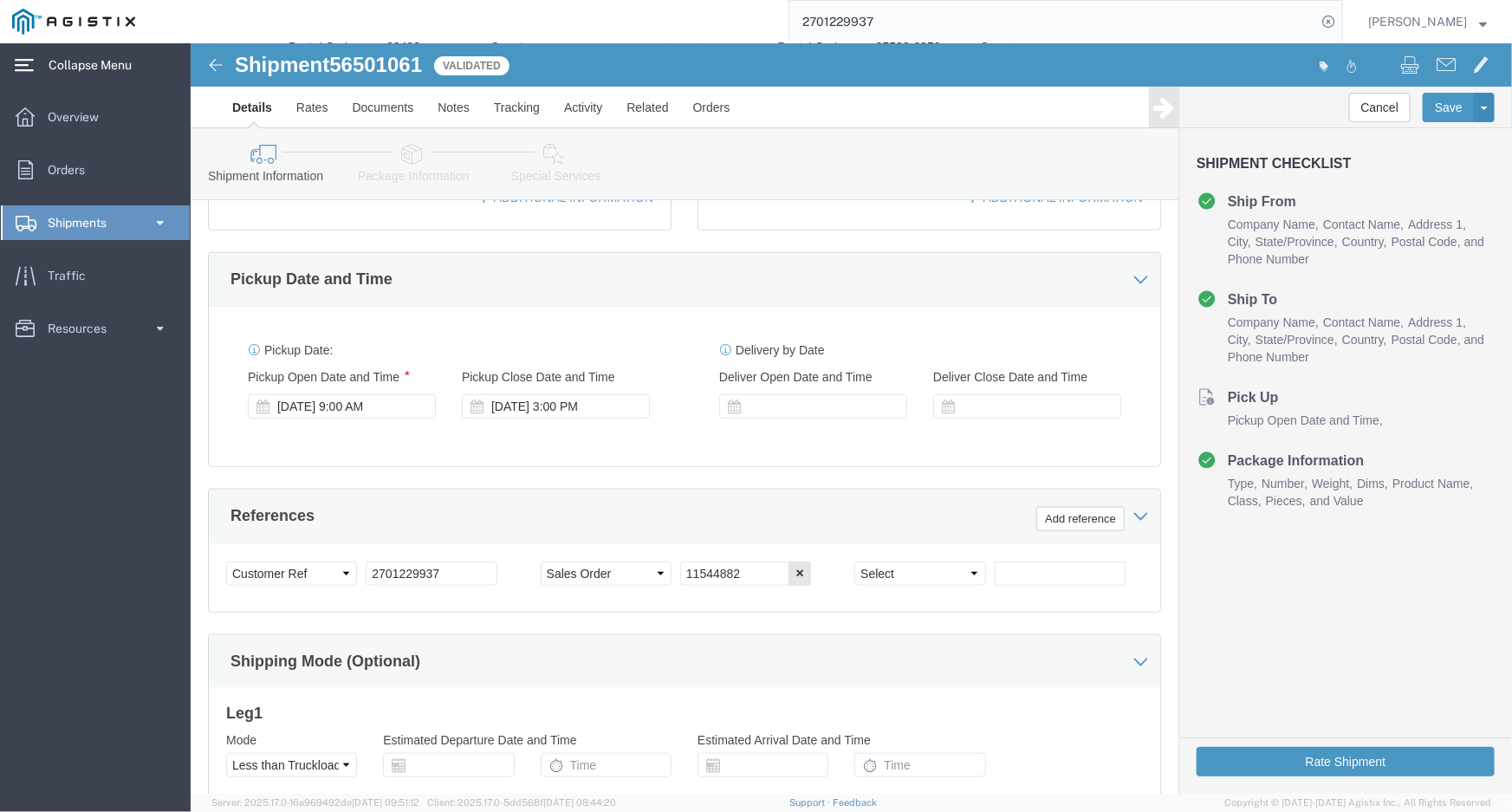
scroll to position [710, 0]
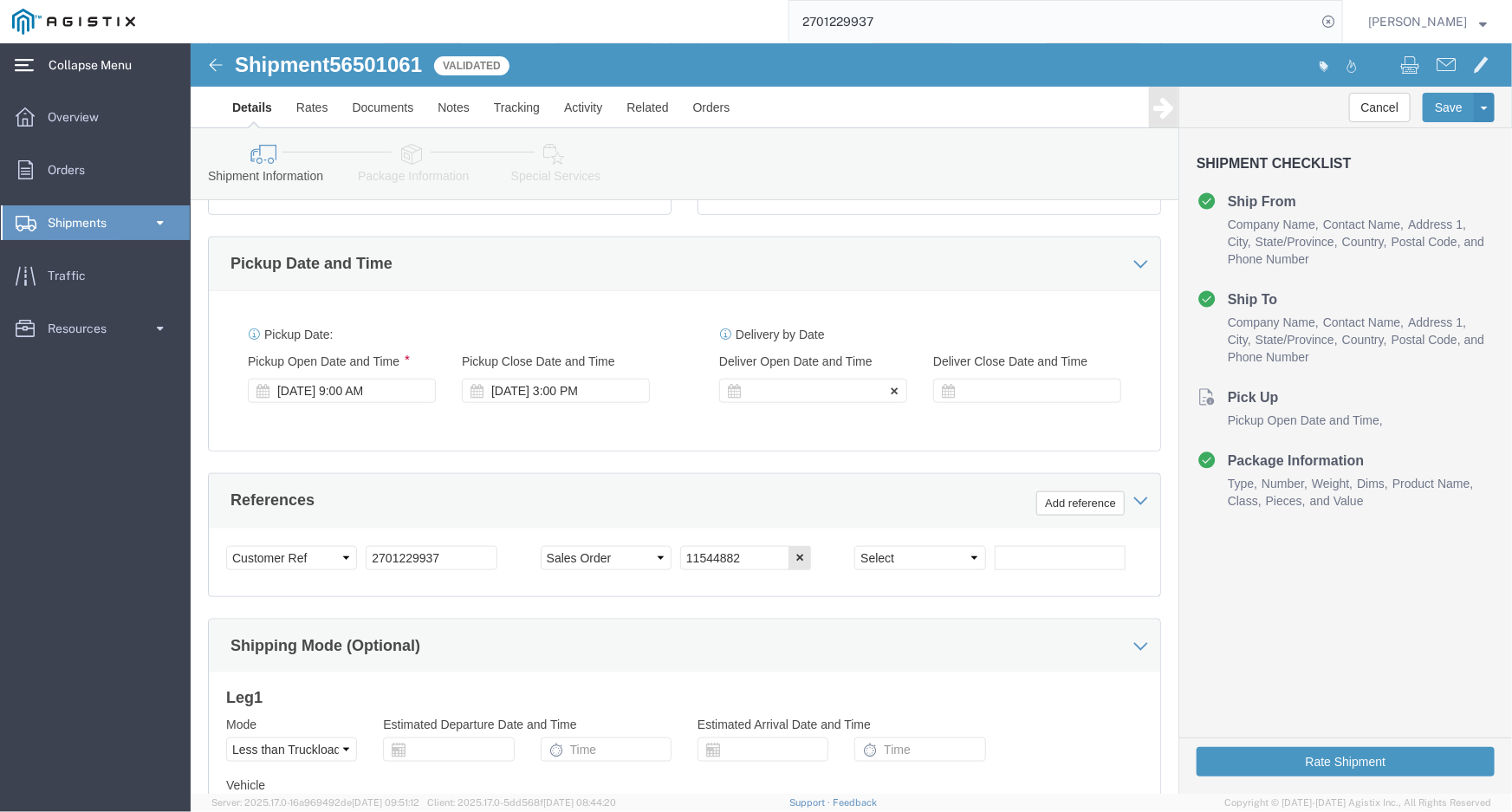
click div
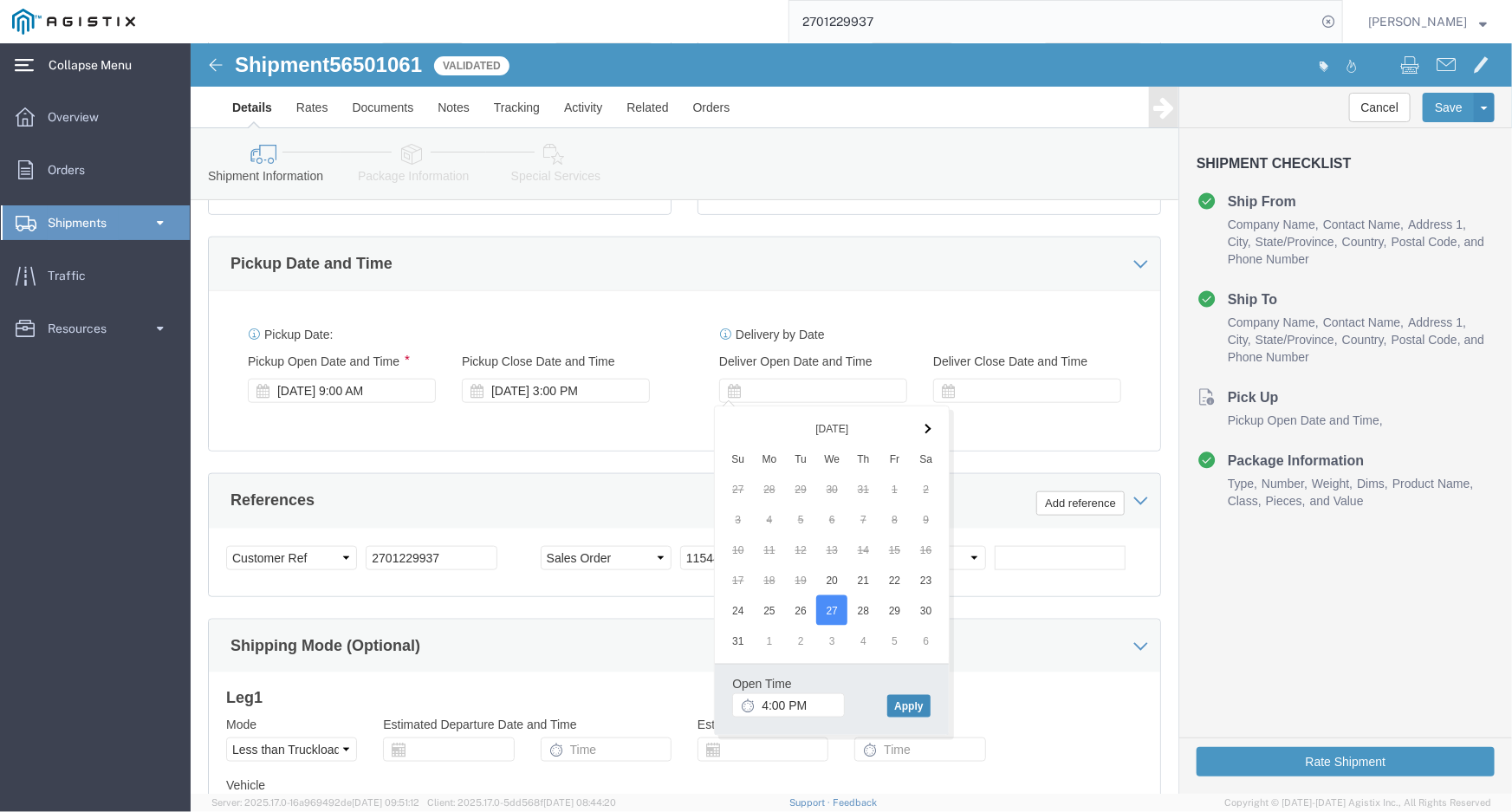
click button "Apply"
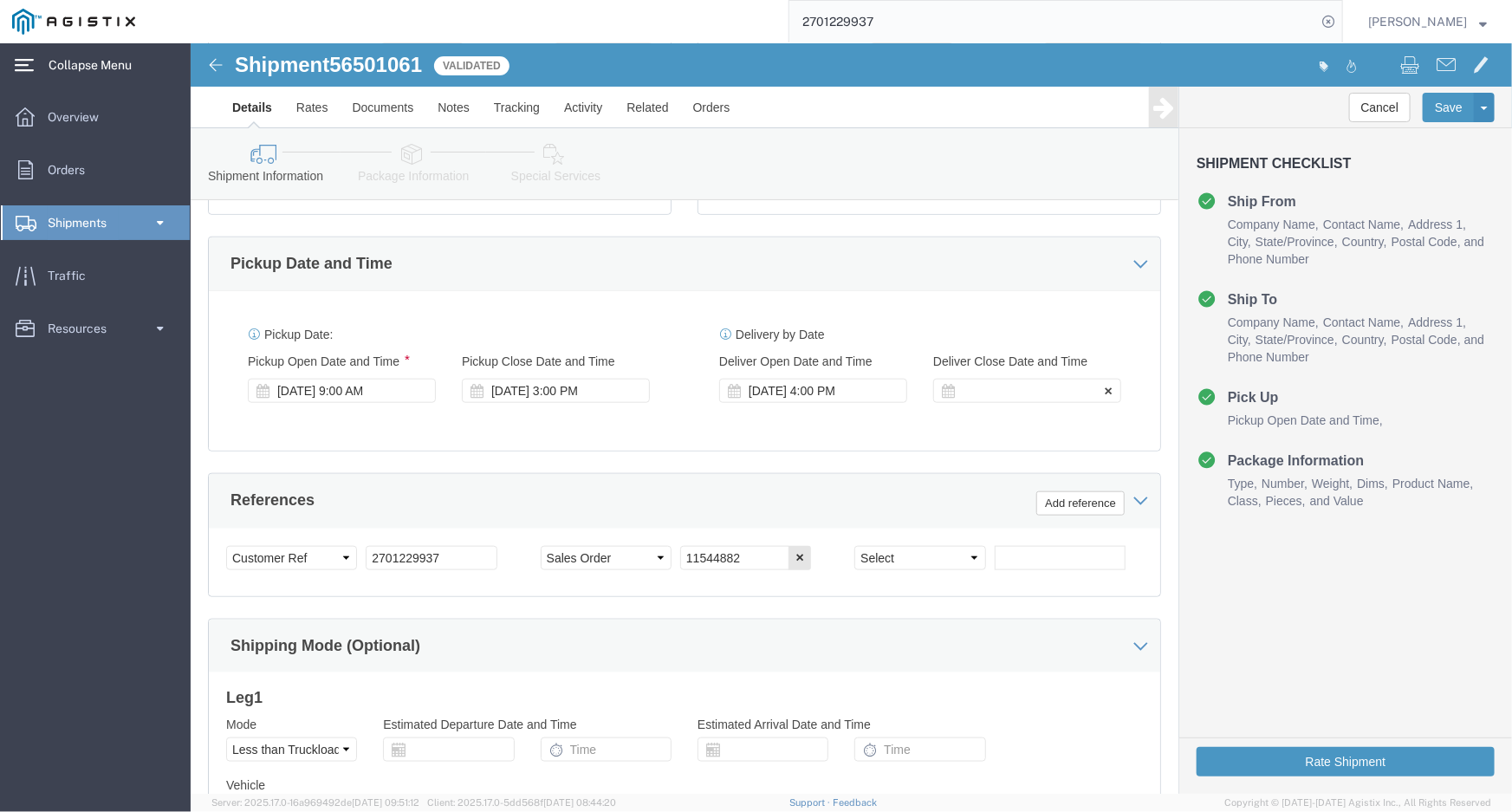
click div
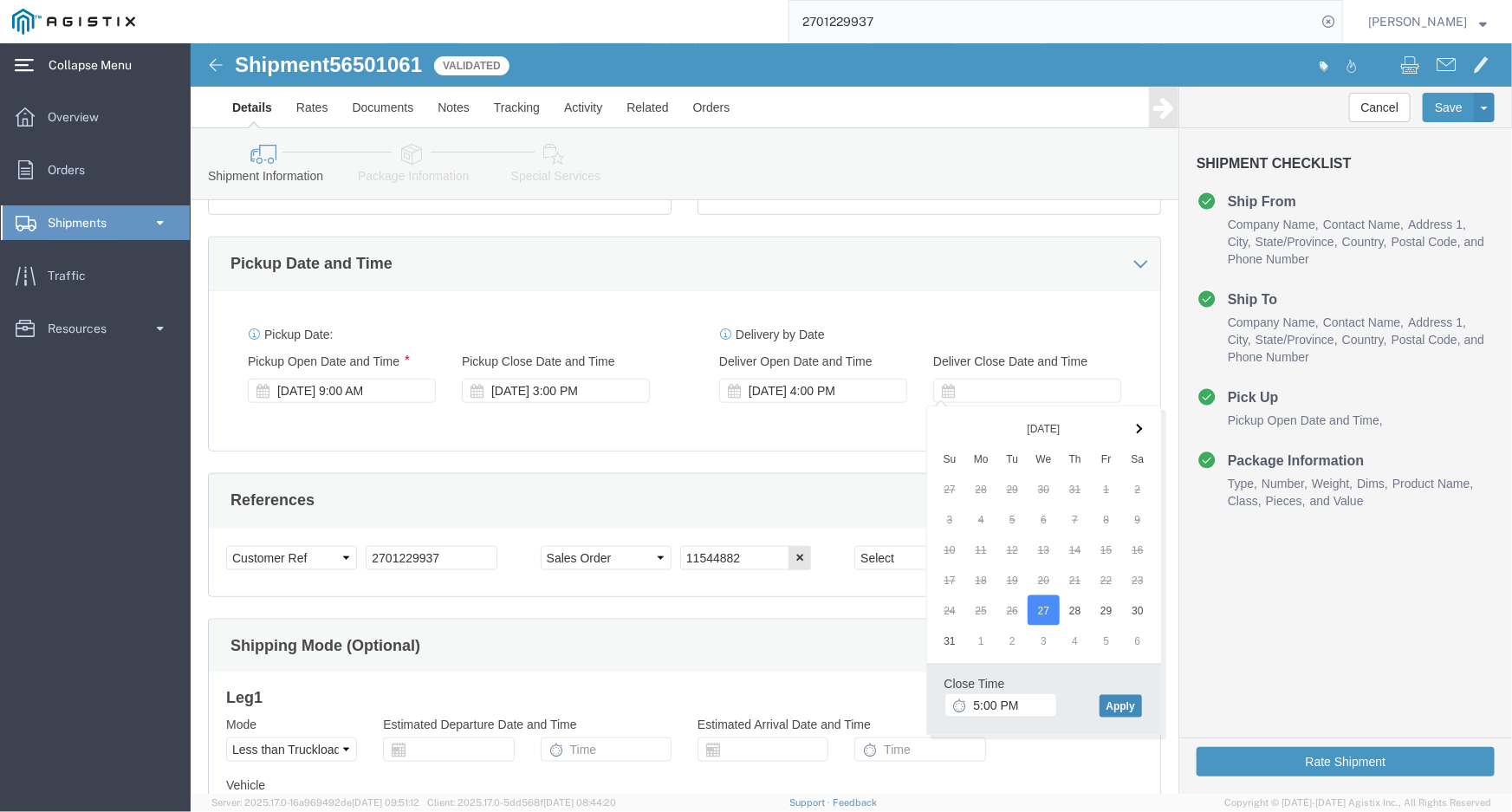
click button "Apply"
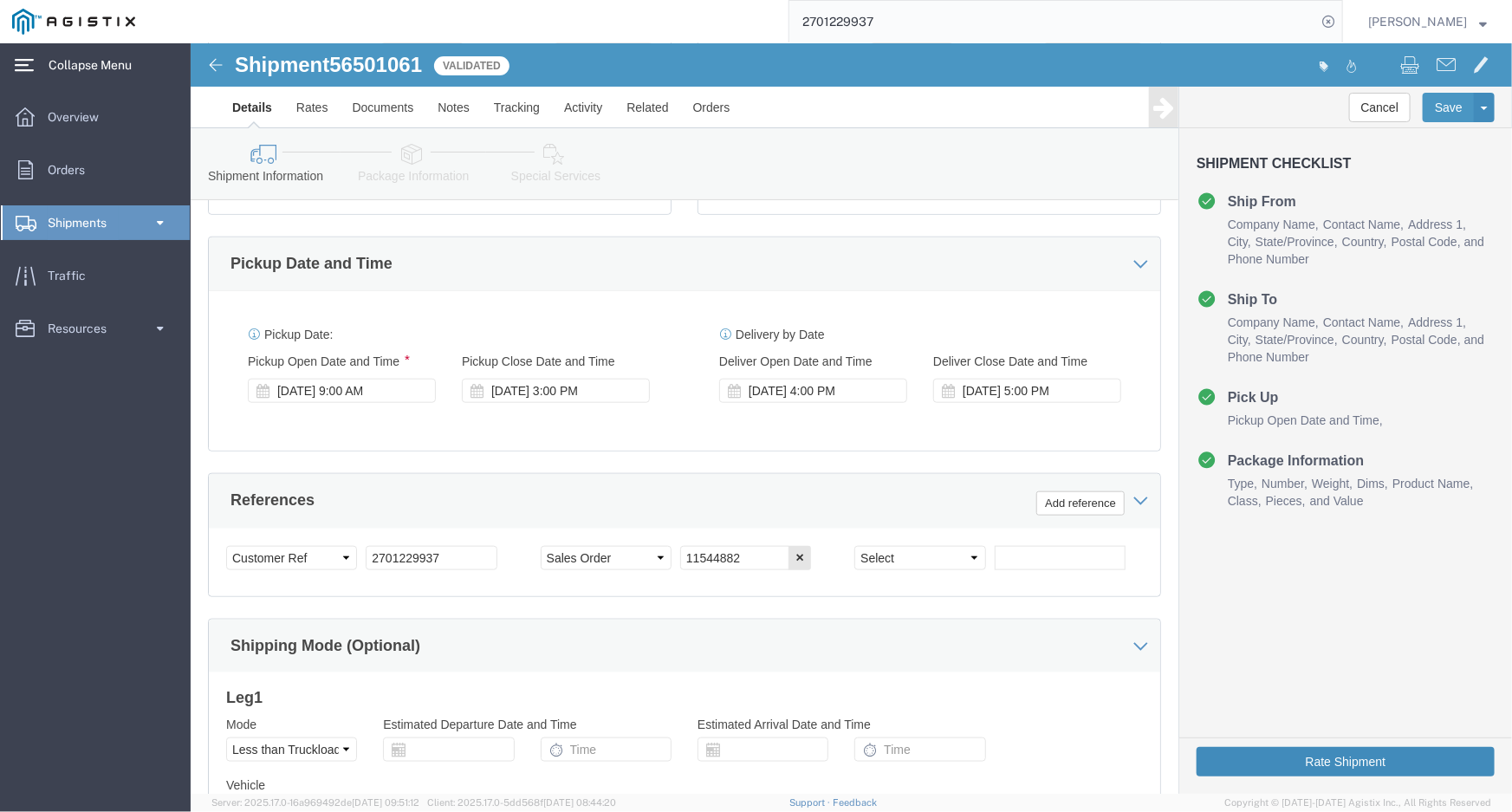
click button "Rate Shipment"
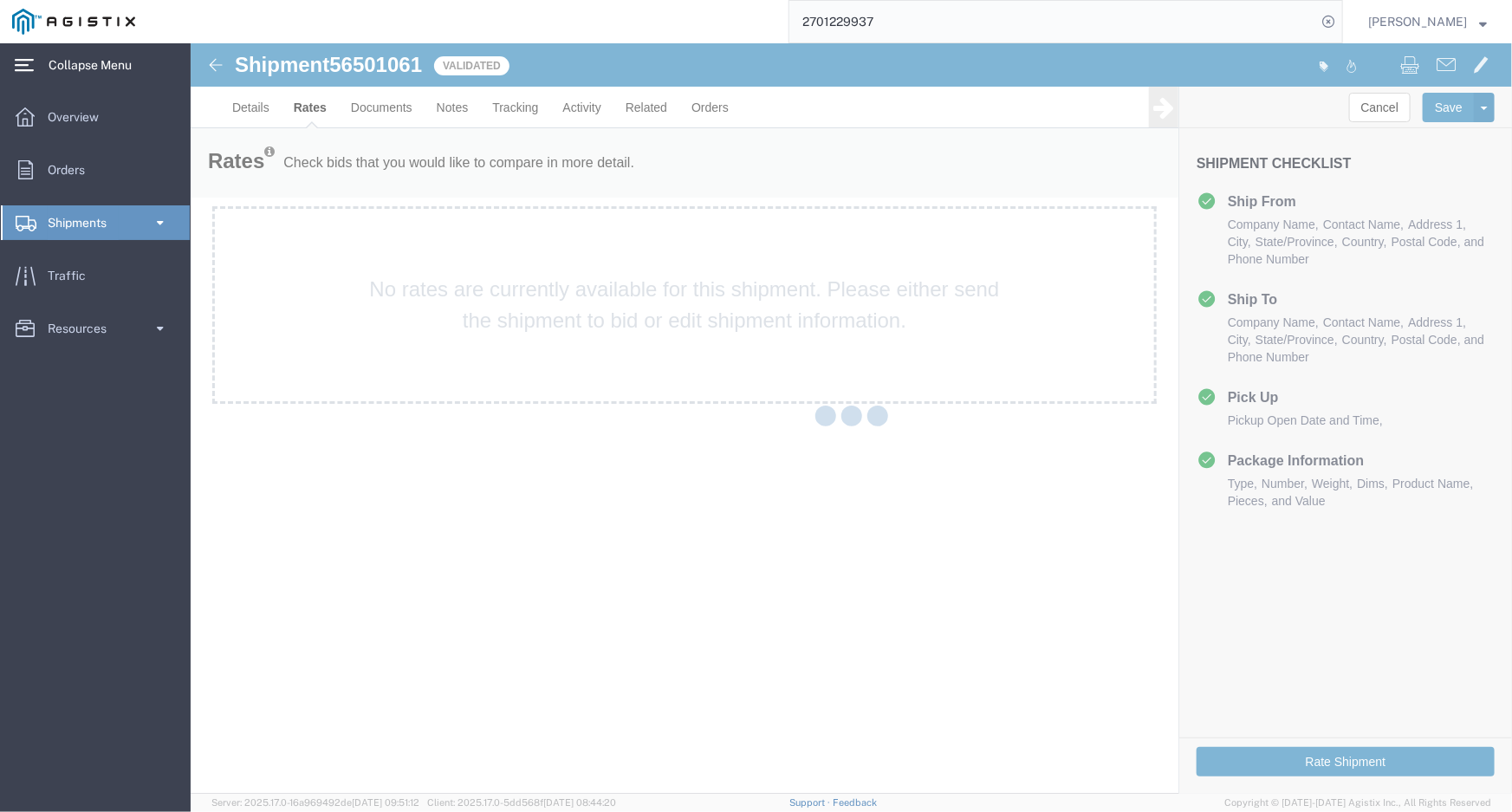
scroll to position [0, 0]
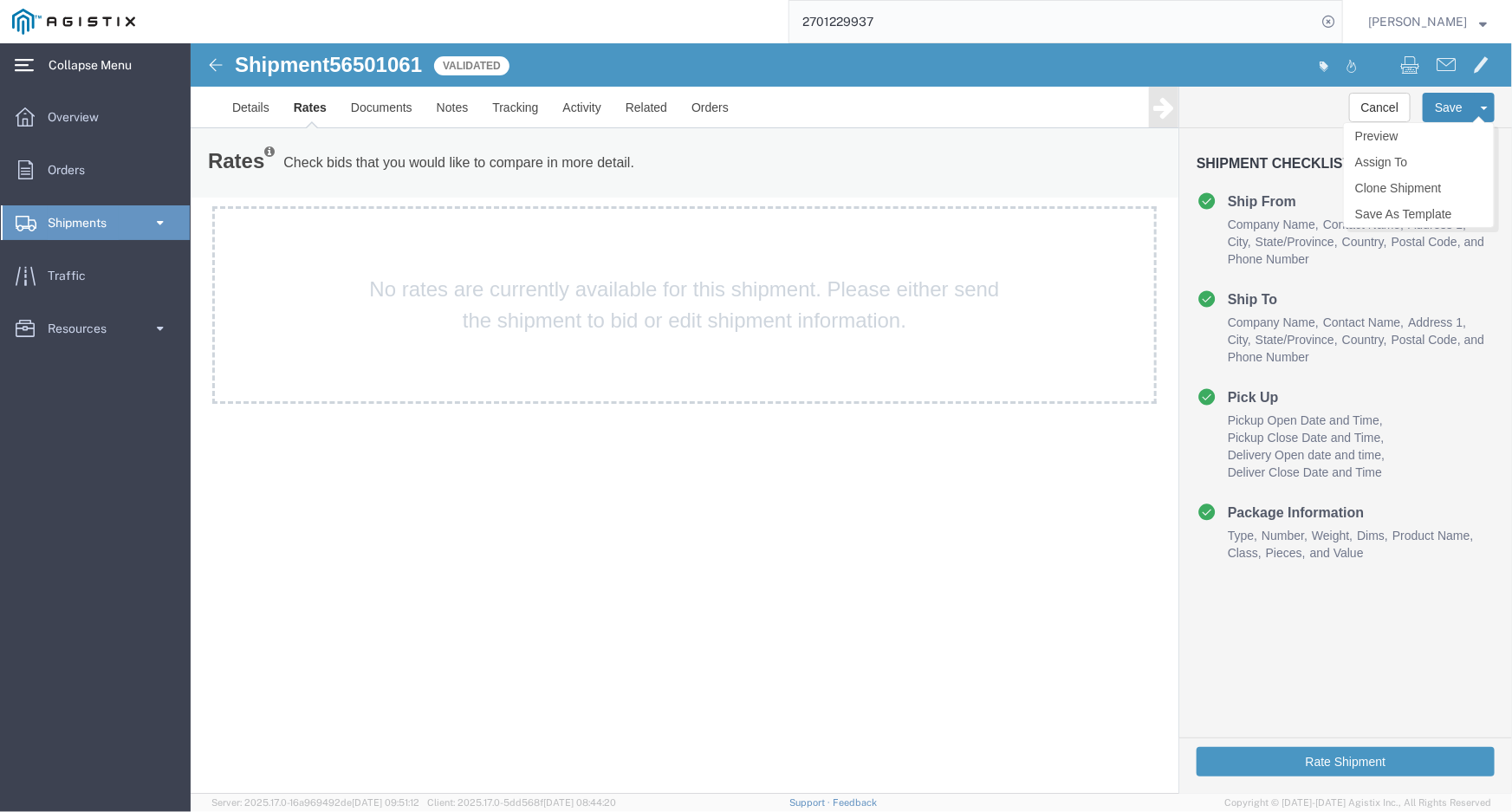
click at [1451, 100] on button "Save" at bounding box center [1448, 106] width 52 height 30
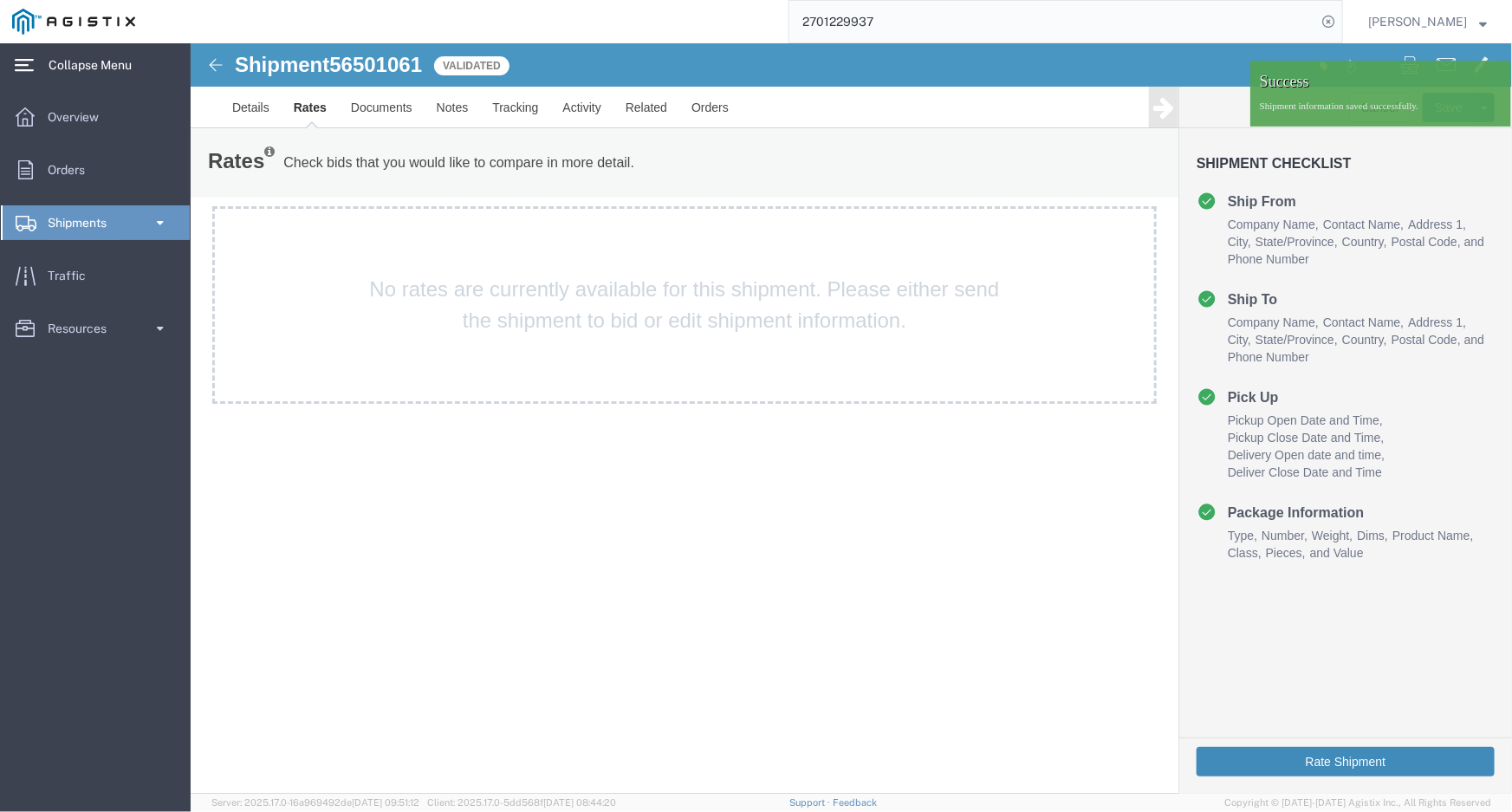
click at [1250, 757] on button "Rate Shipment" at bounding box center [1345, 761] width 298 height 30
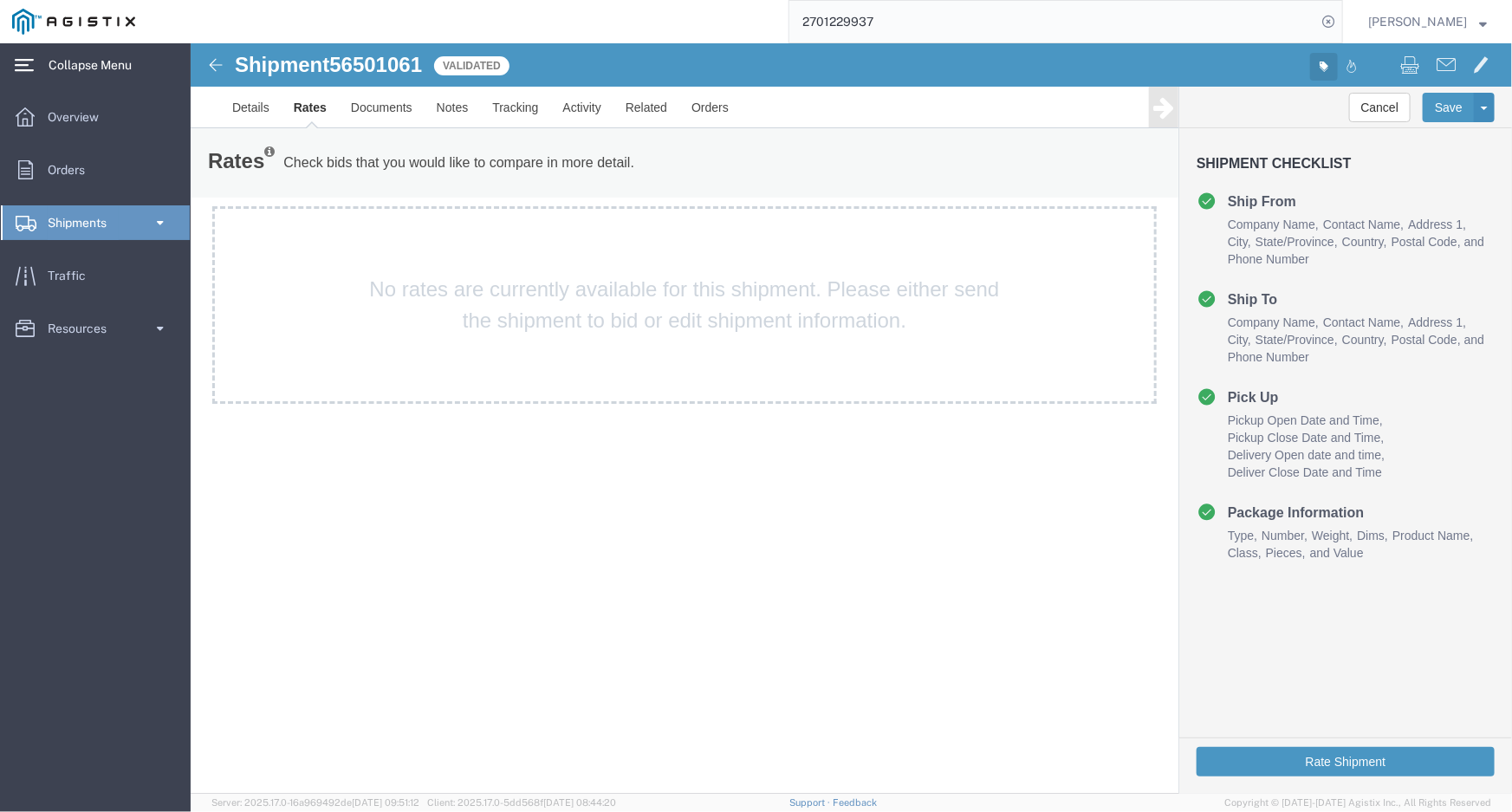
click at [1324, 61] on icon "button" at bounding box center [1323, 65] width 9 height 9
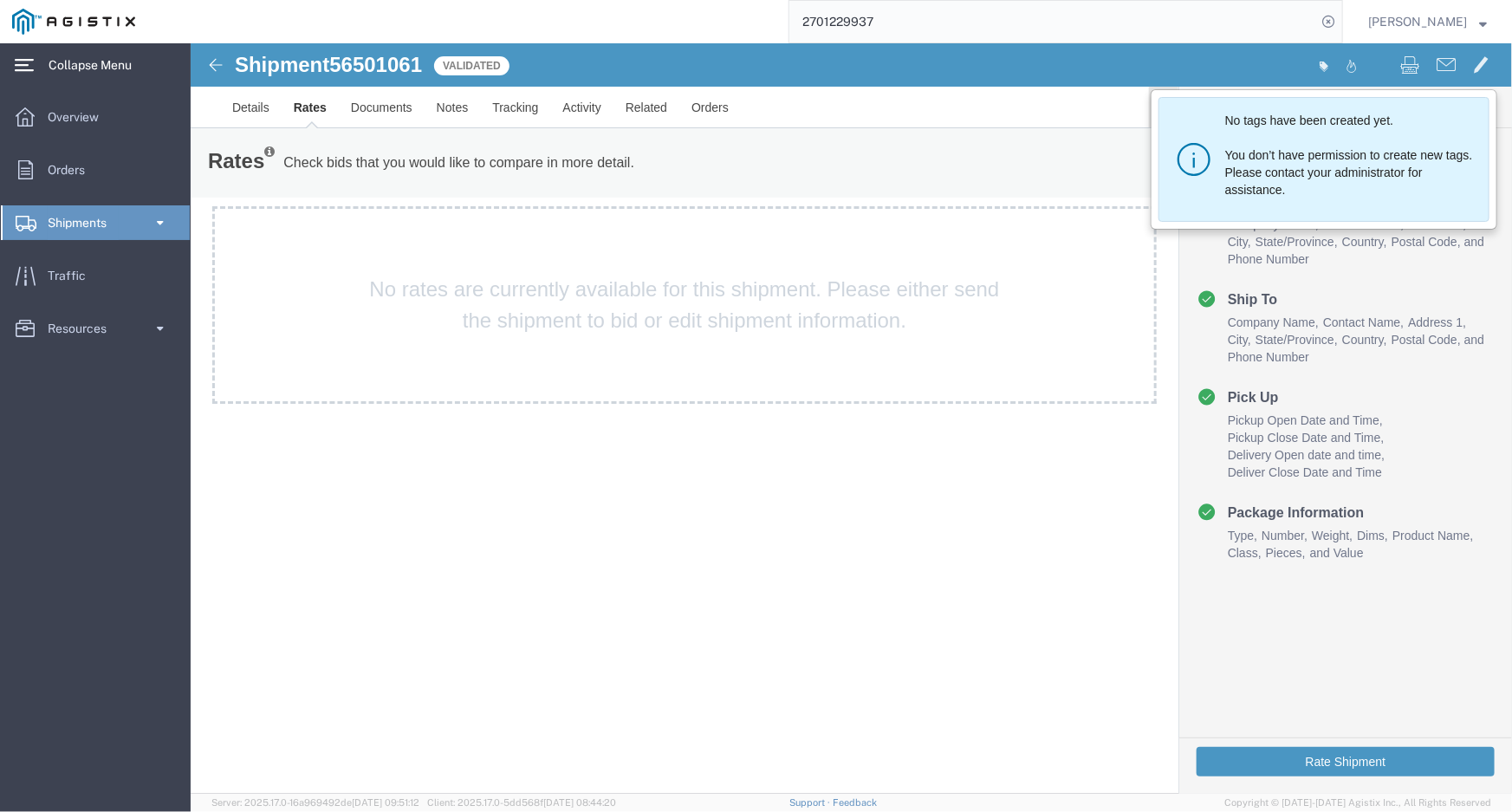
click at [1262, 54] on div "No tags have been created yet. You don’t have permission to create new tags. Pl…" at bounding box center [1180, 65] width 659 height 36
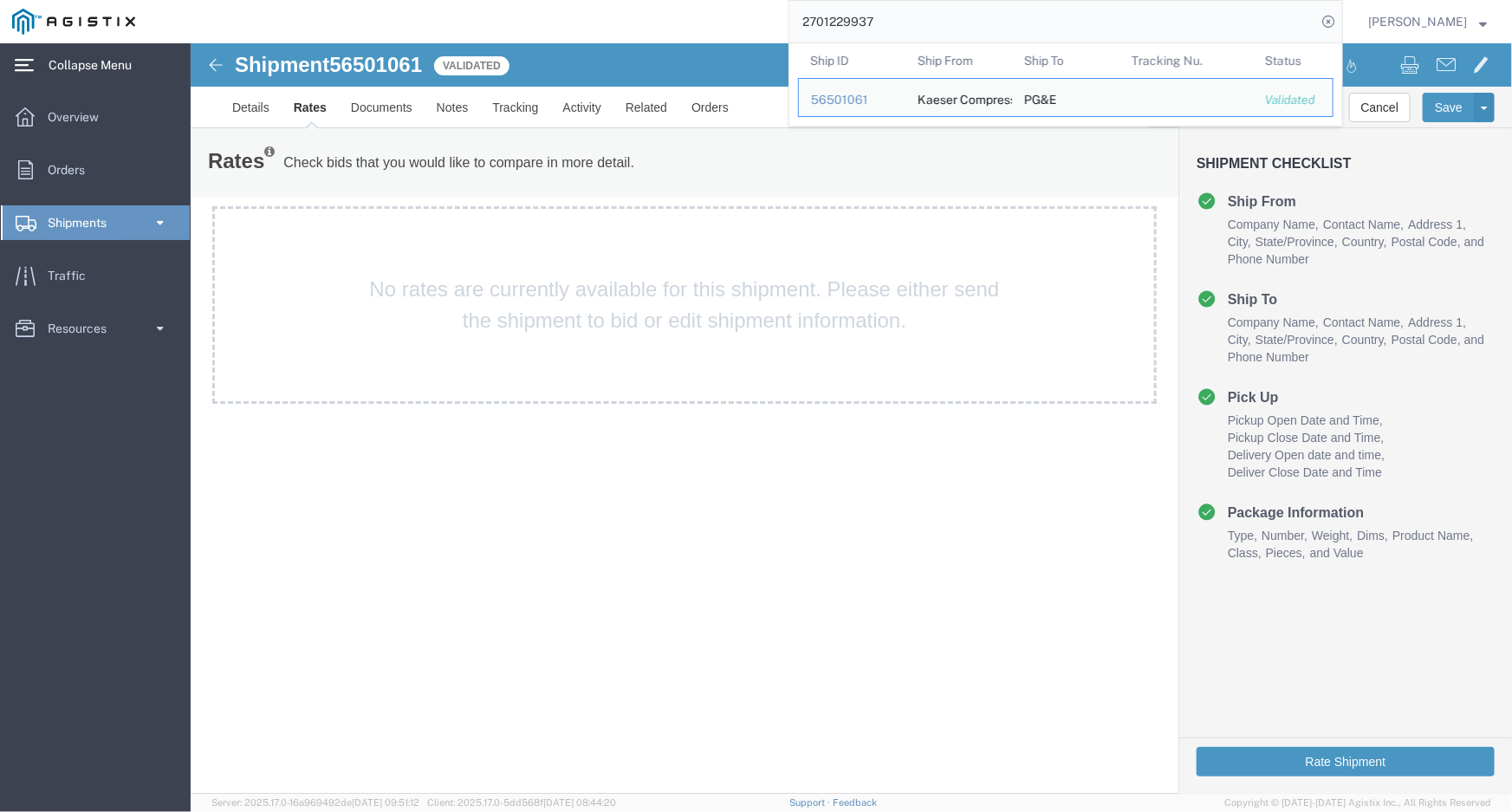
drag, startPoint x: 926, startPoint y: 9, endPoint x: 84, endPoint y: -34, distance: 843.1
click at [84, 0] on html "main_menu Created with Sketch. Collapse Menu Overview Orders Shipments Shipment…" at bounding box center [756, 406] width 1512 height 812
click at [995, 103] on div "Kaeser Compressors" at bounding box center [959, 98] width 83 height 37
click at [858, 100] on div "56501061" at bounding box center [852, 100] width 83 height 18
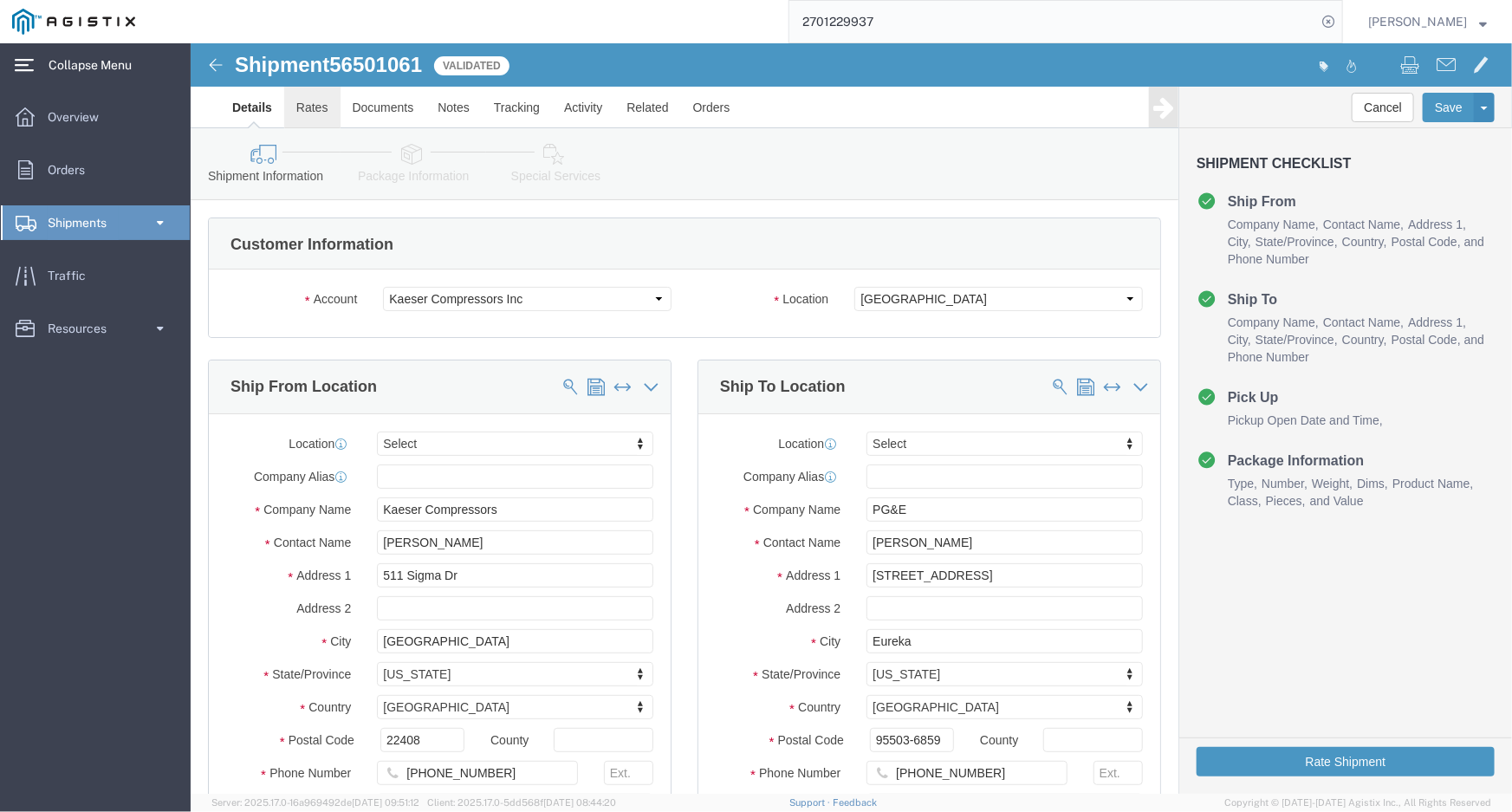
click link "Rates"
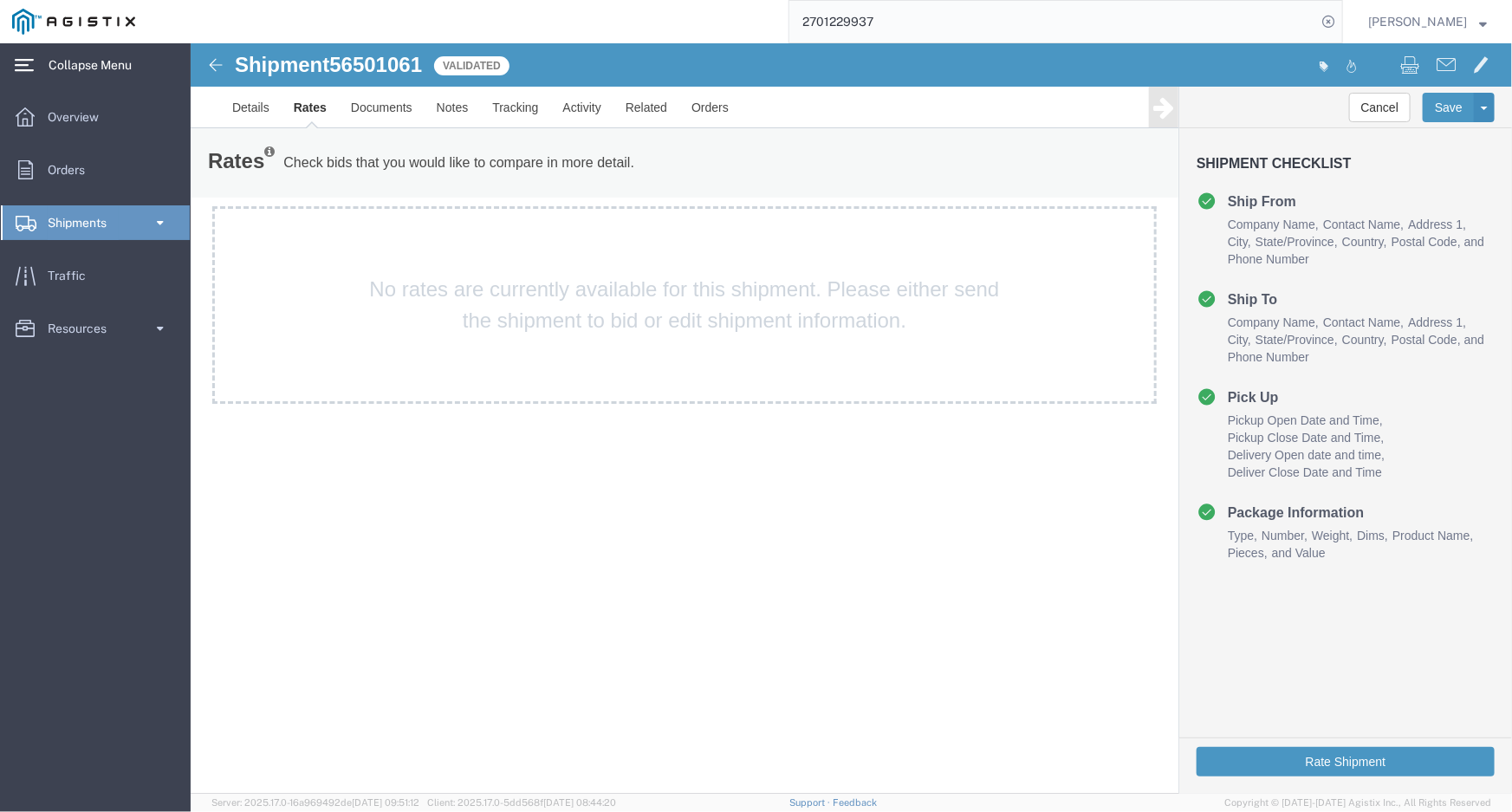
click at [469, 274] on div "No rates are currently available for this shipment. Please either send the ship…" at bounding box center [684, 304] width 945 height 198
click at [514, 334] on div "No rates are currently available for this shipment. Please either send the ship…" at bounding box center [684, 304] width 945 height 198
click at [559, 350] on div "No rates are currently available for this shipment. Please either send the ship…" at bounding box center [684, 304] width 945 height 198
click at [391, 103] on link "Documents" at bounding box center [380, 106] width 86 height 41
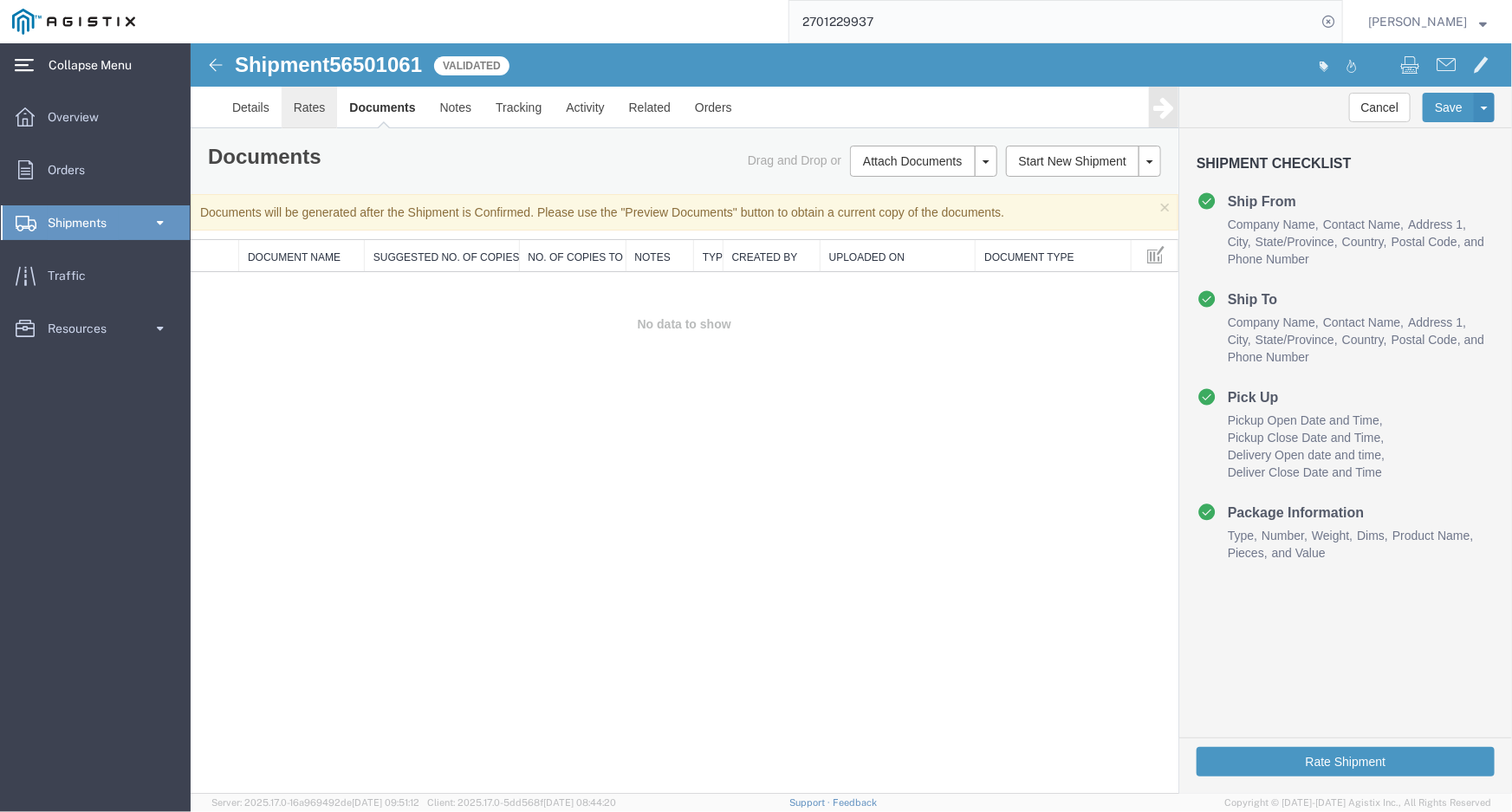
click at [291, 105] on link "Rates" at bounding box center [308, 106] width 56 height 41
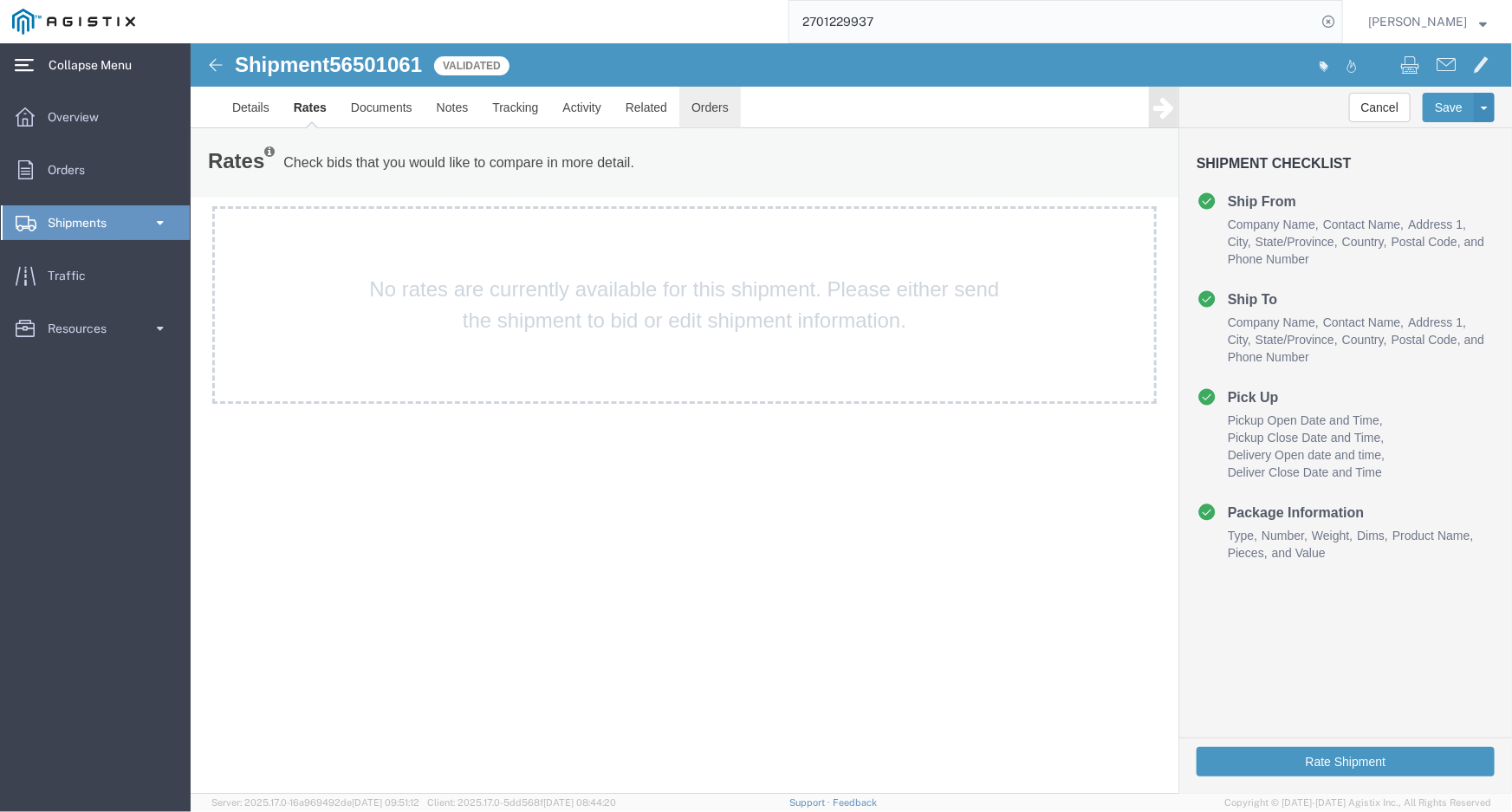
click at [684, 111] on link "Orders" at bounding box center [709, 106] width 61 height 41
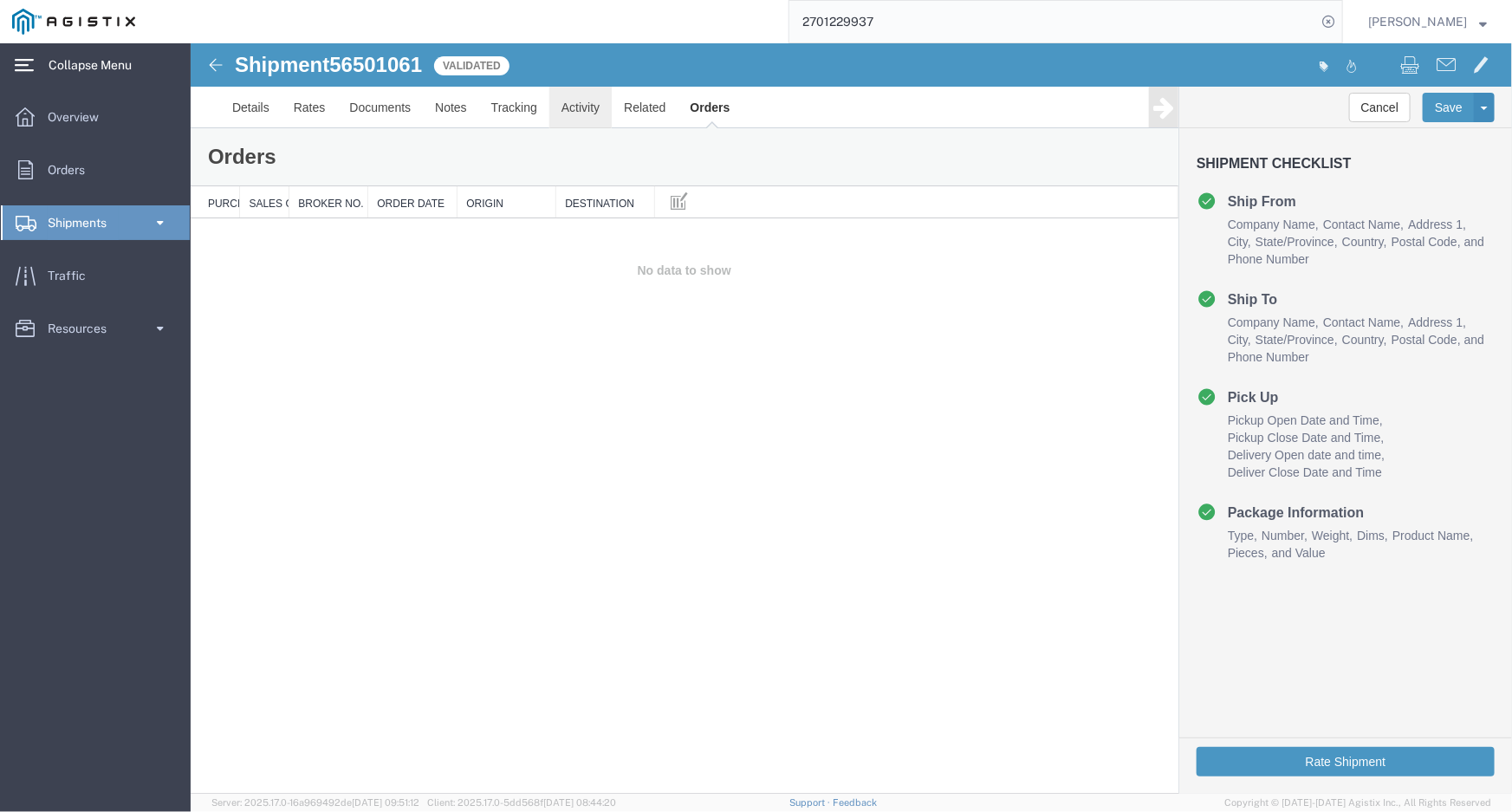
click at [584, 101] on link "Activity" at bounding box center [579, 106] width 62 height 41
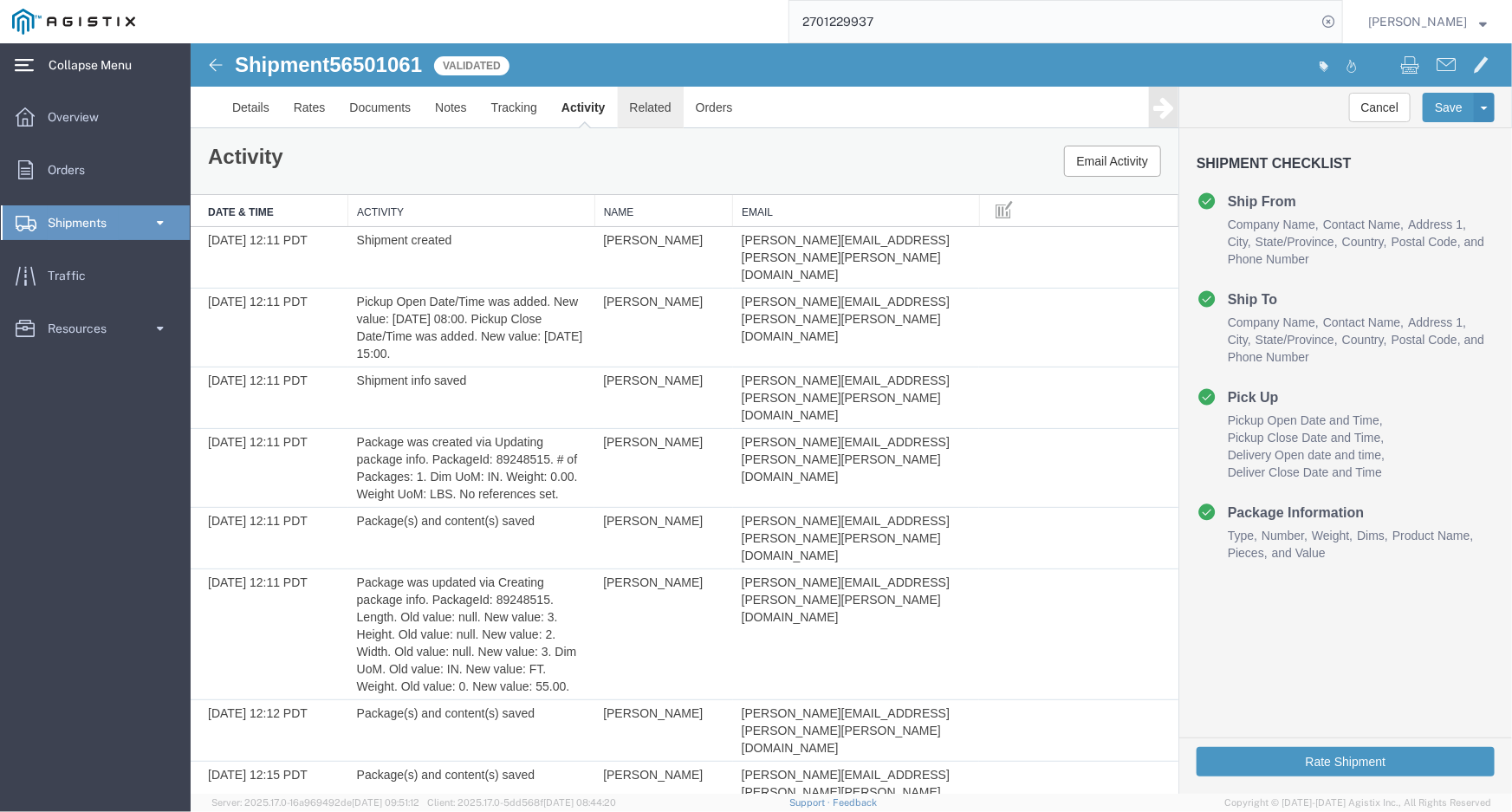
click at [627, 107] on link "Related" at bounding box center [649, 106] width 66 height 41
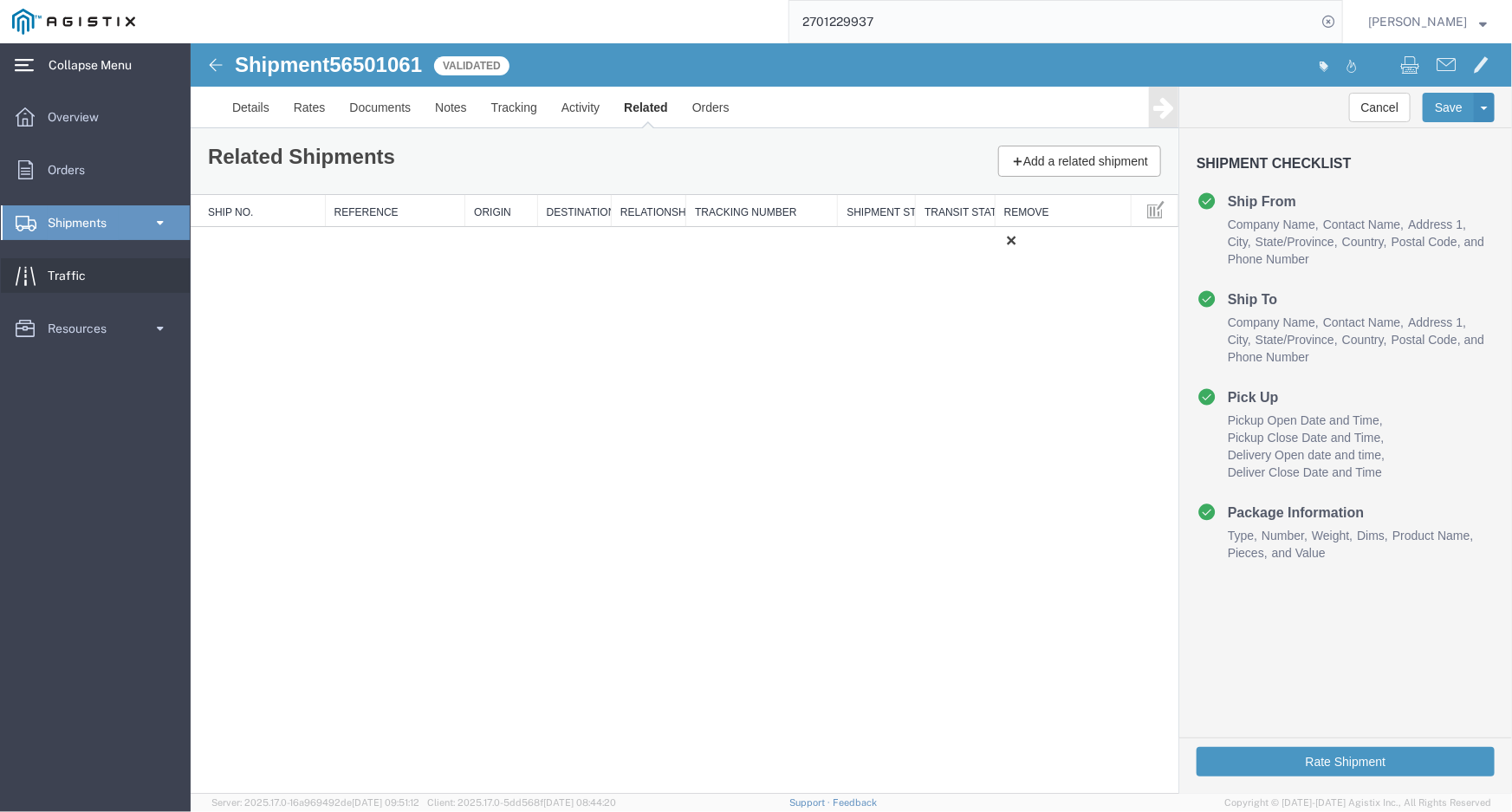
click at [48, 269] on span "Traffic" at bounding box center [72, 275] width 50 height 34
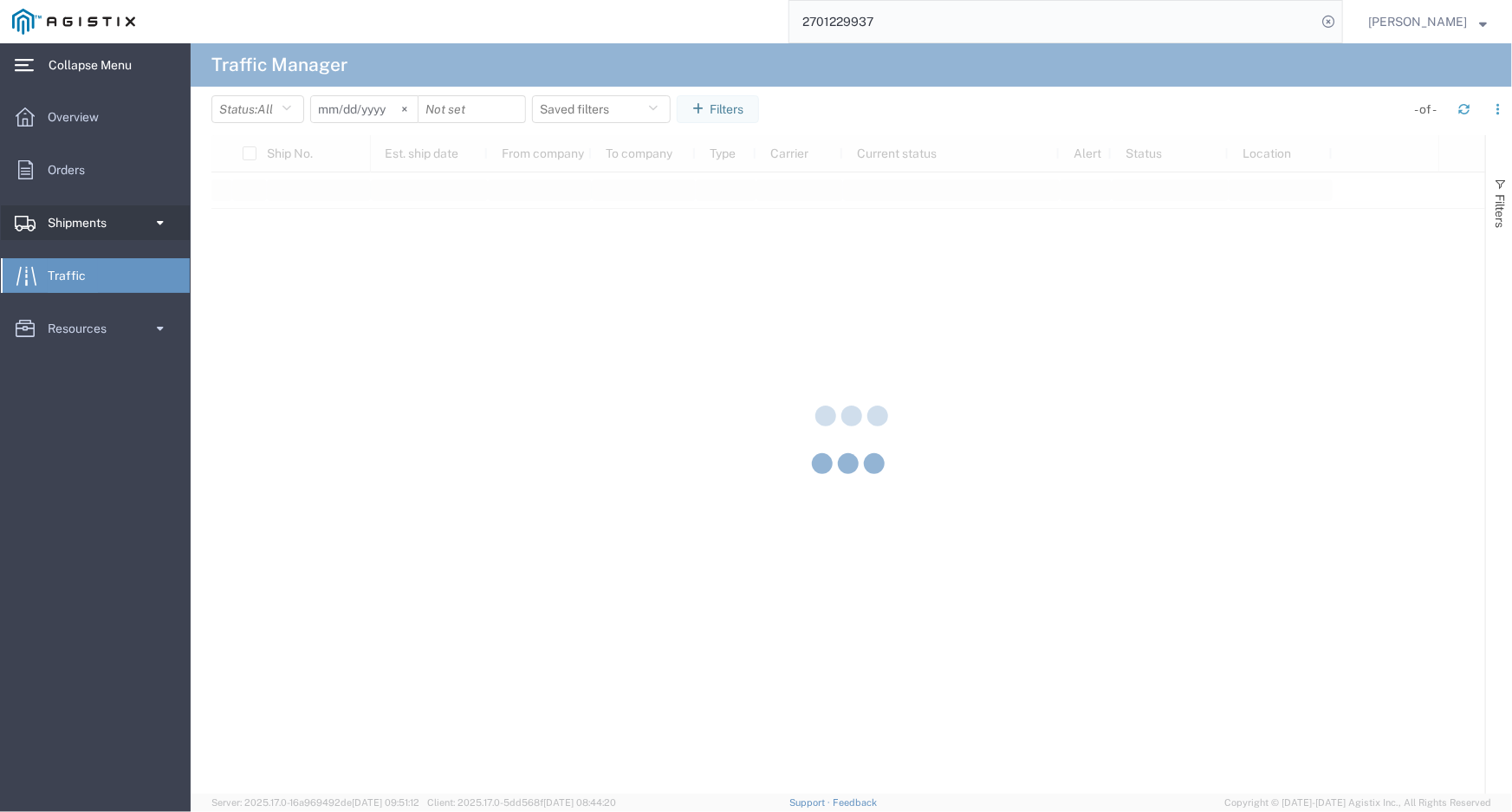
click at [66, 226] on span "Shipments" at bounding box center [83, 222] width 71 height 34
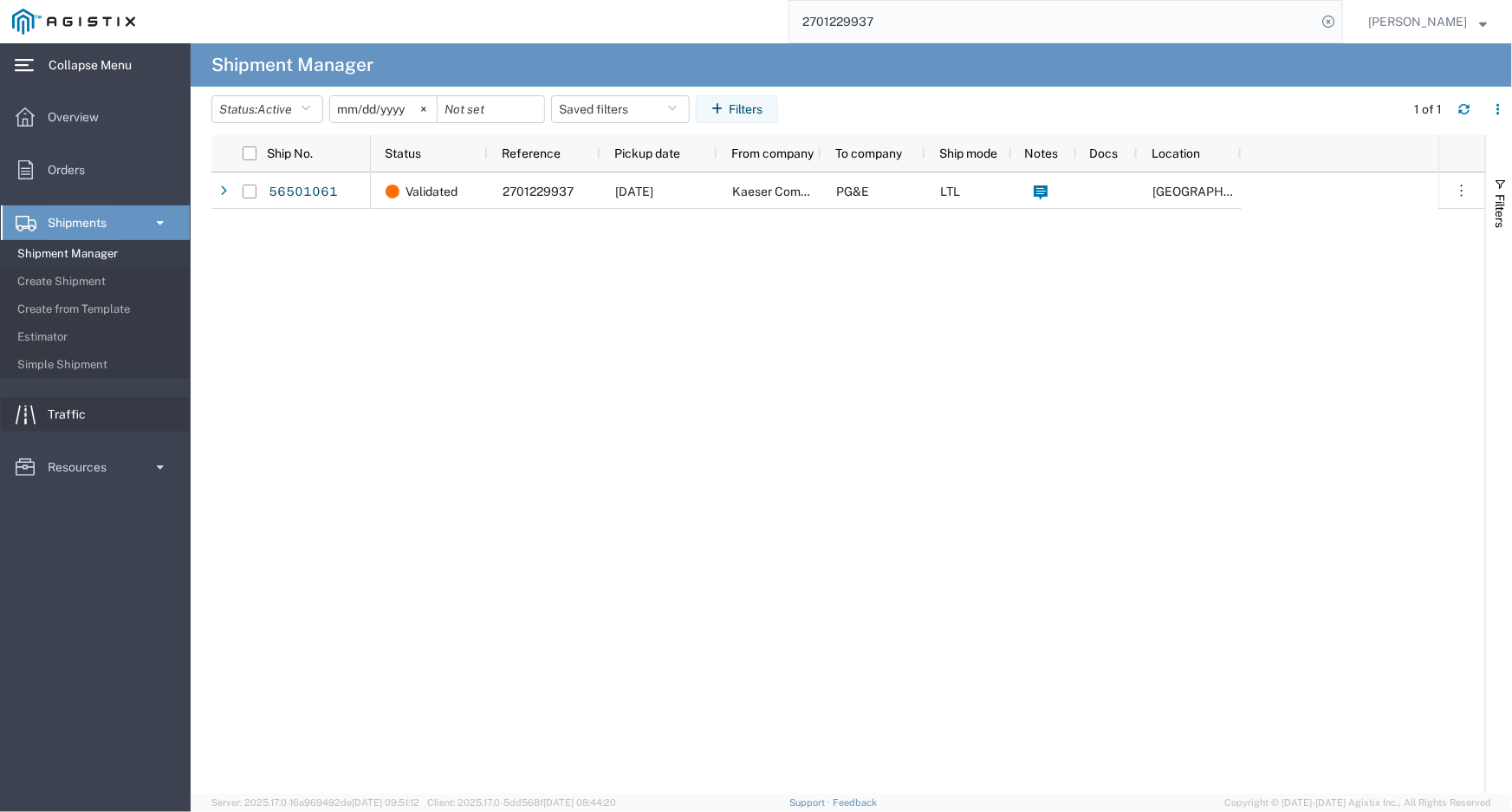
click at [61, 414] on span "Traffic" at bounding box center [72, 414] width 50 height 34
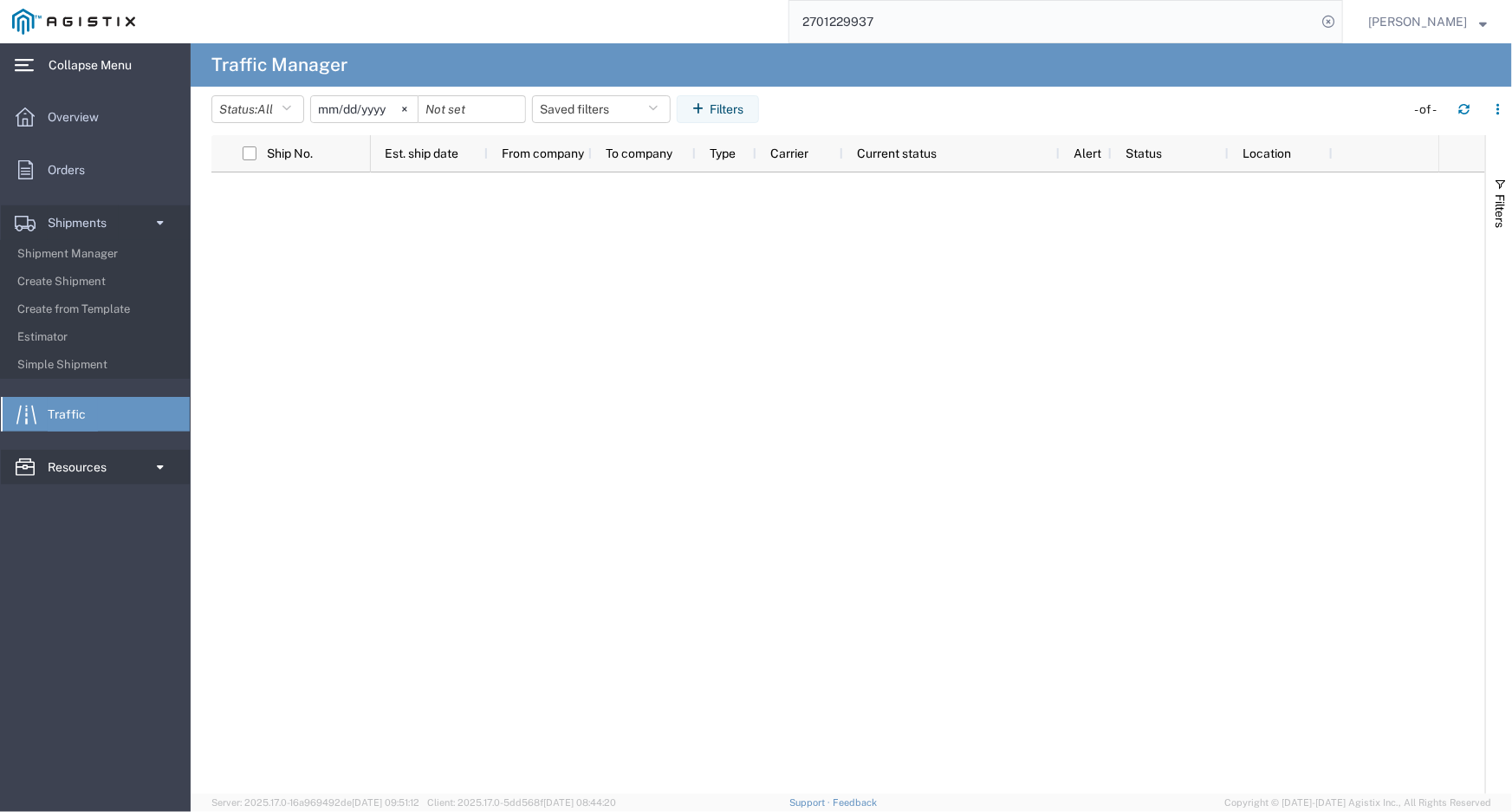
click at [55, 471] on span "Resources" at bounding box center [83, 467] width 71 height 34
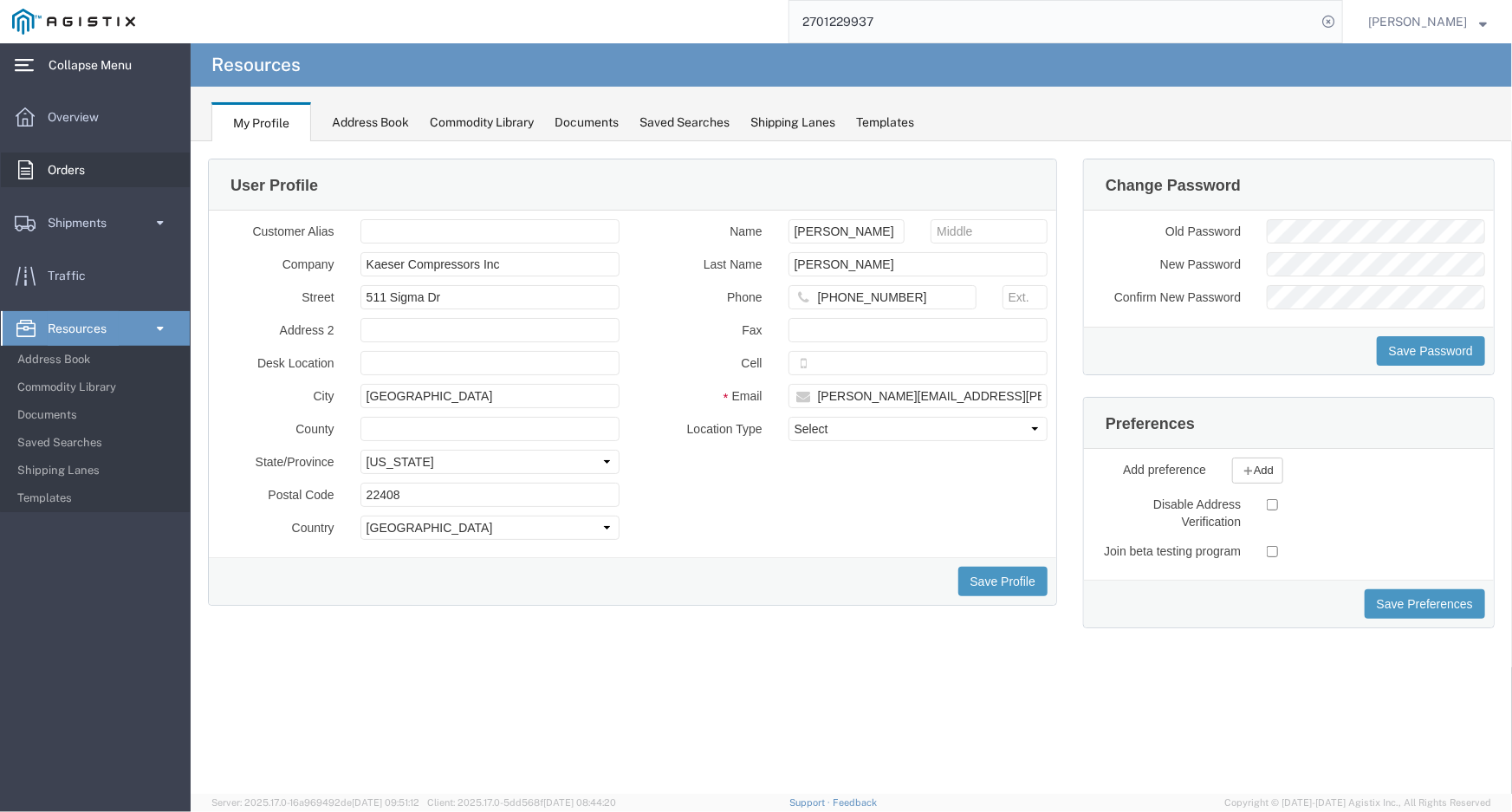
click at [71, 169] on span "Orders" at bounding box center [72, 169] width 49 height 34
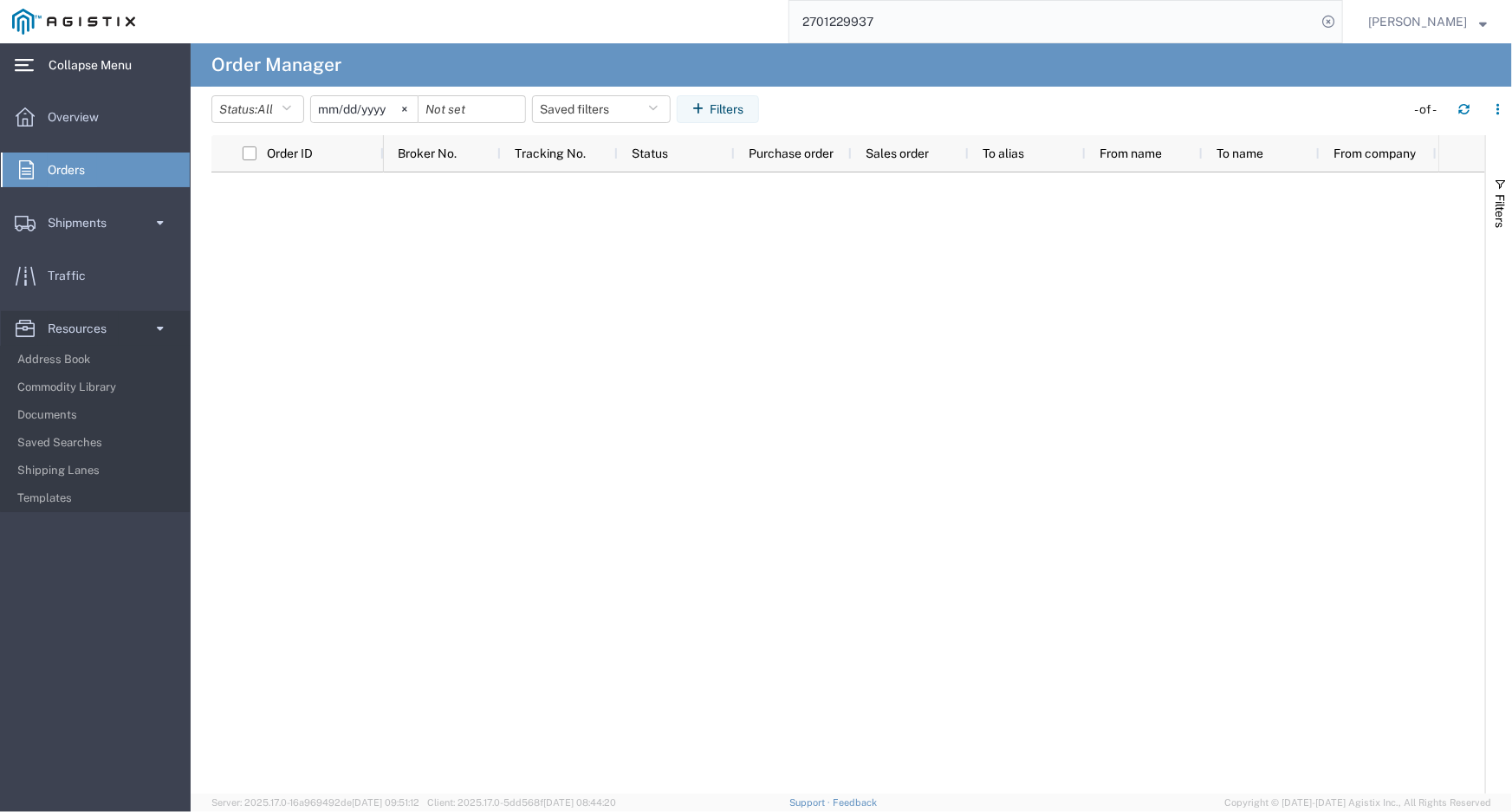
drag, startPoint x: 907, startPoint y: 14, endPoint x: -83, endPoint y: -17, distance: 990.5
click at [0, 0] on html "main_menu Created with Sketch. Collapse Menu Overview Orders Shipments Shipment…" at bounding box center [756, 406] width 1512 height 812
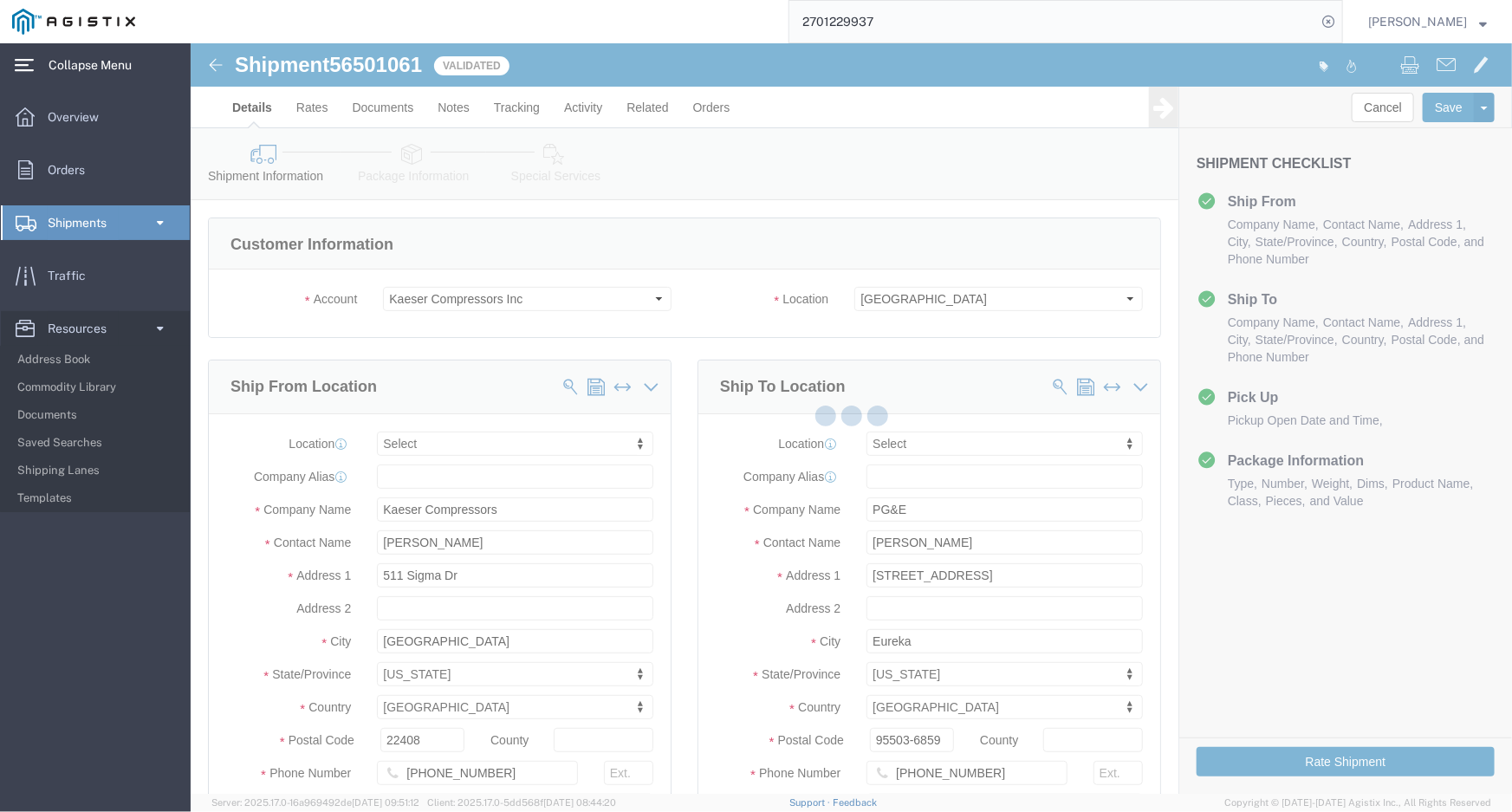
select select
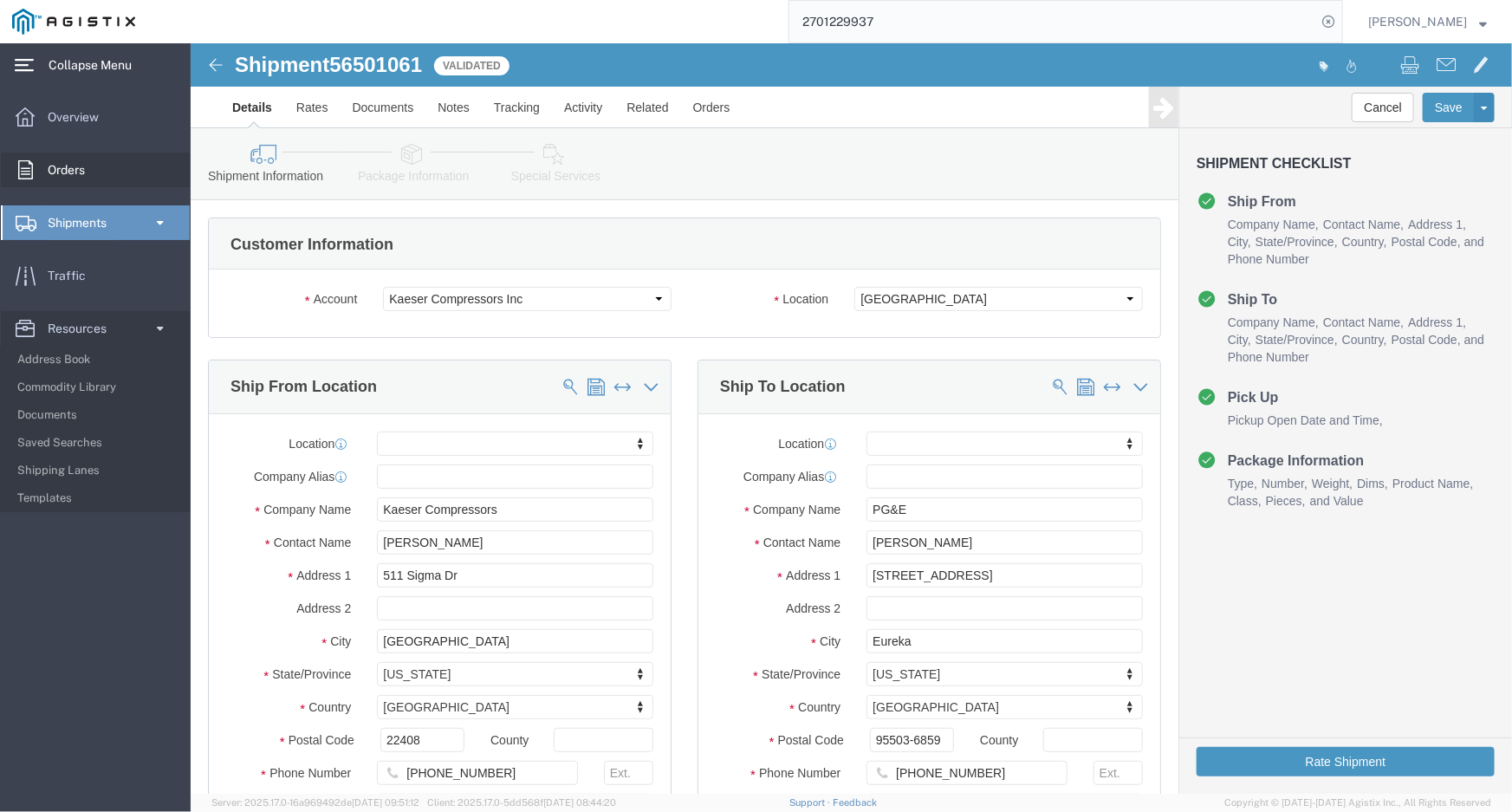
click at [53, 166] on span "Orders" at bounding box center [72, 169] width 49 height 34
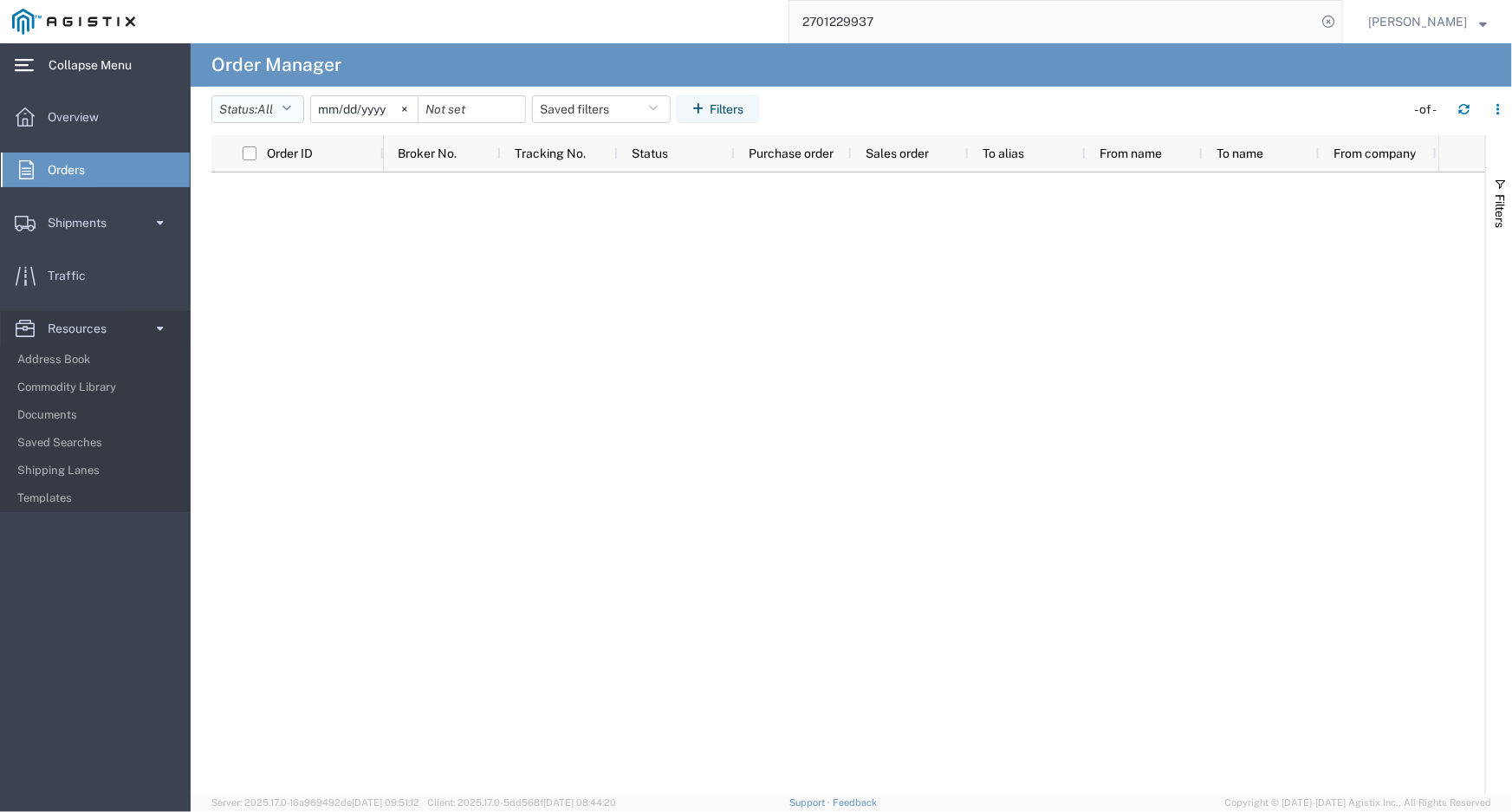
click at [303, 103] on button "Status: All" at bounding box center [258, 109] width 93 height 28
click at [243, 146] on span "All" at bounding box center [313, 147] width 202 height 27
click at [389, 102] on input "[DATE]" at bounding box center [364, 109] width 106 height 26
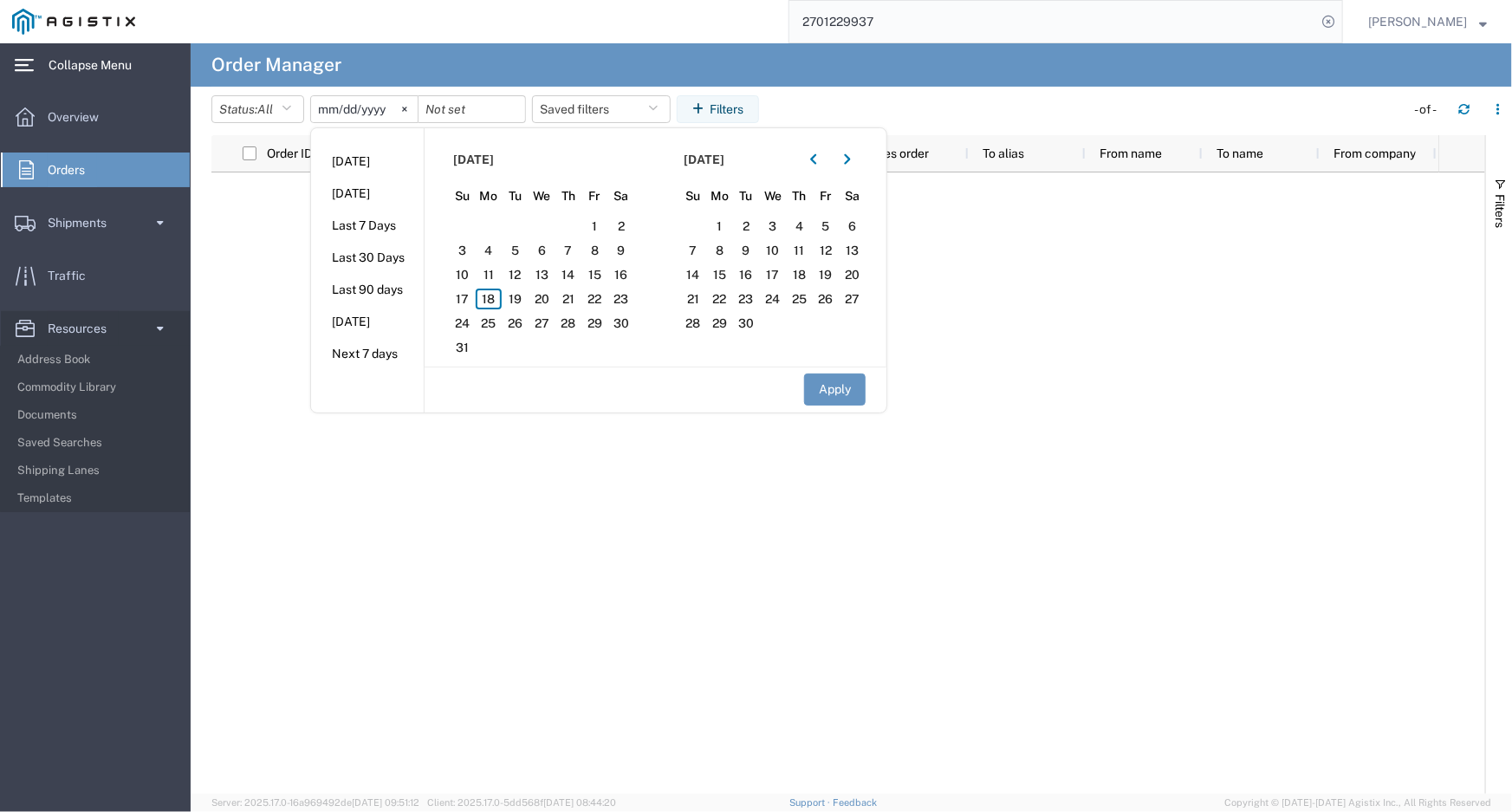
click at [375, 90] on header "Status: All All Cancelled Orders New Orders Updated Orders [DATE] [DATE] [DATE]…" at bounding box center [862, 110] width 1300 height 48
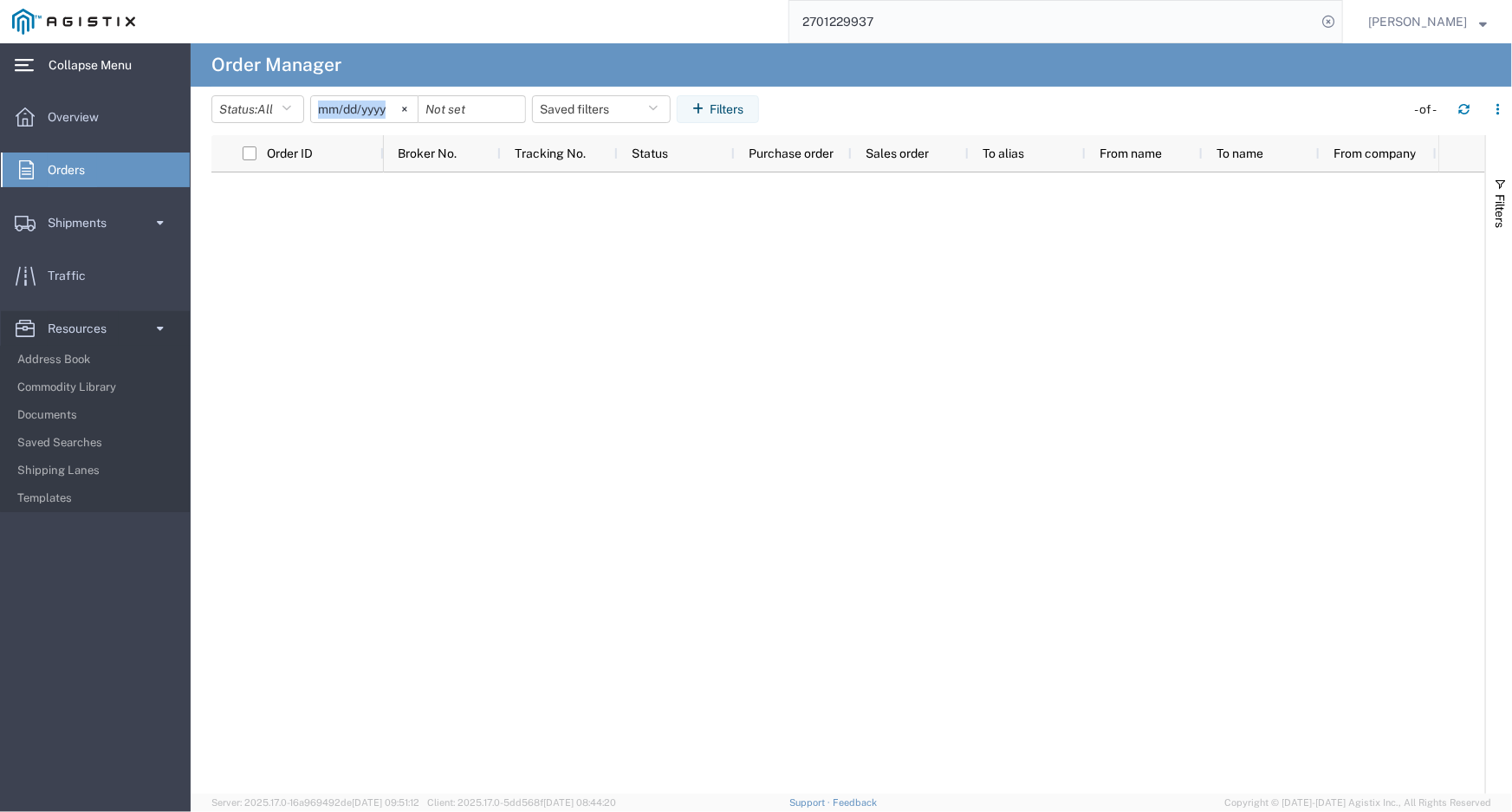
click at [375, 90] on header "Status: All All Cancelled Orders New Orders Updated Orders [DATE] Saved filters…" at bounding box center [862, 110] width 1300 height 48
click at [371, 104] on input "[DATE]" at bounding box center [364, 109] width 106 height 26
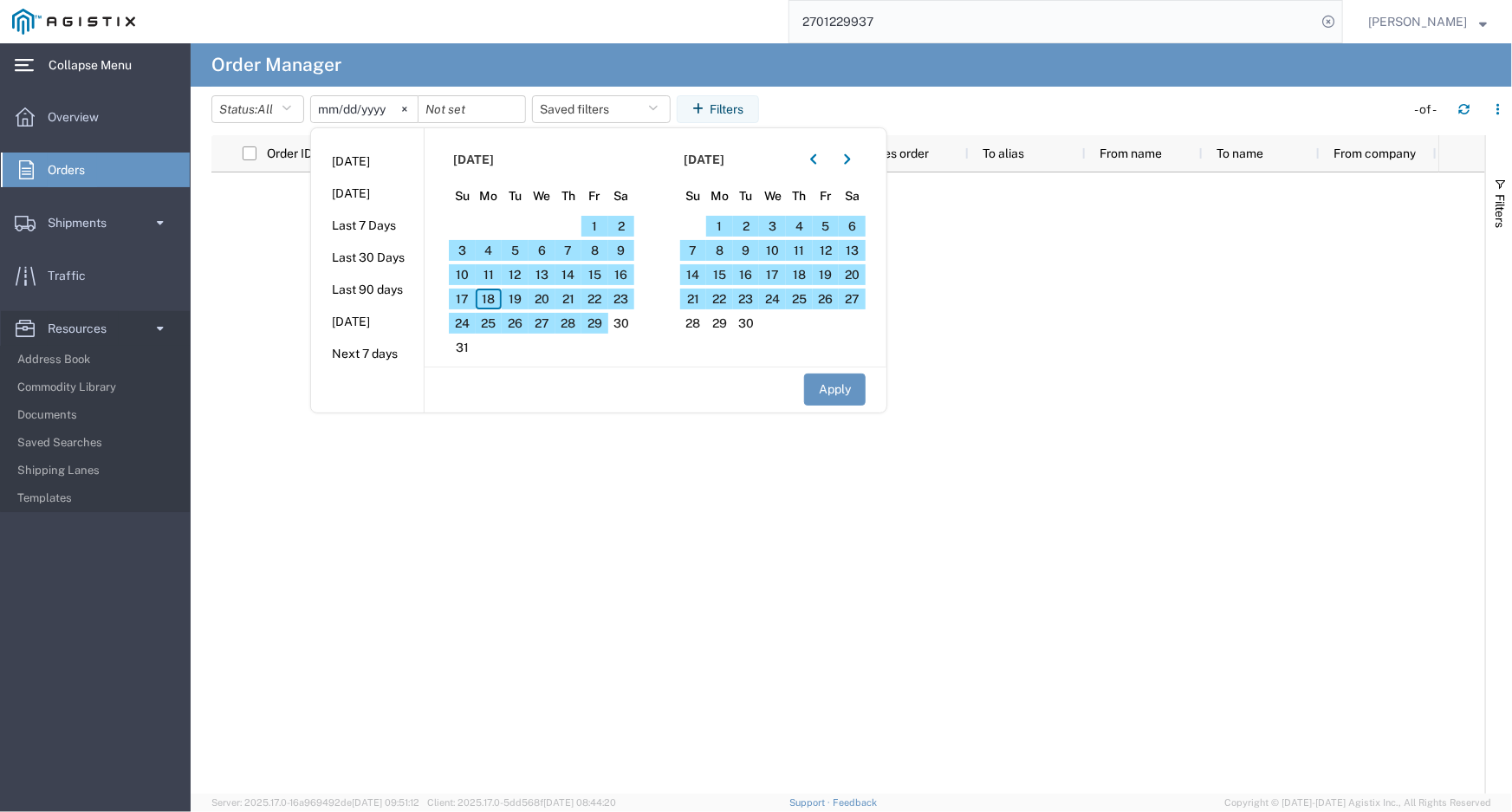
click at [629, 335] on section "[DATE] Su Mo Tu We Th Fr Sa 27 28 29 30 31 1 2 3 4 5 6 7 8 9 10 11 12 13 14 15 …" at bounding box center [540, 247] width 231 height 238
click at [493, 296] on span "18" at bounding box center [489, 299] width 27 height 21
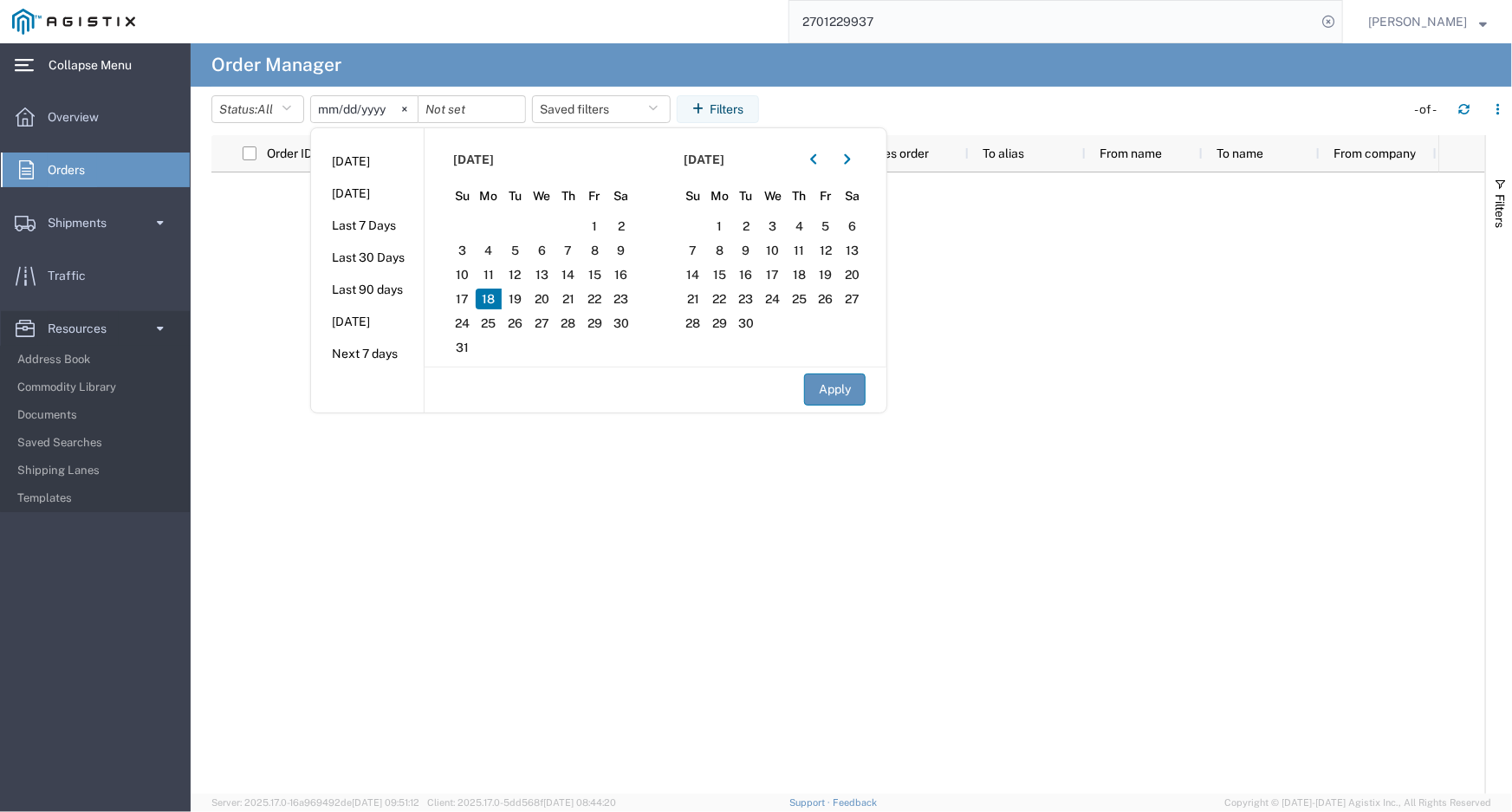
click at [844, 389] on button "Apply" at bounding box center [834, 389] width 61 height 33
type input "[DATE]"
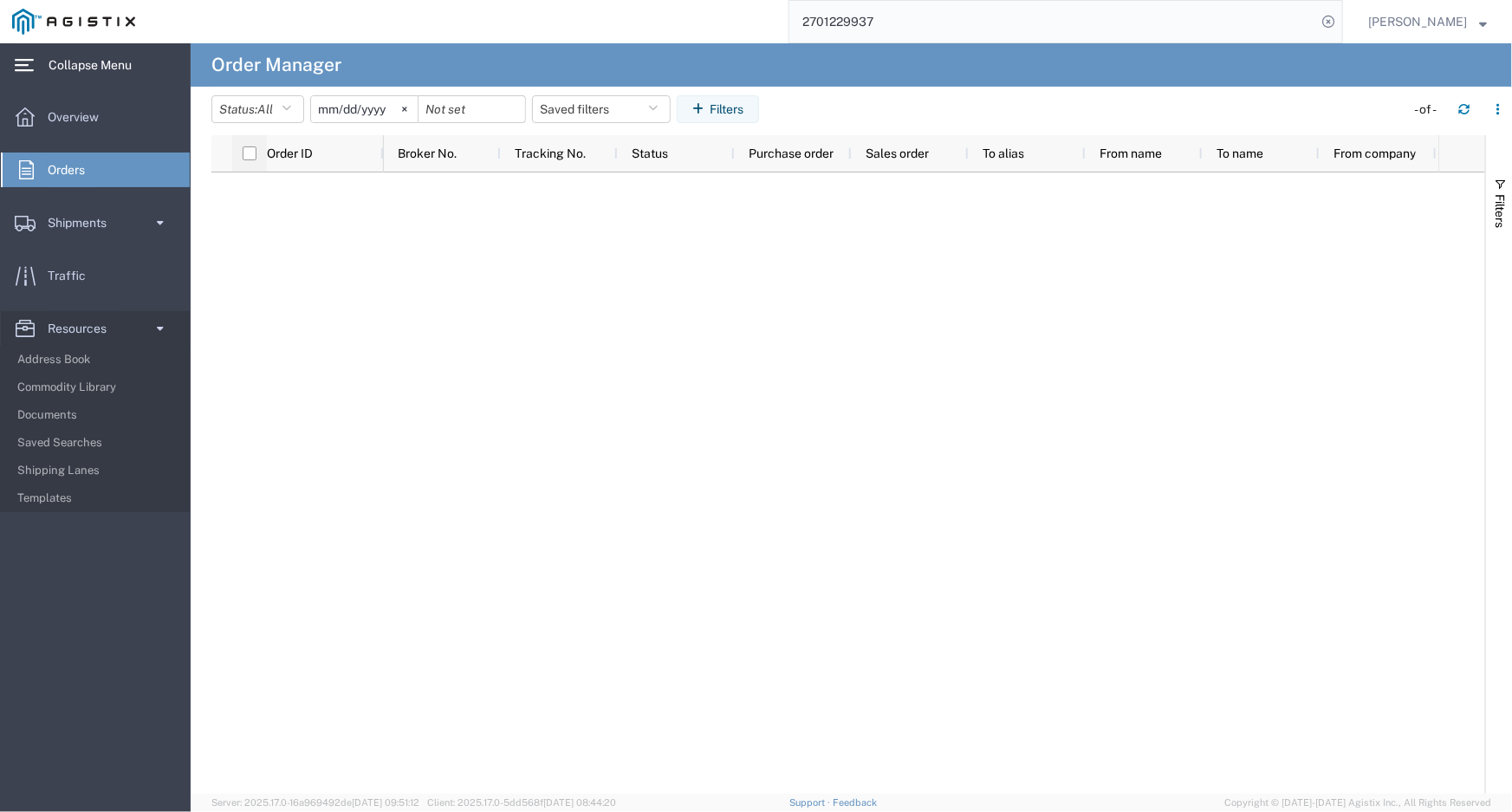
click at [260, 152] on div at bounding box center [249, 153] width 34 height 36
click at [244, 156] on input "checkbox" at bounding box center [249, 154] width 14 height 14
checkbox input "false"
click at [500, 112] on input "date" at bounding box center [472, 109] width 106 height 26
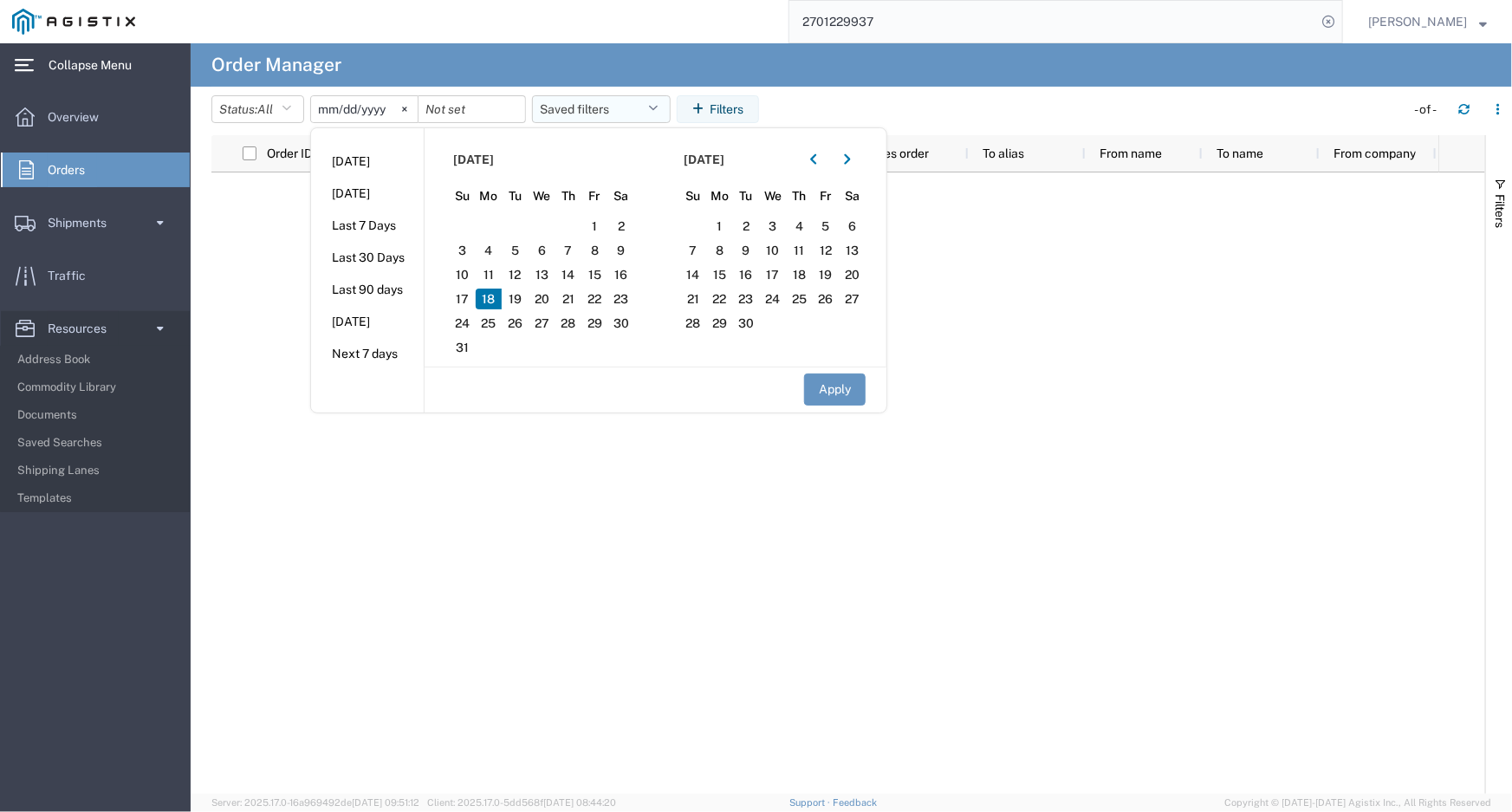
click at [591, 117] on button "Saved filters" at bounding box center [601, 109] width 139 height 28
